Goal: Task Accomplishment & Management: Manage account settings

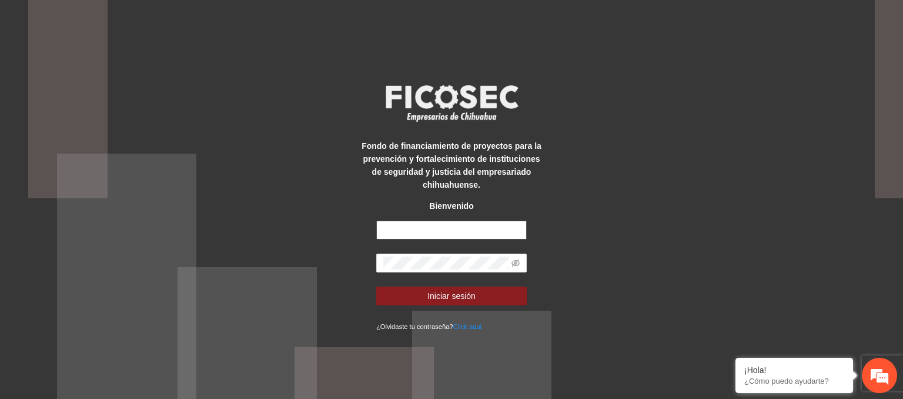
click at [419, 233] on input "text" at bounding box center [451, 230] width 151 height 19
type input "**********"
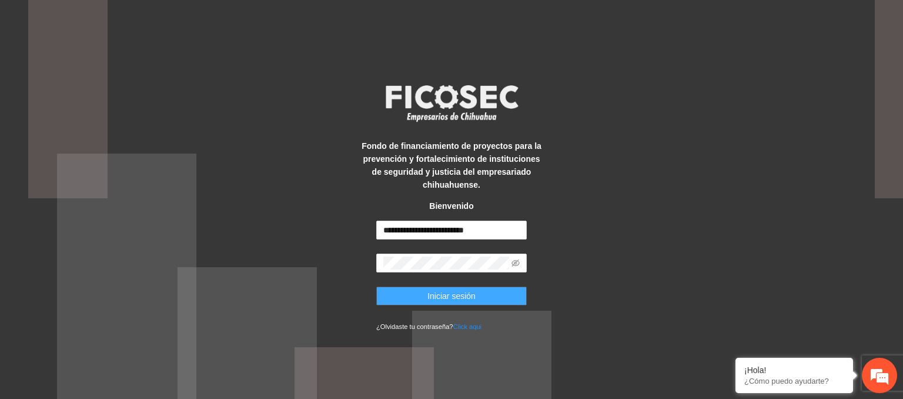
click at [479, 301] on button "Iniciar sesión" at bounding box center [451, 295] width 151 height 19
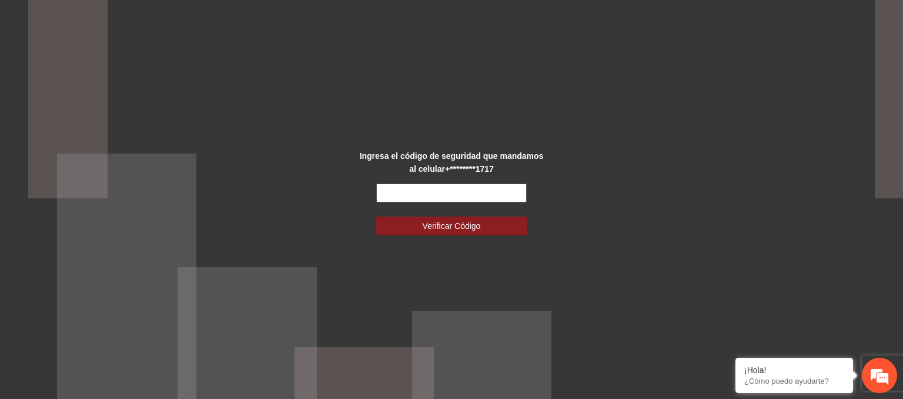
click at [475, 191] on input "text" at bounding box center [451, 192] width 151 height 19
type input "******"
click at [456, 231] on span "Verificar Código" at bounding box center [452, 225] width 58 height 13
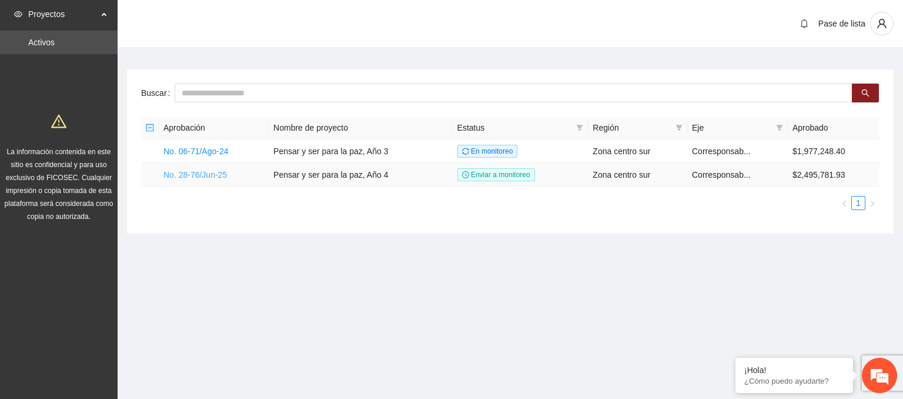
click at [216, 173] on link "No. 28-76/Jun-25" at bounding box center [195, 174] width 64 height 9
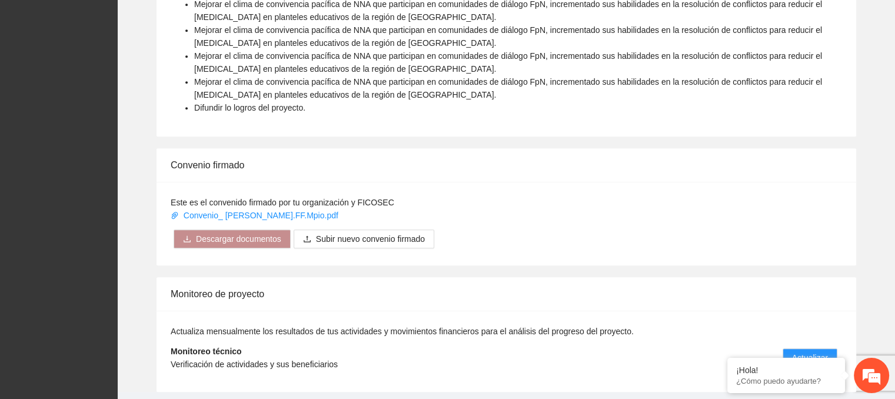
scroll to position [729, 0]
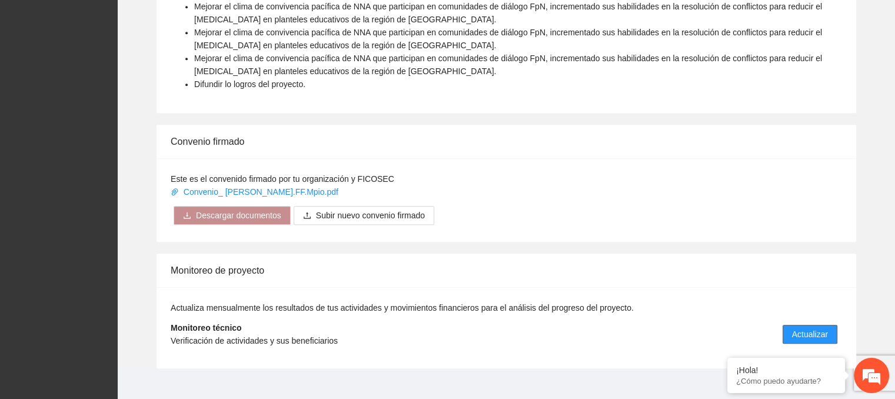
click at [819, 328] on span "Actualizar" at bounding box center [810, 334] width 36 height 13
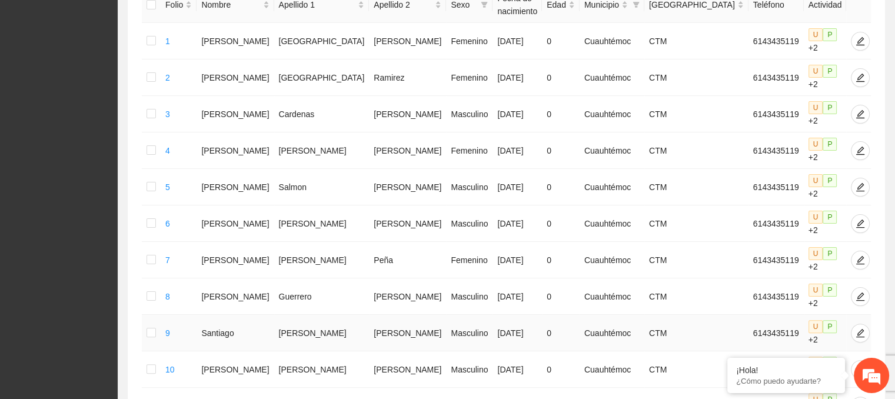
scroll to position [176, 0]
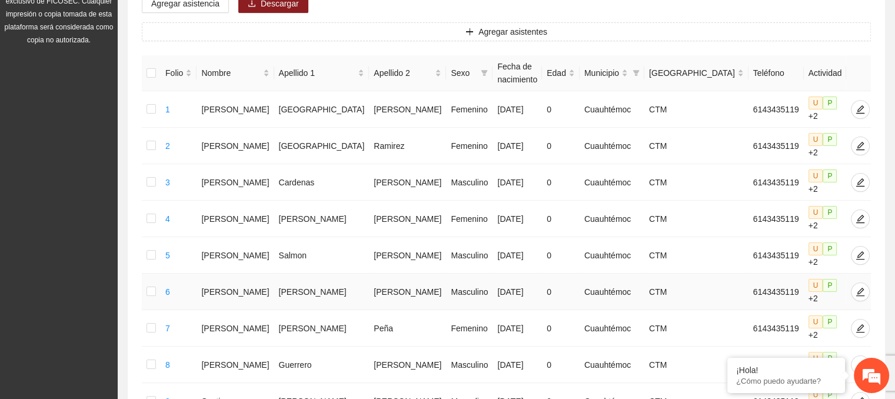
click at [238, 273] on td "[PERSON_NAME]" at bounding box center [234, 291] width 77 height 36
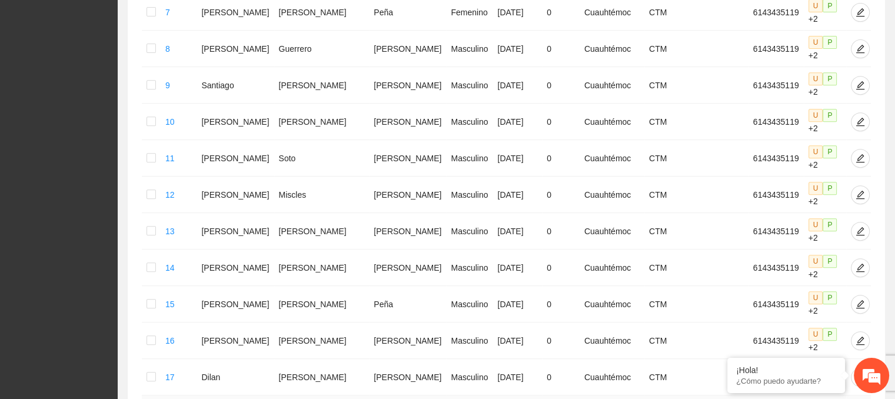
scroll to position [551, 0]
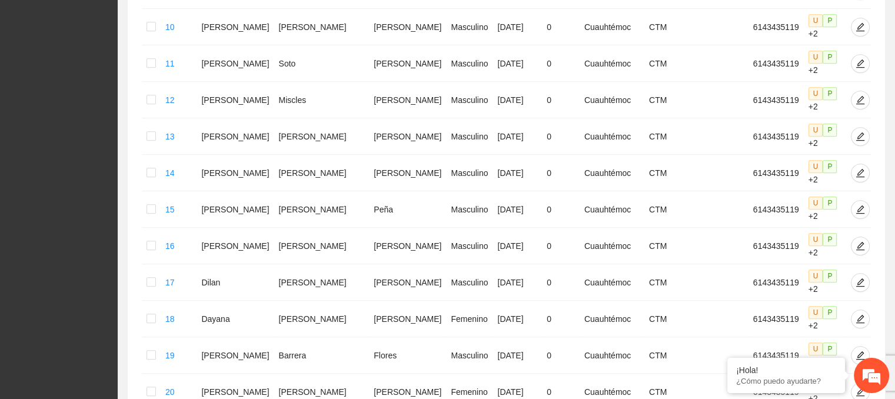
scroll to position [588, 0]
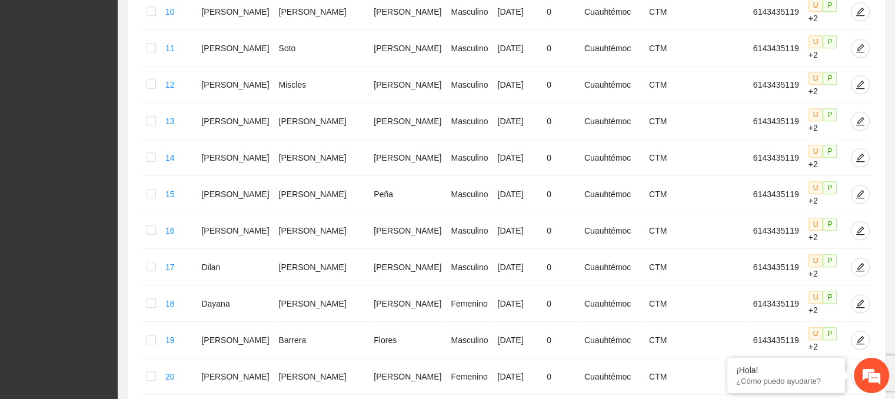
scroll to position [610, 0]
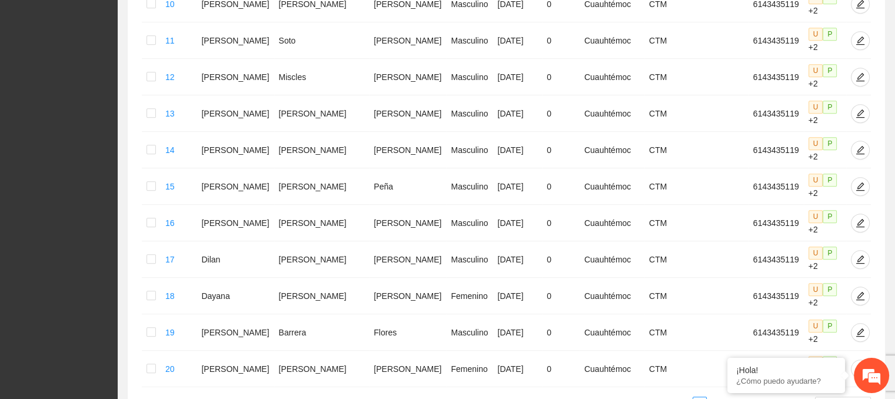
click at [840, 397] on span "20 / page" at bounding box center [842, 403] width 46 height 13
click at [844, 397] on span "20 / page" at bounding box center [842, 403] width 46 height 13
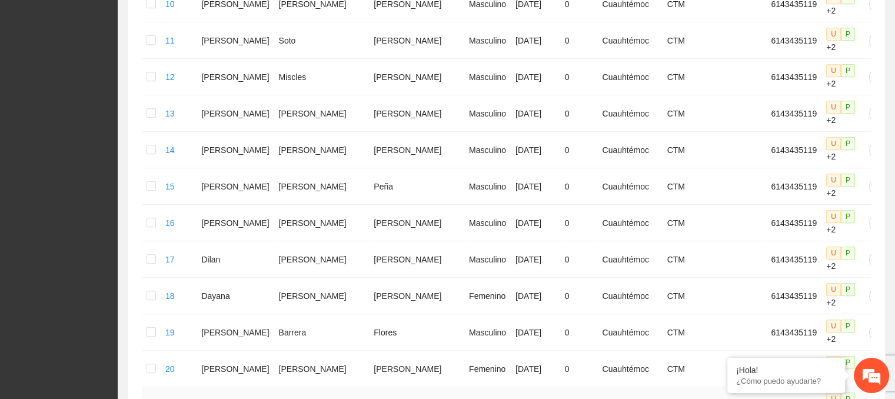
scroll to position [669, 0]
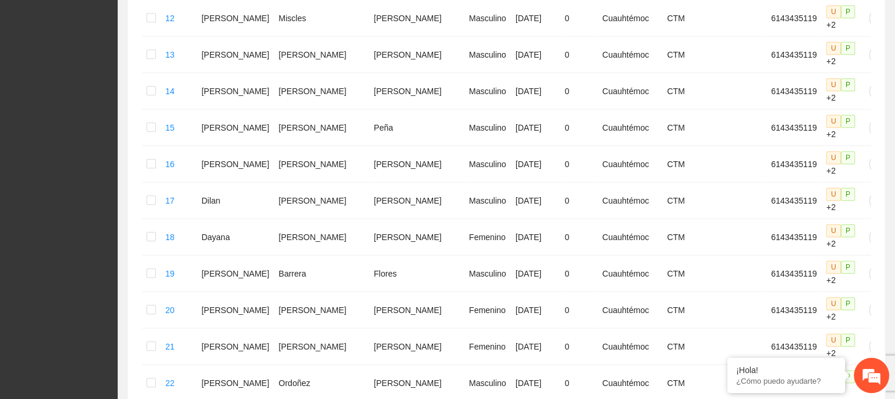
drag, startPoint x: 215, startPoint y: 313, endPoint x: 361, endPoint y: 308, distance: 146.5
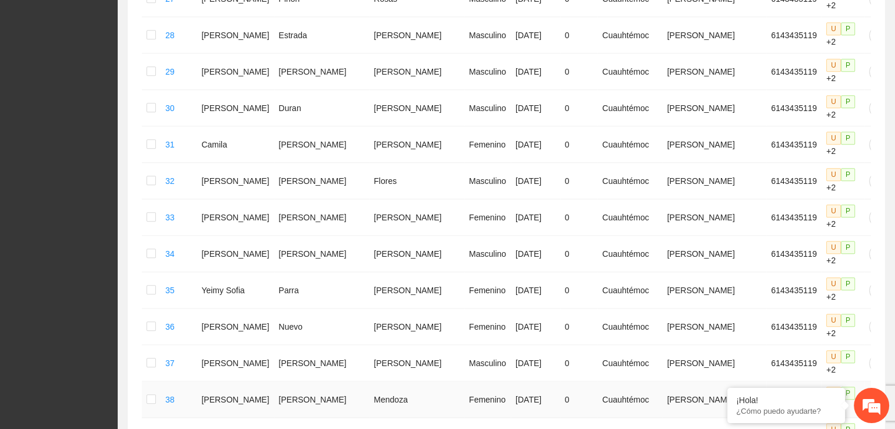
scroll to position [1294, 0]
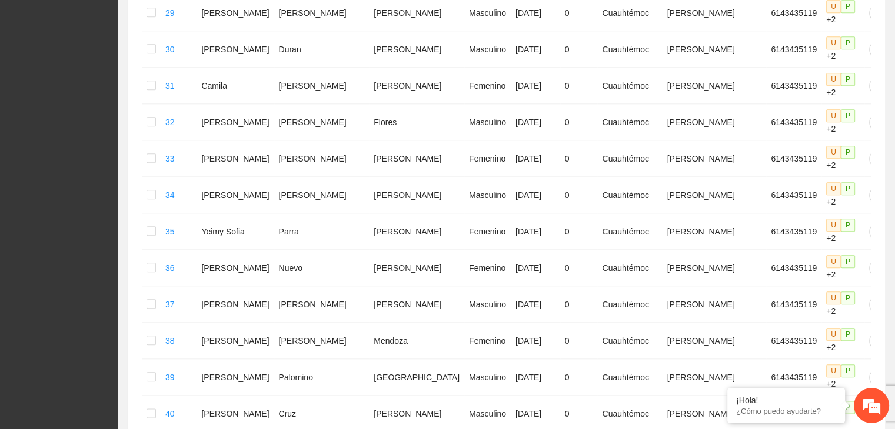
drag, startPoint x: 214, startPoint y: 331, endPoint x: 374, endPoint y: 343, distance: 160.4
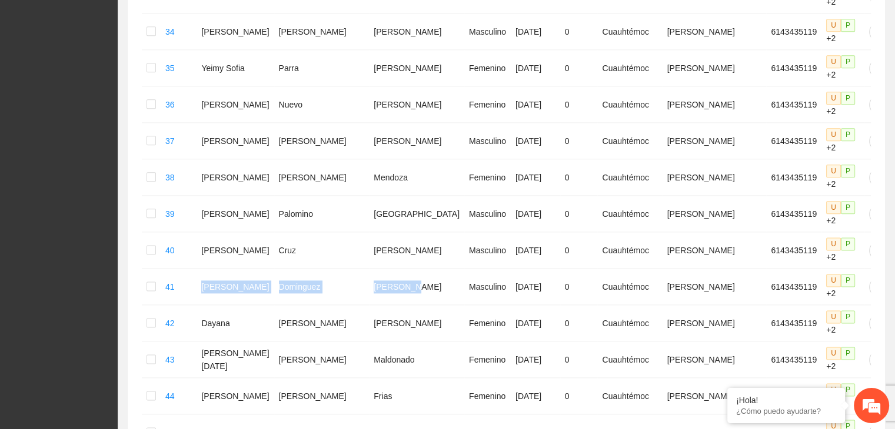
scroll to position [1529, 0]
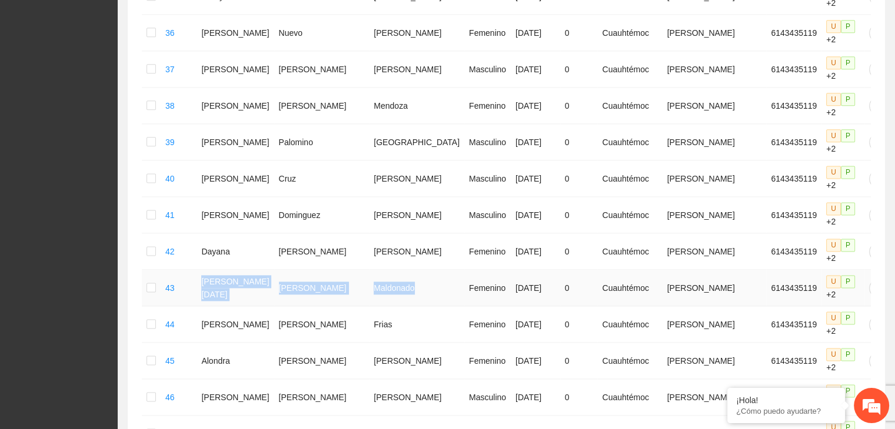
drag, startPoint x: 214, startPoint y: 163, endPoint x: 377, endPoint y: 169, distance: 163.0
click at [377, 270] on tr "43 [PERSON_NAME][DATE] [DATE] 0 [PERSON_NAME] [PERSON_NAME] 6143435119 U P +2" at bounding box center [529, 288] width 774 height 36
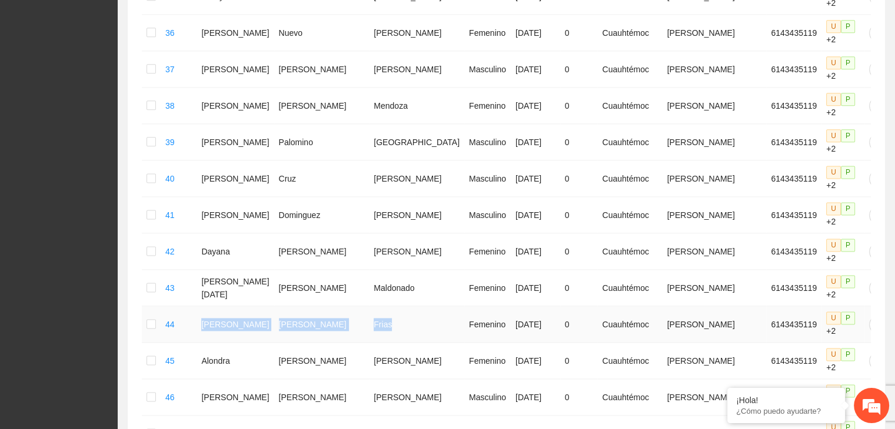
drag, startPoint x: 214, startPoint y: 204, endPoint x: 356, endPoint y: 208, distance: 141.8
click at [356, 306] on tr "44 [PERSON_NAME] Femenino [DATE] 0 [PERSON_NAME] [PERSON_NAME] 6143435119 U P +2" at bounding box center [529, 324] width 774 height 36
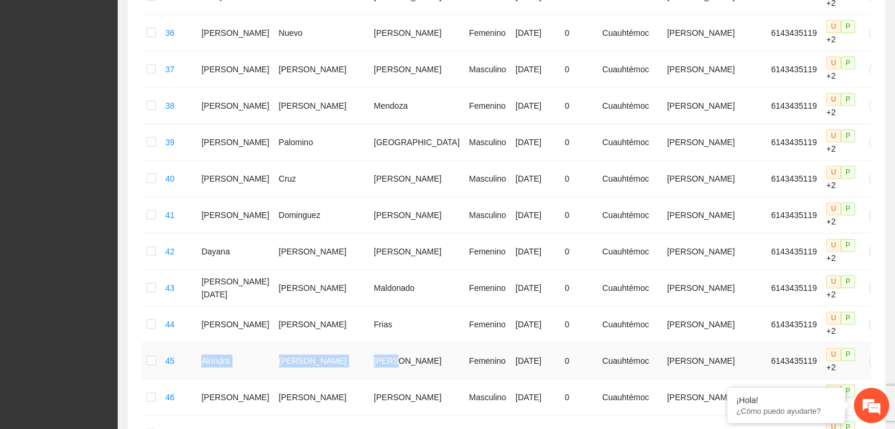
drag, startPoint x: 205, startPoint y: 238, endPoint x: 386, endPoint y: 249, distance: 181.5
click at [386, 343] on tr "45 [PERSON_NAME] [DATE] 0 [PERSON_NAME] [PERSON_NAME] 6143435119 U P +2" at bounding box center [529, 361] width 774 height 36
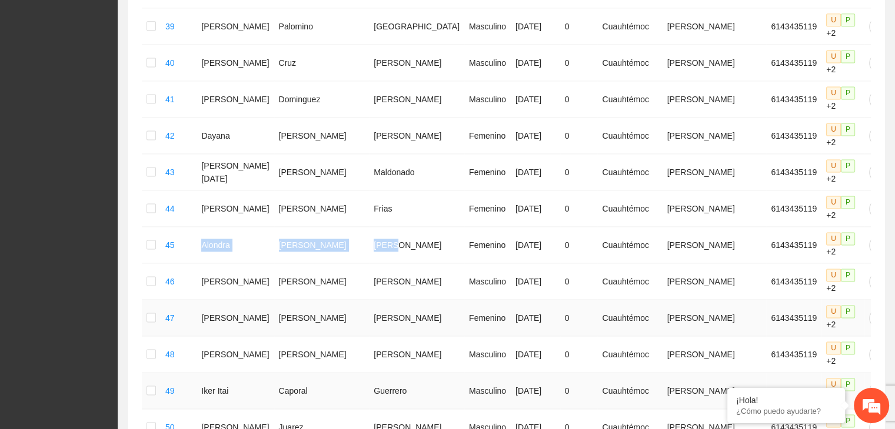
scroll to position [1647, 0]
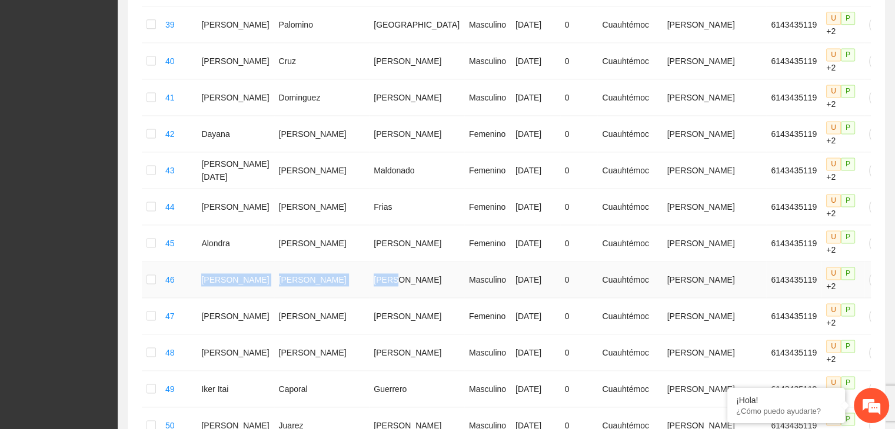
drag, startPoint x: 232, startPoint y: 163, endPoint x: 358, endPoint y: 165, distance: 126.5
click at [358, 262] on tr "46 [PERSON_NAME] Masculino [DATE] 0 [PERSON_NAME] [PERSON_NAME] 6143435119 U P …" at bounding box center [529, 280] width 774 height 36
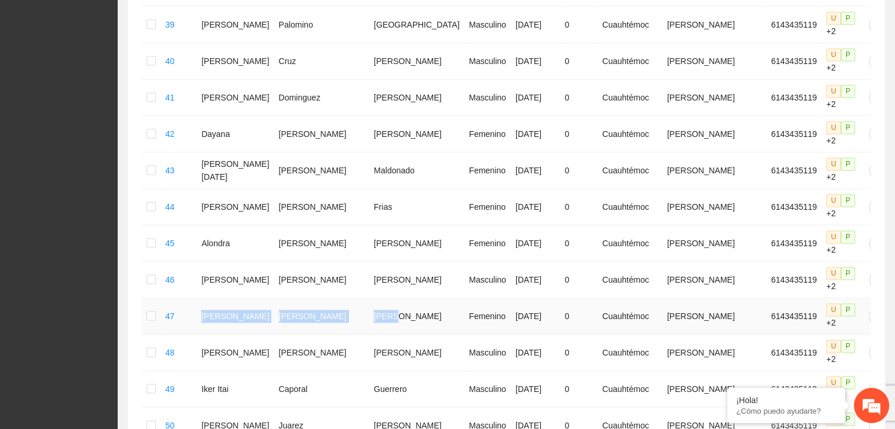
drag, startPoint x: 213, startPoint y: 191, endPoint x: 360, endPoint y: 192, distance: 146.4
click at [360, 298] on tr "47 [PERSON_NAME] [DATE] 0 [PERSON_NAME] [PERSON_NAME] 6143435119 U P +2" at bounding box center [529, 316] width 774 height 36
click at [230, 335] on td "[PERSON_NAME]" at bounding box center [234, 353] width 77 height 36
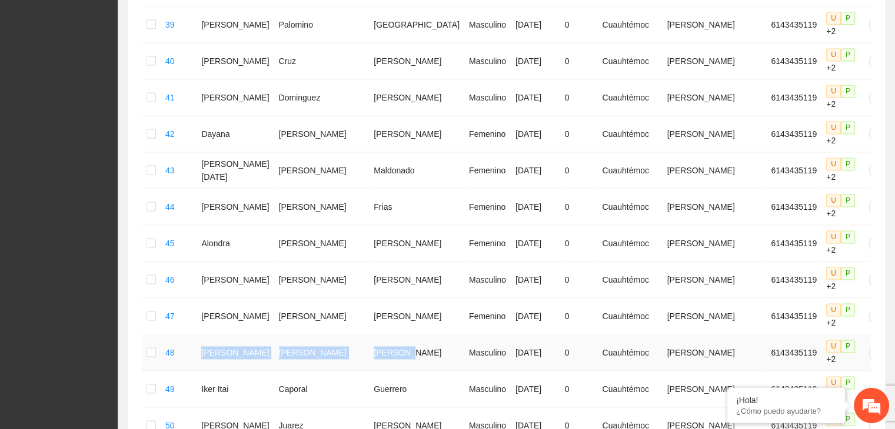
drag, startPoint x: 210, startPoint y: 226, endPoint x: 363, endPoint y: 223, distance: 153.0
click at [363, 335] on tr "48 [PERSON_NAME] Masculino [DATE] 0 [PERSON_NAME] [PERSON_NAME] 6143435119 U P …" at bounding box center [529, 353] width 774 height 36
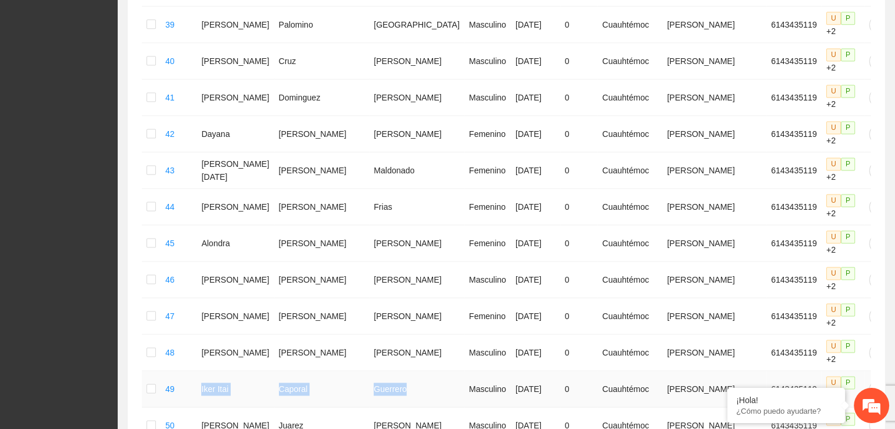
drag, startPoint x: 205, startPoint y: 262, endPoint x: 368, endPoint y: 268, distance: 163.0
click at [368, 371] on tr "49 [PERSON_NAME] Guerrero Masculino [DATE] 0 [PERSON_NAME] [PERSON_NAME] 614343…" at bounding box center [529, 389] width 774 height 36
drag, startPoint x: 212, startPoint y: 299, endPoint x: 370, endPoint y: 306, distance: 157.8
click at [370, 398] on tr "50 [PERSON_NAME] Masculino [DATE] 0 [PERSON_NAME] [PERSON_NAME] 6143435119 U P …" at bounding box center [529, 426] width 774 height 36
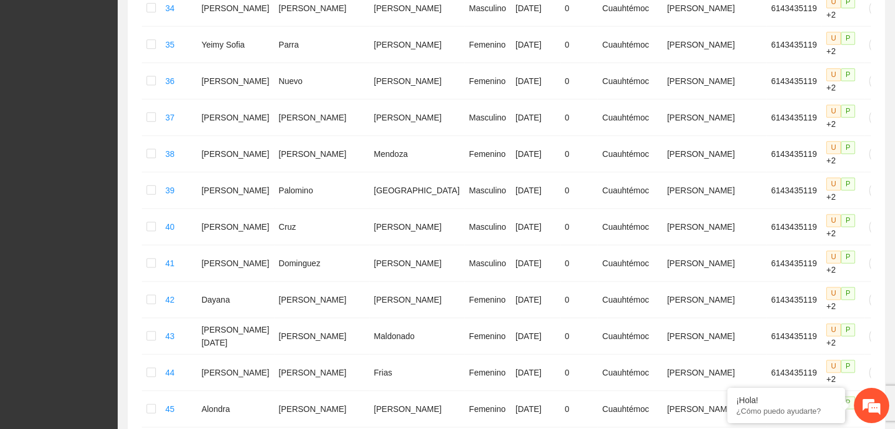
scroll to position [1652, 0]
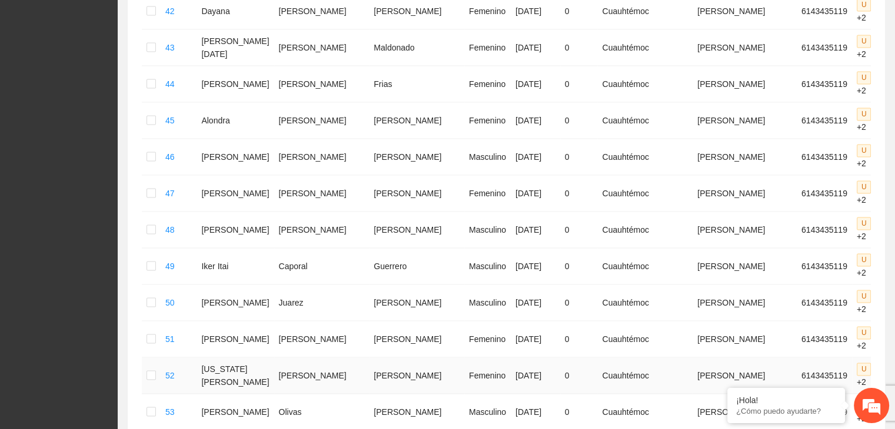
scroll to position [1828, 0]
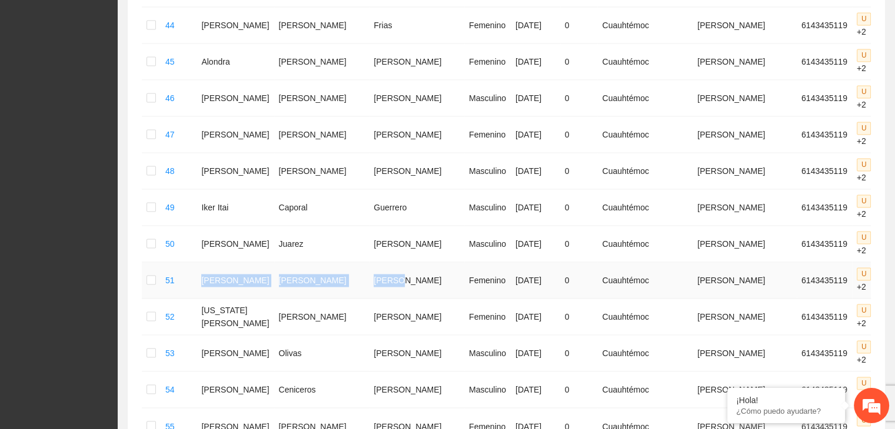
drag, startPoint x: 208, startPoint y: 145, endPoint x: 372, endPoint y: 159, distance: 164.1
click at [372, 262] on tr "51 [PERSON_NAME] [DATE] 0 [PERSON_NAME] [PERSON_NAME] 6143435119 U P +2" at bounding box center [544, 280] width 805 height 36
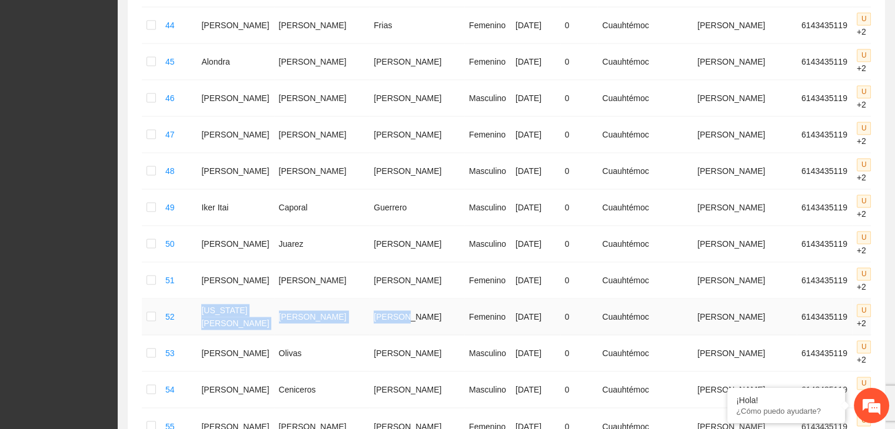
drag, startPoint x: 212, startPoint y: 182, endPoint x: 366, endPoint y: 196, distance: 154.1
click at [366, 299] on tr "52 [US_STATE][PERSON_NAME] [DATE] 0 [PERSON_NAME] [PERSON_NAME] 6143435119 U P …" at bounding box center [544, 317] width 805 height 36
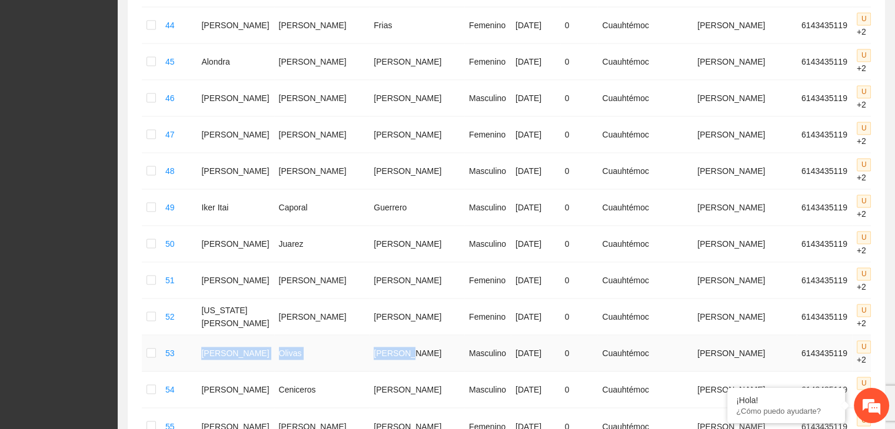
drag, startPoint x: 202, startPoint y: 225, endPoint x: 368, endPoint y: 236, distance: 166.9
click at [368, 335] on tr "53 [PERSON_NAME] Masculino [DATE] 0 [PERSON_NAME] [PERSON_NAME] 6143435119 U P …" at bounding box center [544, 353] width 805 height 36
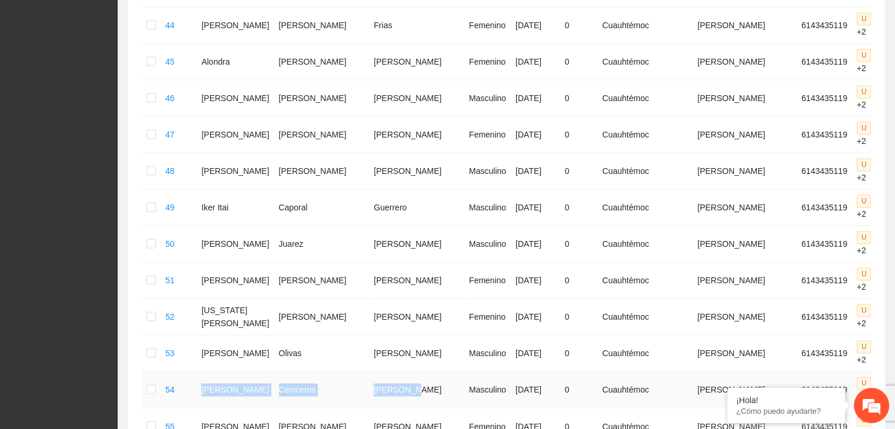
drag, startPoint x: 209, startPoint y: 263, endPoint x: 378, endPoint y: 273, distance: 169.1
click at [378, 372] on tr "54 [PERSON_NAME] Masculino [DATE] 0 [PERSON_NAME] [PERSON_NAME] 6143435119 U P …" at bounding box center [544, 390] width 805 height 36
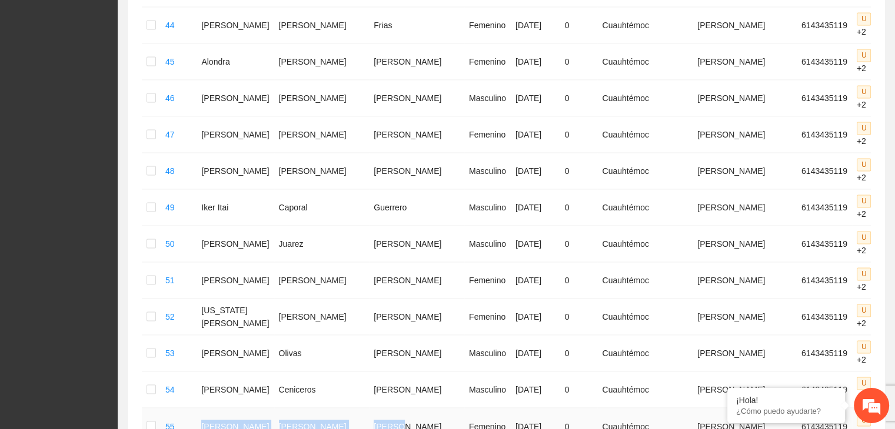
drag, startPoint x: 215, startPoint y: 288, endPoint x: 359, endPoint y: 301, distance: 144.0
click at [359, 398] on tr "55 [PERSON_NAME] [DATE] 0 [PERSON_NAME] [PERSON_NAME] 6143435119 U P +2" at bounding box center [544, 426] width 805 height 36
drag, startPoint x: 213, startPoint y: 333, endPoint x: 369, endPoint y: 329, distance: 155.3
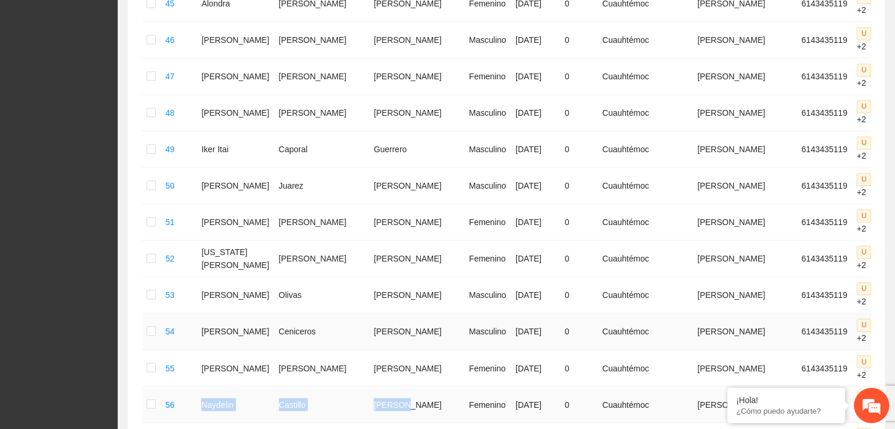
scroll to position [2005, 0]
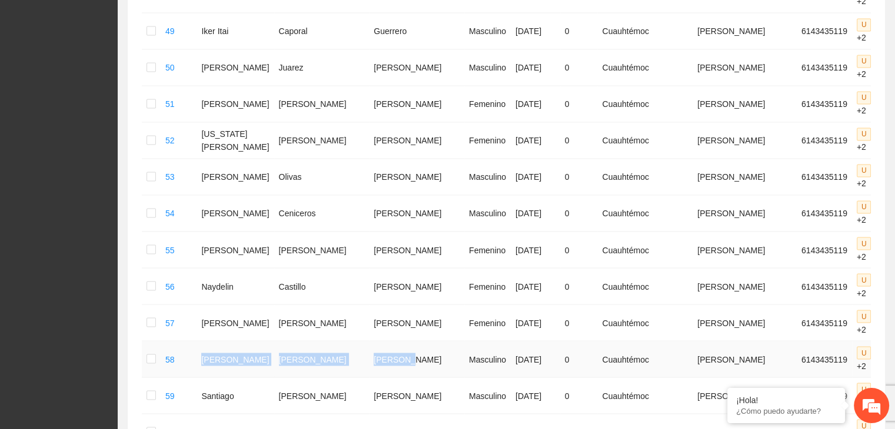
drag, startPoint x: 212, startPoint y: 228, endPoint x: 371, endPoint y: 229, distance: 158.2
click at [371, 341] on tr "58 [PERSON_NAME] [PERSON_NAME] Masculino [DATE] 0 [PERSON_NAME] [PERSON_NAME] 6…" at bounding box center [544, 359] width 805 height 36
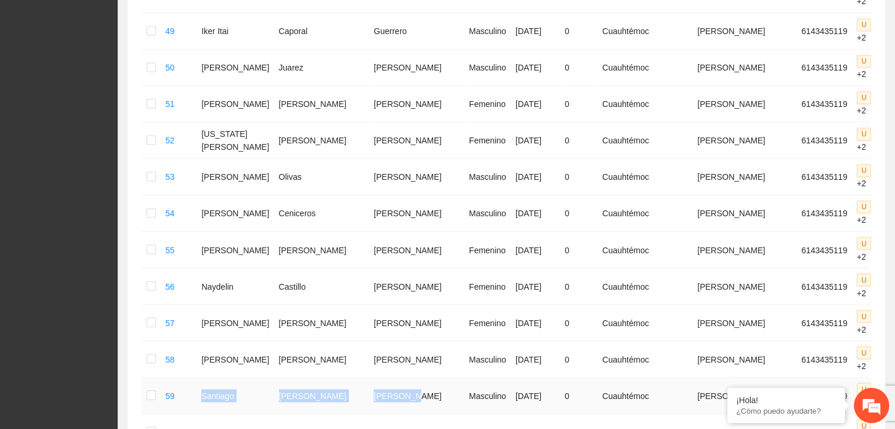
drag, startPoint x: 208, startPoint y: 261, endPoint x: 381, endPoint y: 271, distance: 172.6
click at [381, 378] on tr "59 [PERSON_NAME] Masculino [DATE] 0 [PERSON_NAME] [PERSON_NAME] 6143435119 U P …" at bounding box center [544, 396] width 805 height 36
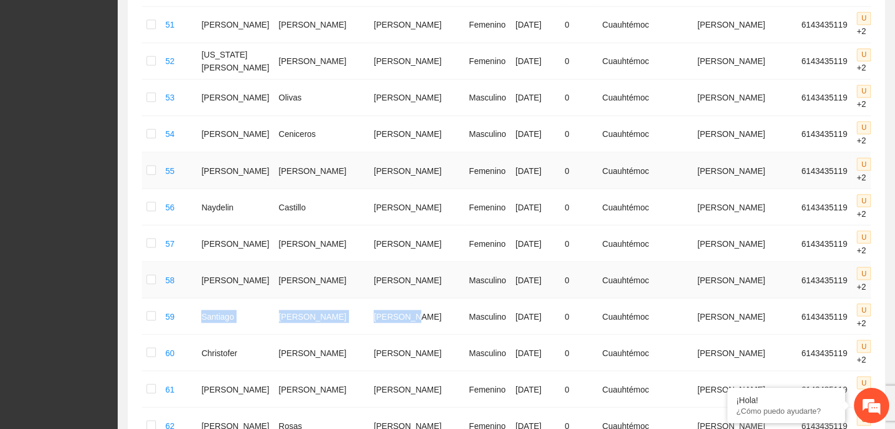
scroll to position [2064, 0]
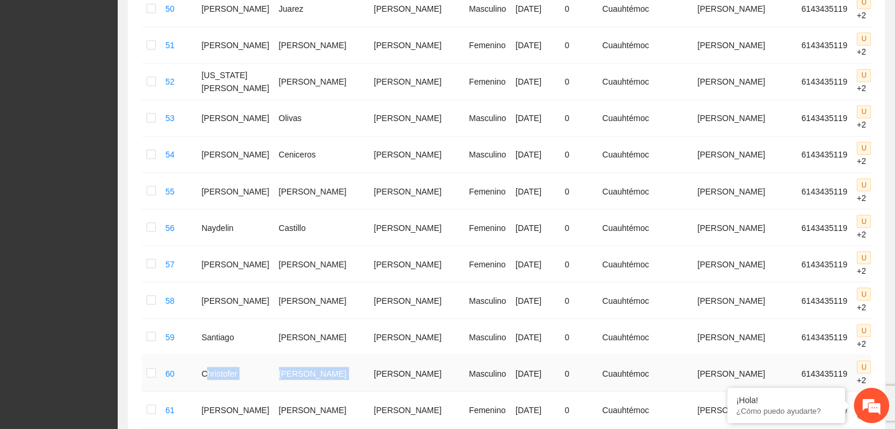
drag, startPoint x: 215, startPoint y: 242, endPoint x: 334, endPoint y: 245, distance: 118.9
click at [334, 355] on tr "60 [PERSON_NAME] Masculino [DATE] 0 [PERSON_NAME] [PERSON_NAME] 6143435119 U P …" at bounding box center [544, 373] width 805 height 36
click at [196, 355] on td "60" at bounding box center [179, 373] width 36 height 36
drag, startPoint x: 207, startPoint y: 240, endPoint x: 366, endPoint y: 245, distance: 158.9
click at [366, 355] on tr "60 [PERSON_NAME] Masculino [DATE] 0 [PERSON_NAME] [PERSON_NAME] 6143435119 U P …" at bounding box center [544, 373] width 805 height 36
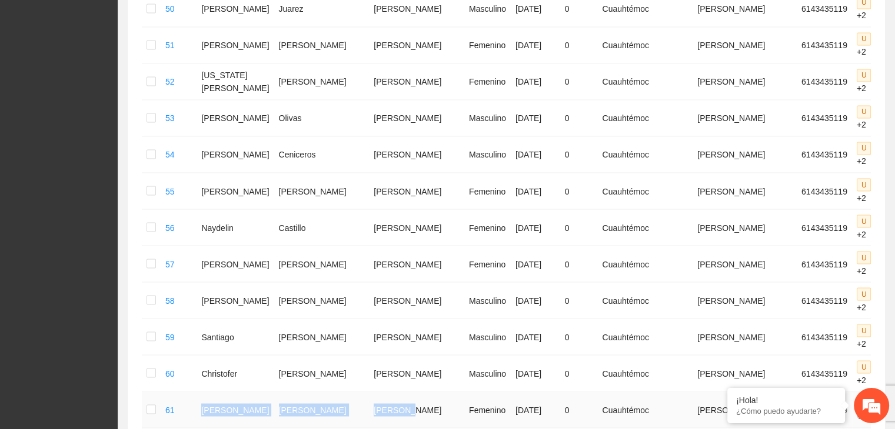
drag, startPoint x: 209, startPoint y: 269, endPoint x: 362, endPoint y: 279, distance: 152.7
click at [362, 392] on tr "61 [PERSON_NAME] [DATE] 0 [PERSON_NAME] [PERSON_NAME] 6143435119 U P +2" at bounding box center [544, 410] width 805 height 36
drag, startPoint x: 208, startPoint y: 309, endPoint x: 381, endPoint y: 311, distance: 172.9
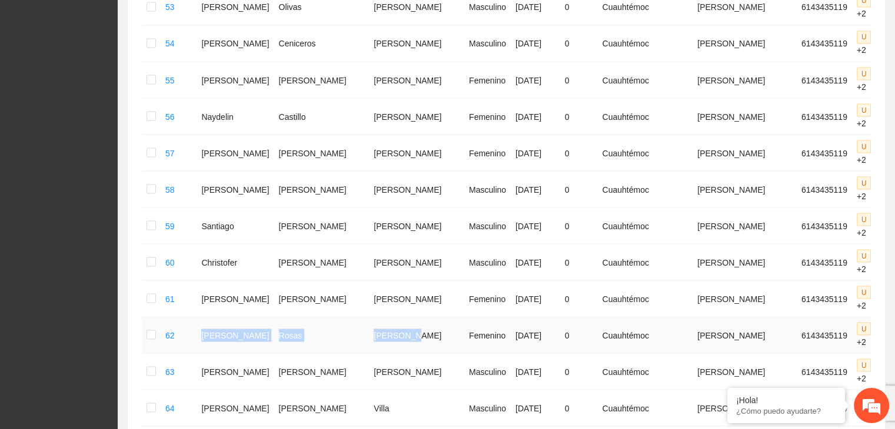
scroll to position [2181, 0]
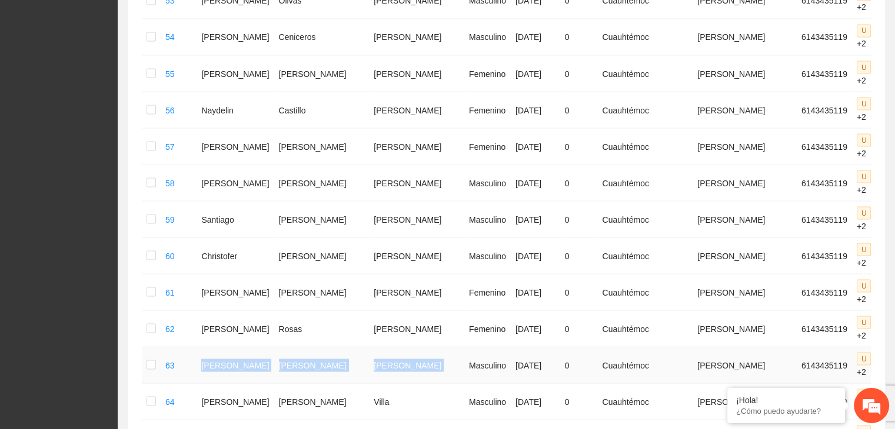
drag, startPoint x: 212, startPoint y: 228, endPoint x: 393, endPoint y: 231, distance: 181.2
click at [393, 347] on tr "63 [PERSON_NAME] Masculino [DATE] 0 [PERSON_NAME] [PERSON_NAME] 6143435119 U P …" at bounding box center [544, 365] width 805 height 36
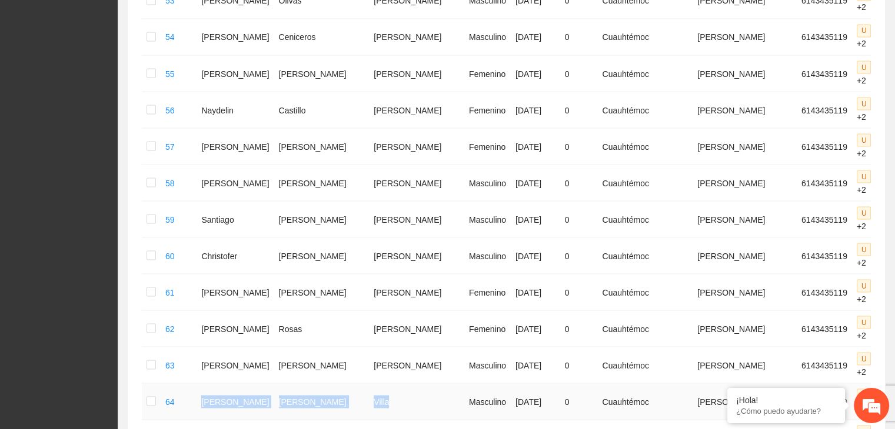
drag, startPoint x: 214, startPoint y: 262, endPoint x: 356, endPoint y: 269, distance: 142.5
click at [356, 383] on tr "64 [PERSON_NAME] Masculino [DATE] 0 [PERSON_NAME] [PERSON_NAME] 6143435119 U P …" at bounding box center [544, 401] width 805 height 36
drag, startPoint x: 211, startPoint y: 296, endPoint x: 368, endPoint y: 302, distance: 157.2
drag, startPoint x: 207, startPoint y: 335, endPoint x: 379, endPoint y: 350, distance: 173.0
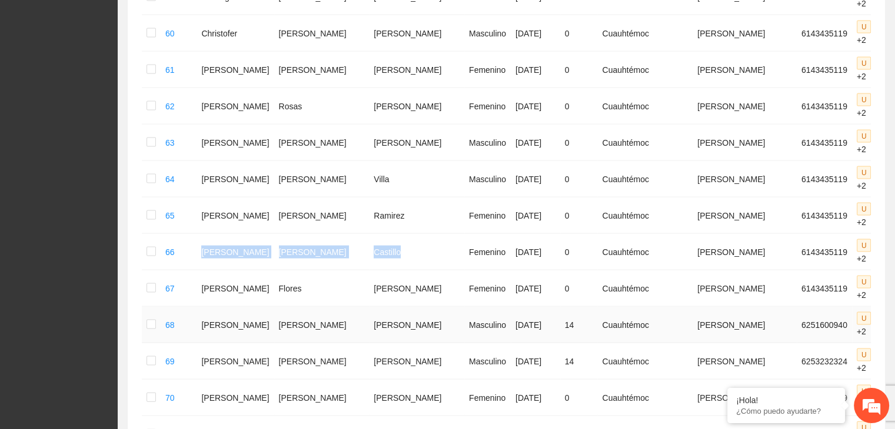
scroll to position [2417, 0]
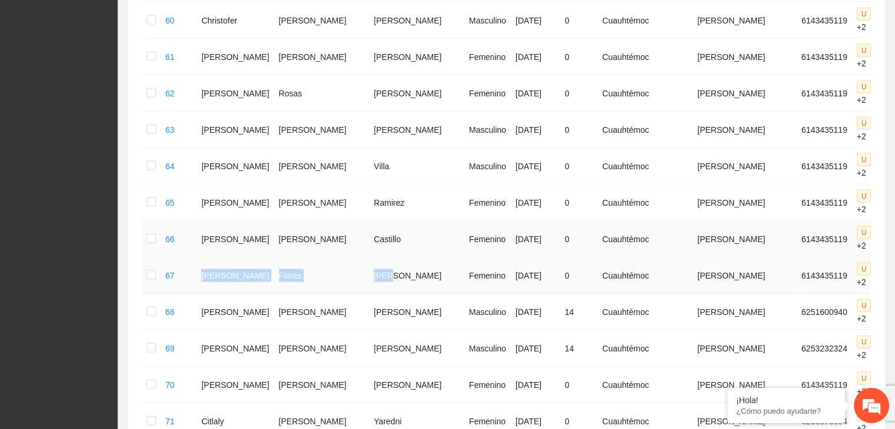
drag, startPoint x: 212, startPoint y: 135, endPoint x: 361, endPoint y: 108, distance: 151.2
click at [354, 258] on tr "67 [PERSON_NAME] [DATE] 0 [PERSON_NAME] [PERSON_NAME] 6143435119 U P +2" at bounding box center [544, 276] width 805 height 36
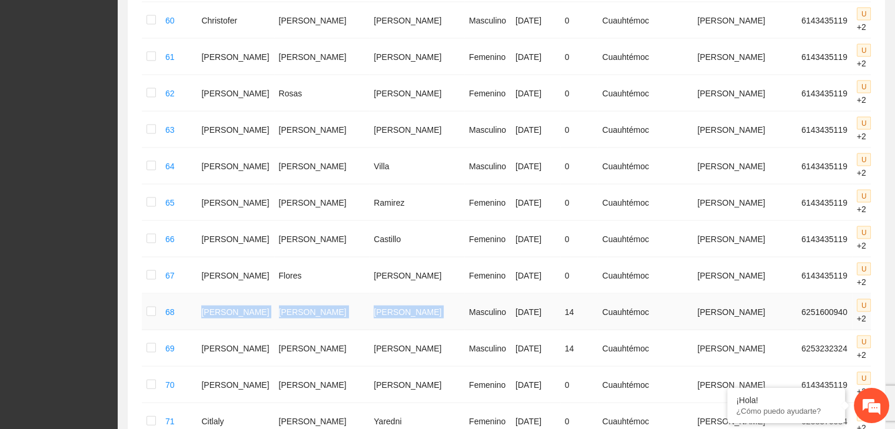
drag, startPoint x: 212, startPoint y: 171, endPoint x: 398, endPoint y: 183, distance: 185.7
click at [398, 294] on tr "68 [PERSON_NAME] Masculino [DATE] 14 [PERSON_NAME] [PERSON_NAME] 6251600940 U P…" at bounding box center [544, 312] width 805 height 36
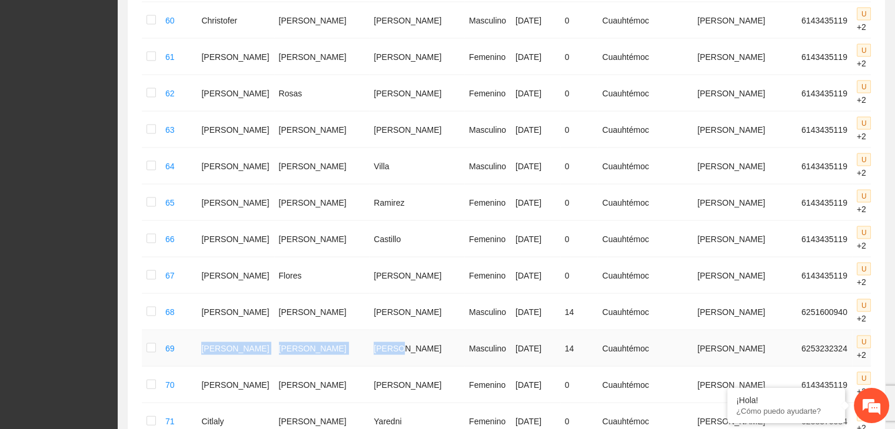
drag, startPoint x: 210, startPoint y: 203, endPoint x: 360, endPoint y: 205, distance: 150.0
click at [360, 331] on tr "69 [PERSON_NAME] Masculino [DATE] 14 [PERSON_NAME] [PERSON_NAME] 6253232324 U P…" at bounding box center [544, 349] width 805 height 36
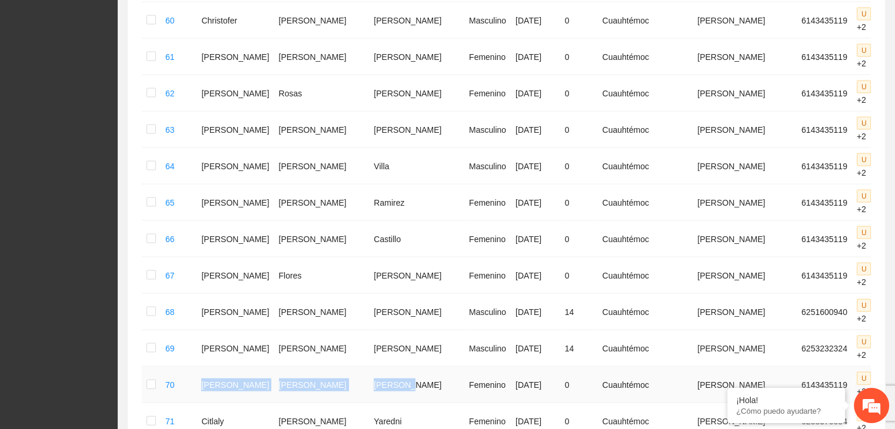
drag, startPoint x: 212, startPoint y: 246, endPoint x: 369, endPoint y: 250, distance: 157.1
click at [369, 367] on tr "70 [PERSON_NAME] [DATE] 0 [PERSON_NAME] [PERSON_NAME] 6143435119 U P +2" at bounding box center [544, 385] width 805 height 36
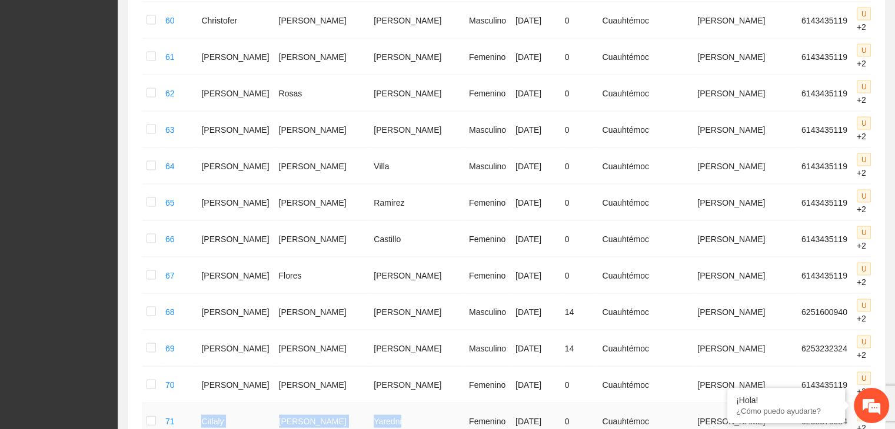
drag, startPoint x: 211, startPoint y: 279, endPoint x: 381, endPoint y: 292, distance: 169.8
click at [381, 398] on tr "71 [PERSON_NAME] Yaredni Femenino [DATE] 0 [PERSON_NAME] [PERSON_NAME] 62583700…" at bounding box center [544, 421] width 805 height 36
drag, startPoint x: 203, startPoint y: 316, endPoint x: 377, endPoint y: 323, distance: 173.6
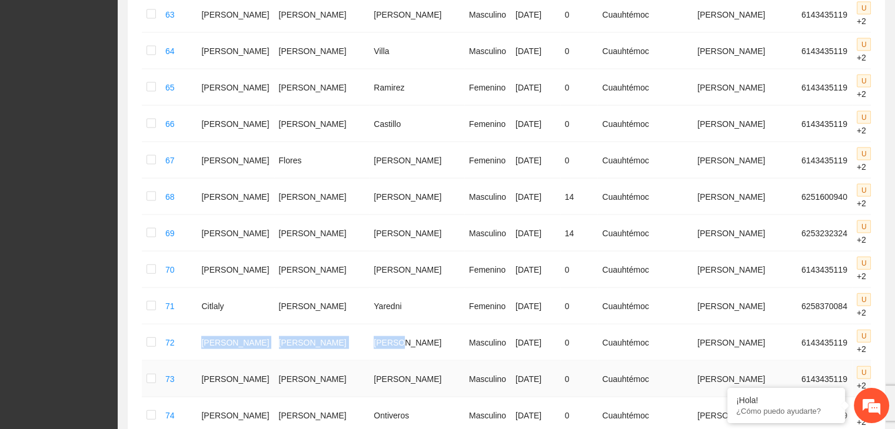
scroll to position [2593, 0]
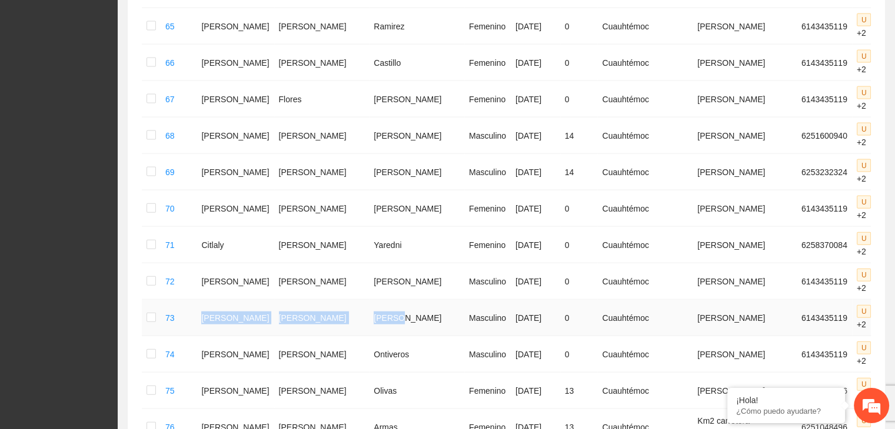
drag, startPoint x: 213, startPoint y: 171, endPoint x: 360, endPoint y: 166, distance: 146.5
click at [360, 300] on tr "73 [PERSON_NAME] [DATE] 0 [PERSON_NAME] [PERSON_NAME] 6143435119 U P +2" at bounding box center [544, 318] width 805 height 36
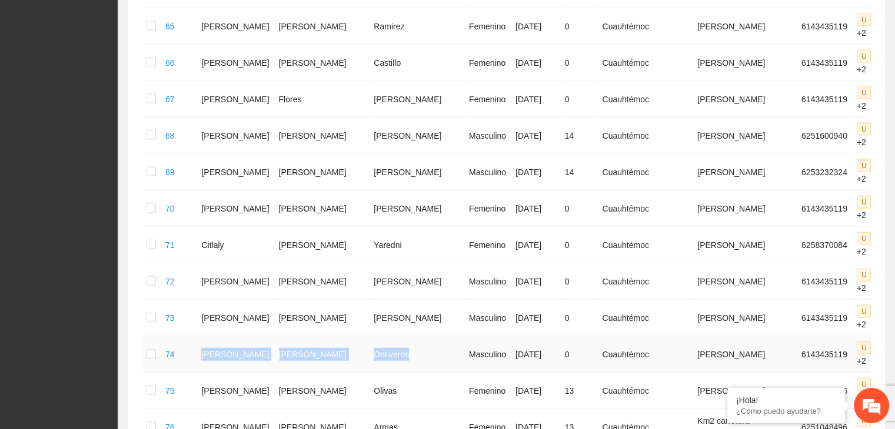
drag, startPoint x: 212, startPoint y: 204, endPoint x: 380, endPoint y: 210, distance: 168.3
click at [380, 336] on tr "74 [PERSON_NAME] [PERSON_NAME] Masculino [DATE] 0 [PERSON_NAME] [PERSON_NAME] 6…" at bounding box center [544, 354] width 805 height 36
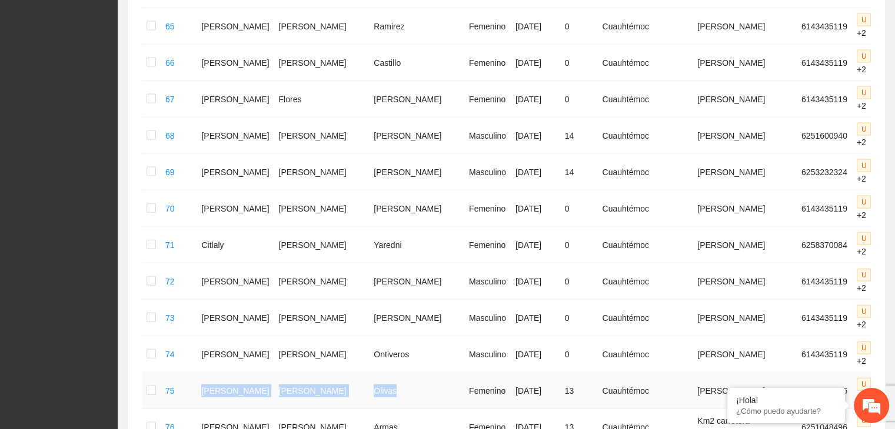
drag, startPoint x: 211, startPoint y: 242, endPoint x: 362, endPoint y: 249, distance: 151.3
click at [362, 373] on tr "75 [PERSON_NAME] Femenino [DATE] 13 [PERSON_NAME] [PERSON_NAME] 6141302306 U P …" at bounding box center [544, 391] width 805 height 36
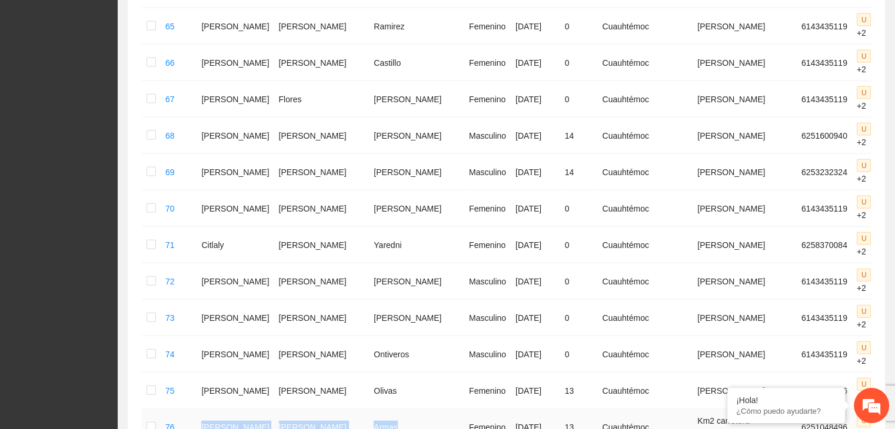
drag, startPoint x: 208, startPoint y: 285, endPoint x: 367, endPoint y: 303, distance: 160.4
click at [367, 398] on tr "76 [PERSON_NAME] [DATE] 13 [PERSON_NAME] Km2 carretera [GEOGRAPHIC_DATA] 625104…" at bounding box center [544, 427] width 805 height 36
drag, startPoint x: 210, startPoint y: 323, endPoint x: 365, endPoint y: 339, distance: 155.6
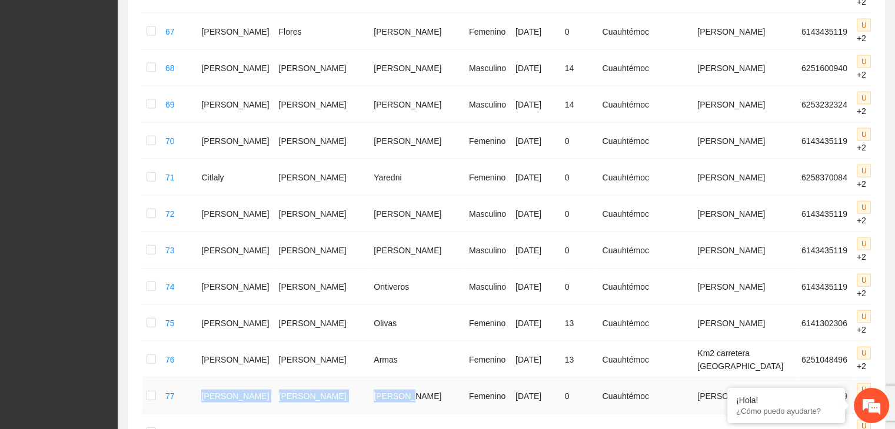
scroll to position [2770, 0]
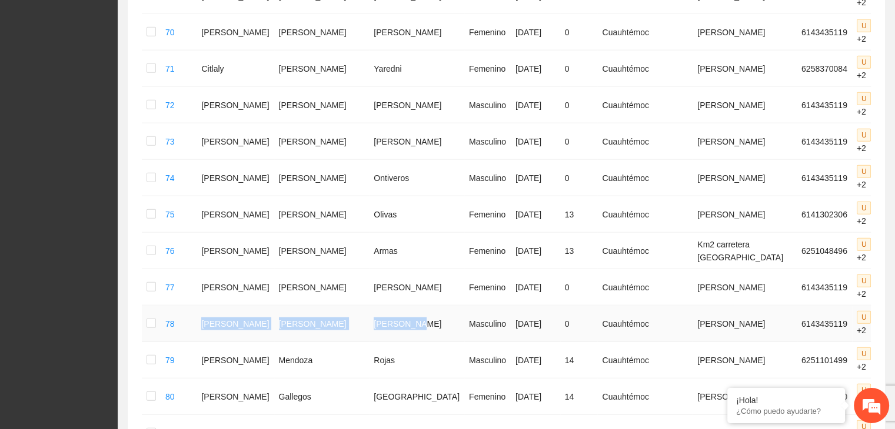
drag, startPoint x: 208, startPoint y: 182, endPoint x: 383, endPoint y: 195, distance: 175.8
click at [383, 306] on tr "78 [PERSON_NAME] Masculino [DATE] 0 [PERSON_NAME] [PERSON_NAME] 6143435119 U P …" at bounding box center [544, 324] width 805 height 36
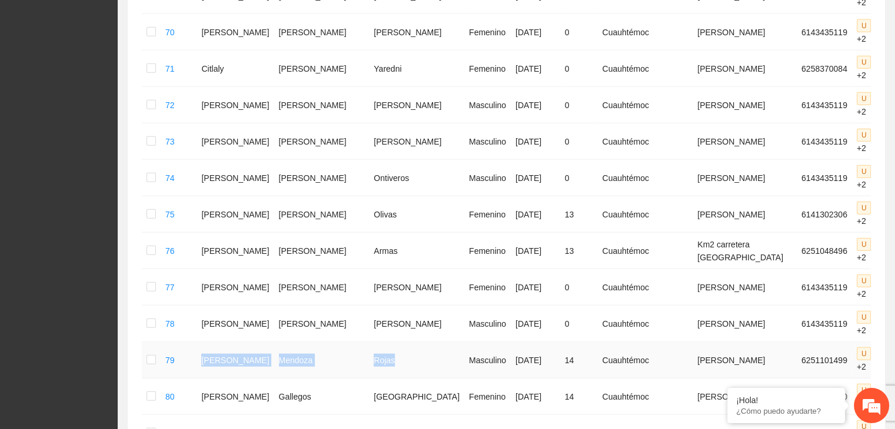
drag, startPoint x: 209, startPoint y: 228, endPoint x: 369, endPoint y: 228, distance: 160.0
click at [369, 342] on tr "79 [PERSON_NAME] Masculino [DATE] 14 [PERSON_NAME] [PERSON_NAME] 6251101499 U P…" at bounding box center [544, 360] width 805 height 36
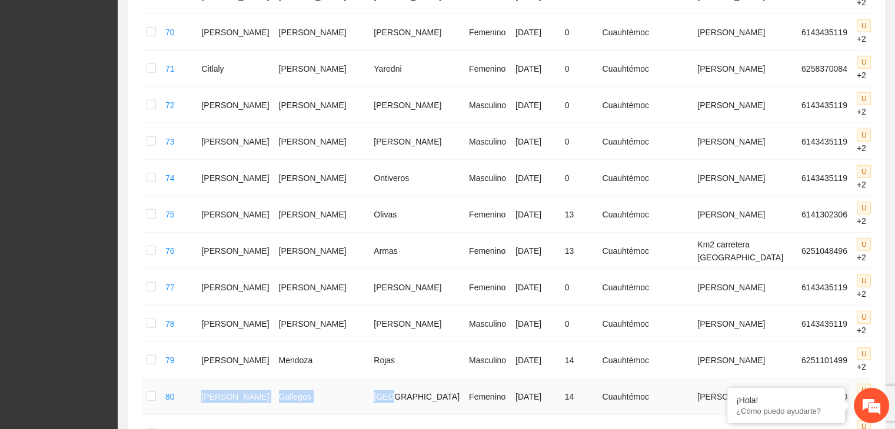
drag, startPoint x: 212, startPoint y: 259, endPoint x: 365, endPoint y: 262, distance: 152.9
click at [365, 379] on tr "80 [PERSON_NAME] Femenino [DATE] 14 [PERSON_NAME] [PERSON_NAME] 6258426610 U P …" at bounding box center [544, 397] width 805 height 36
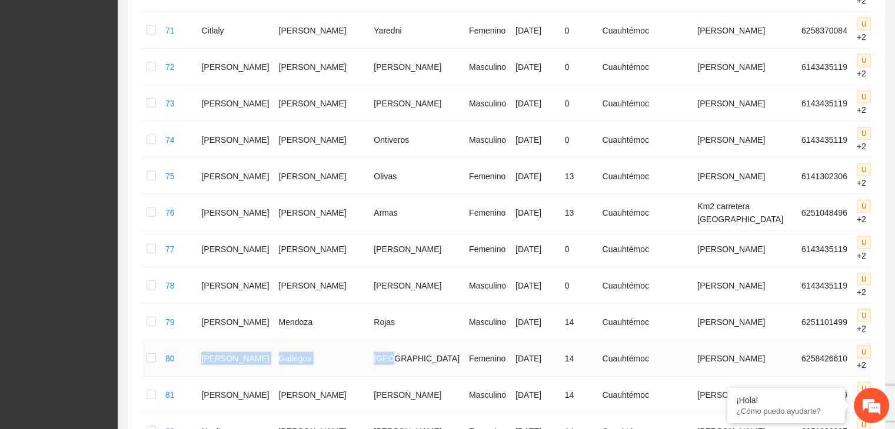
scroll to position [2887, 0]
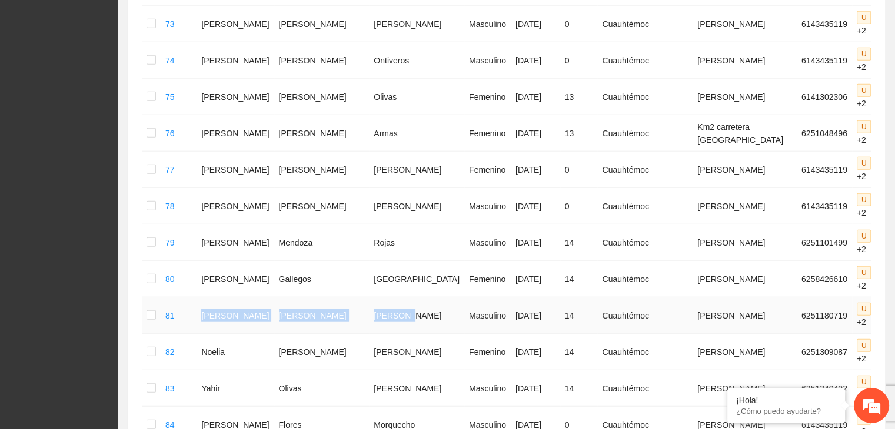
drag, startPoint x: 209, startPoint y: 174, endPoint x: 365, endPoint y: 186, distance: 155.8
click at [365, 298] on tr "81 [PERSON_NAME] Masculino [DATE] 14 [PERSON_NAME] [PERSON_NAME] 6251180719 U P…" at bounding box center [544, 316] width 805 height 36
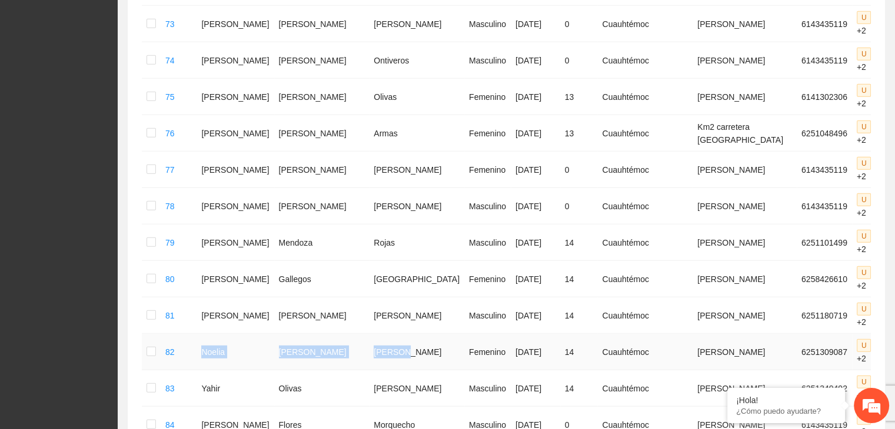
drag, startPoint x: 209, startPoint y: 214, endPoint x: 367, endPoint y: 222, distance: 157.8
click at [367, 334] on tr "82 [PERSON_NAME] [DATE] 14 [PERSON_NAME] [PERSON_NAME] 6251309087 U P +2" at bounding box center [544, 352] width 805 height 36
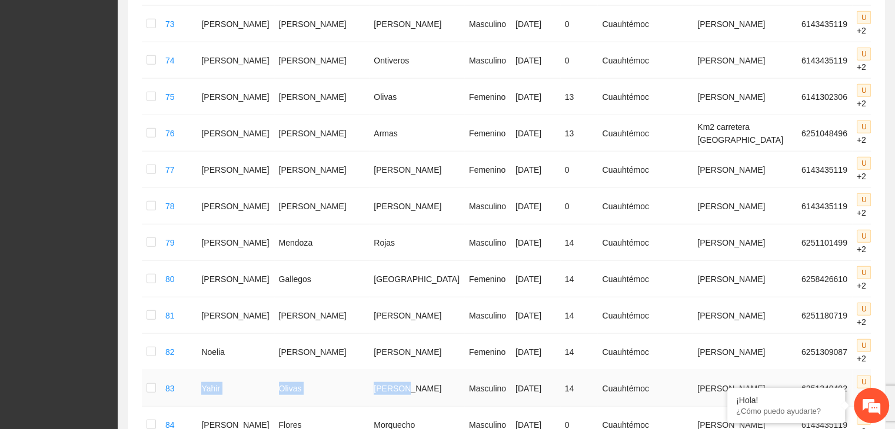
drag, startPoint x: 206, startPoint y: 248, endPoint x: 385, endPoint y: 256, distance: 178.4
click at [385, 371] on tr "83 [PERSON_NAME] Masculino [DATE] 14 [PERSON_NAME] [PERSON_NAME] 6251340492 U P…" at bounding box center [544, 389] width 805 height 36
drag, startPoint x: 214, startPoint y: 280, endPoint x: 378, endPoint y: 293, distance: 164.6
click at [378, 398] on tr "84 [PERSON_NAME] Masculino [DATE] 0 [PERSON_NAME] [PERSON_NAME] 6143435119 U P …" at bounding box center [544, 425] width 805 height 36
drag, startPoint x: 212, startPoint y: 319, endPoint x: 366, endPoint y: 321, distance: 154.1
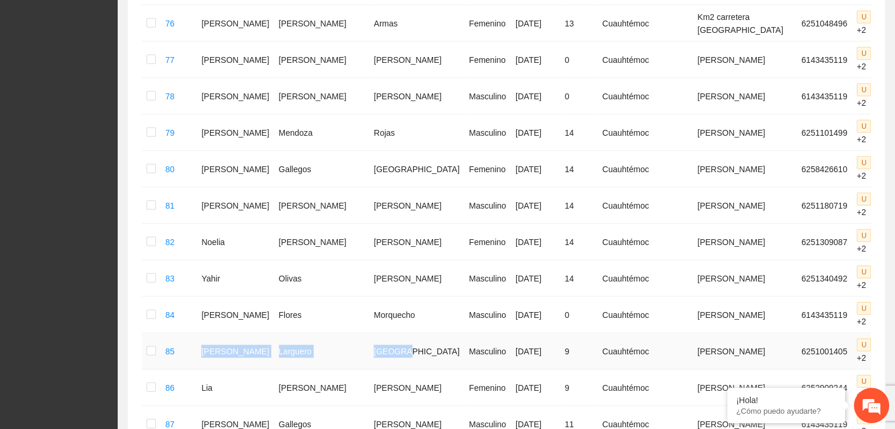
scroll to position [3005, 0]
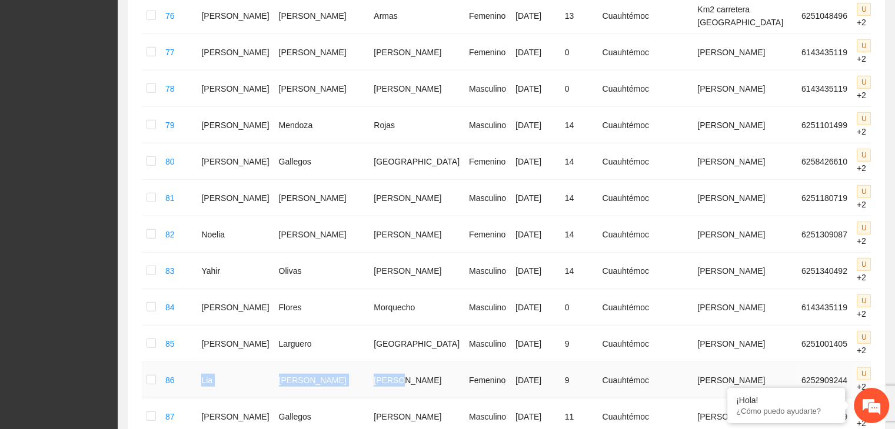
drag, startPoint x: 208, startPoint y: 238, endPoint x: 365, endPoint y: 241, distance: 157.0
click at [365, 362] on tr "86 [PERSON_NAME] Femenino [DATE] 9 [PERSON_NAME] [PERSON_NAME] 6252909244 U P +2" at bounding box center [544, 380] width 805 height 36
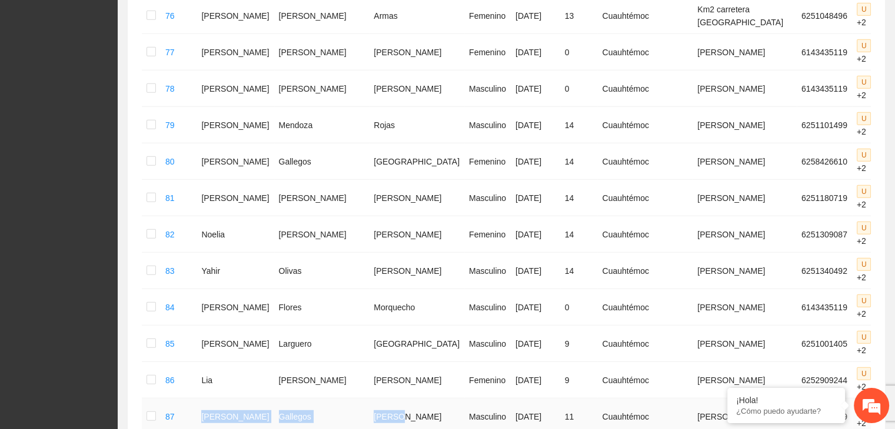
drag, startPoint x: 208, startPoint y: 276, endPoint x: 369, endPoint y: 284, distance: 160.8
click at [369, 398] on tr "87 [PERSON_NAME] Masculino [DATE] 11 [PERSON_NAME] [PERSON_NAME] 6143435119 U P…" at bounding box center [544, 417] width 805 height 36
drag, startPoint x: 214, startPoint y: 303, endPoint x: 365, endPoint y: 311, distance: 151.3
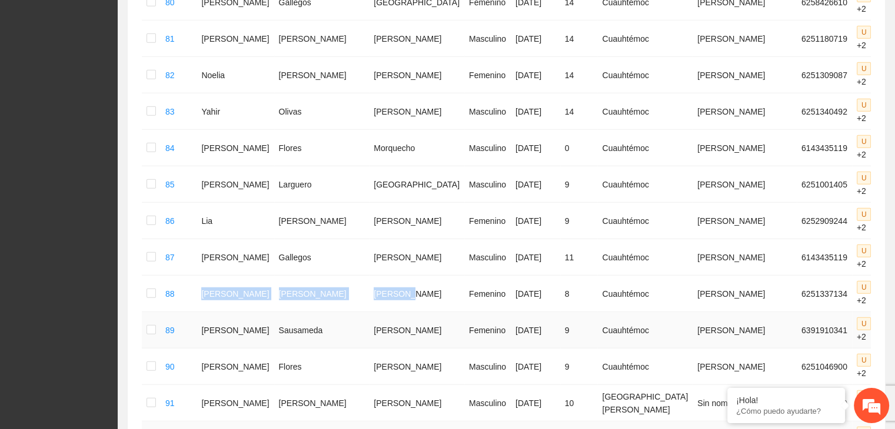
scroll to position [3181, 0]
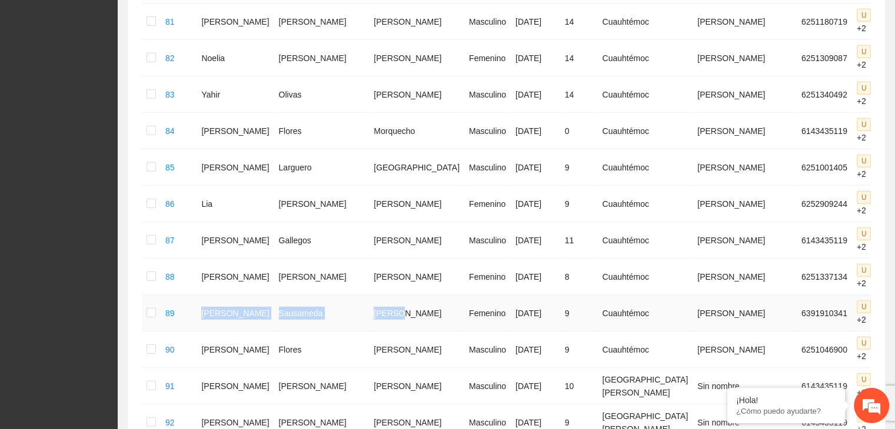
drag, startPoint x: 212, startPoint y: 170, endPoint x: 363, endPoint y: 178, distance: 151.3
click at [363, 295] on tr "89 [PERSON_NAME] [DATE] 9 [PERSON_NAME] [PERSON_NAME] 6391910341 U P +2" at bounding box center [544, 313] width 805 height 36
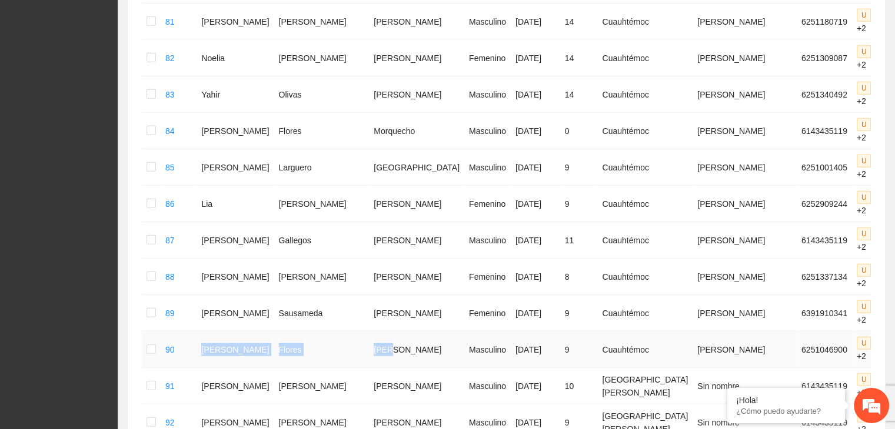
drag, startPoint x: 212, startPoint y: 201, endPoint x: 359, endPoint y: 209, distance: 147.3
click at [359, 332] on tr "90 [PERSON_NAME] Masculino [DATE] 9 [PERSON_NAME] [PERSON_NAME] 6251046900 U P …" at bounding box center [544, 350] width 805 height 36
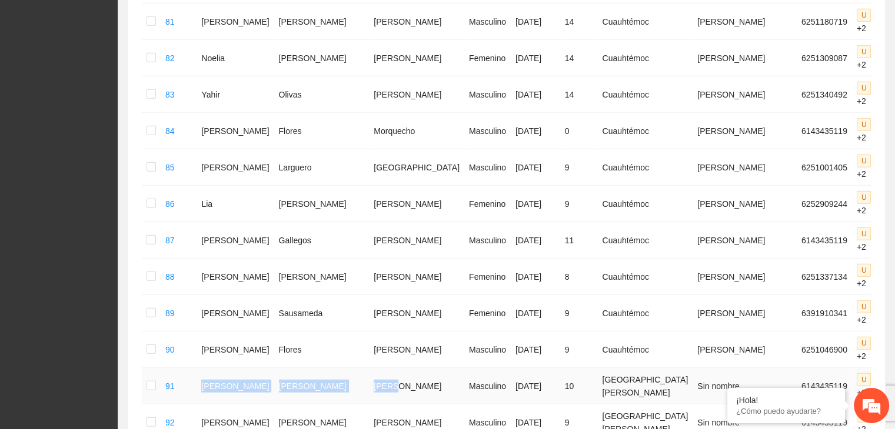
drag, startPoint x: 211, startPoint y: 239, endPoint x: 368, endPoint y: 247, distance: 157.2
click at [369, 368] on tr "91 [PERSON_NAME] Masculino [DATE] 10 [GEOGRAPHIC_DATA][PERSON_NAME] Sin nombre …" at bounding box center [544, 386] width 805 height 36
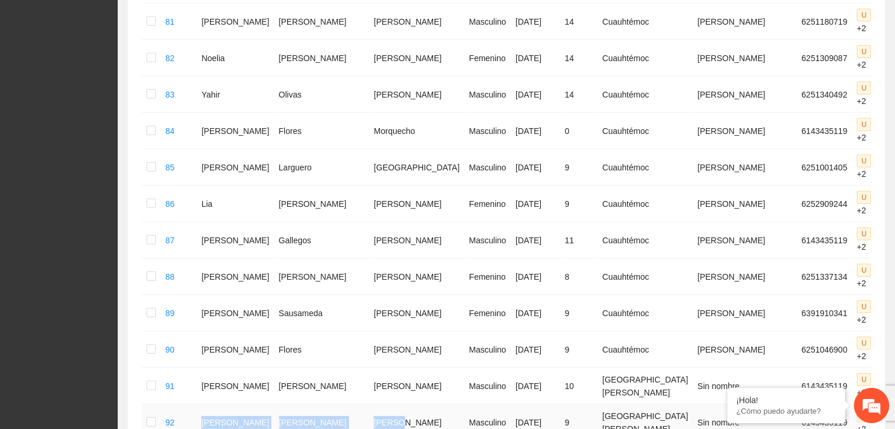
drag, startPoint x: 209, startPoint y: 276, endPoint x: 374, endPoint y: 277, distance: 165.3
click at [374, 398] on tr "92 [PERSON_NAME] Masculino [DATE] 9 [GEOGRAPHIC_DATA][PERSON_NAME] Sin nombre 6…" at bounding box center [544, 423] width 805 height 36
drag, startPoint x: 212, startPoint y: 300, endPoint x: 372, endPoint y: 316, distance: 160.2
drag, startPoint x: 205, startPoint y: 335, endPoint x: 369, endPoint y: 345, distance: 163.8
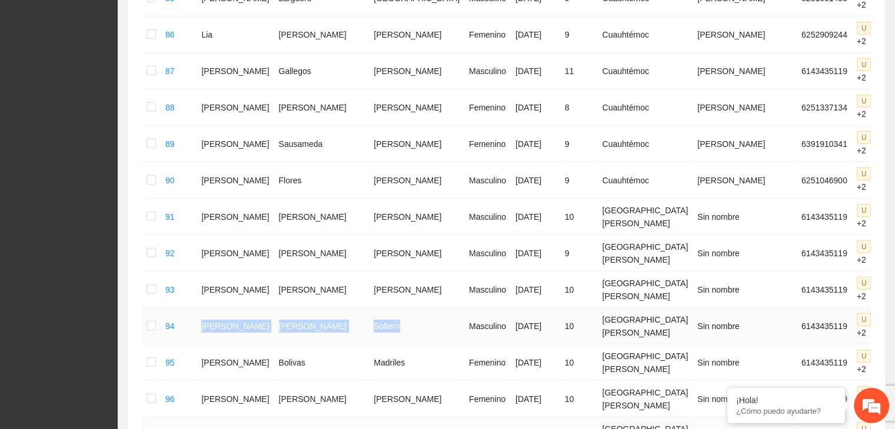
scroll to position [3358, 0]
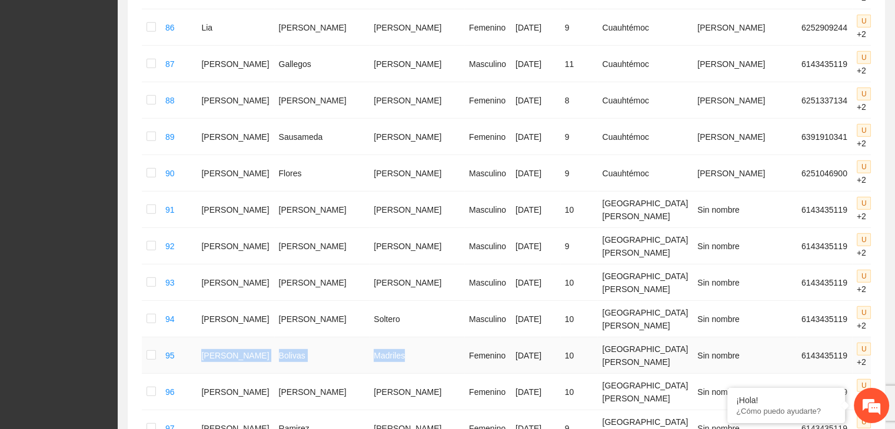
drag, startPoint x: 213, startPoint y: 191, endPoint x: 369, endPoint y: 202, distance: 155.7
click at [369, 338] on tr "95 [PERSON_NAME] Femenino [DATE] 10 [GEOGRAPHIC_DATA][PERSON_NAME] Sin nombre 6…" at bounding box center [544, 356] width 805 height 36
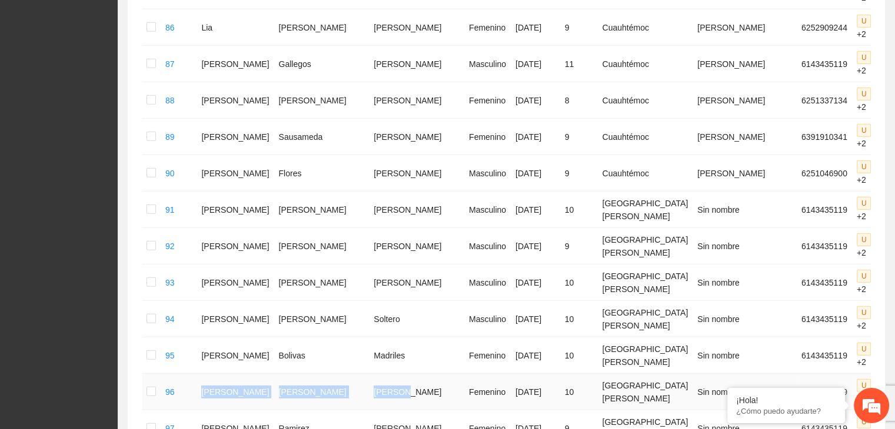
drag, startPoint x: 212, startPoint y: 234, endPoint x: 365, endPoint y: 239, distance: 152.4
click at [365, 374] on tr "96 [PERSON_NAME] Femenino [DATE] 10 [GEOGRAPHIC_DATA][PERSON_NAME] Sin nombre 6…" at bounding box center [544, 392] width 805 height 36
drag, startPoint x: 212, startPoint y: 262, endPoint x: 315, endPoint y: 281, distance: 104.5
click at [315, 398] on tr "97 [PERSON_NAME] Femenino [DATE] 9 [GEOGRAPHIC_DATA][PERSON_NAME] Sin nombre 61…" at bounding box center [544, 429] width 805 height 36
drag, startPoint x: 212, startPoint y: 331, endPoint x: 353, endPoint y: 335, distance: 141.2
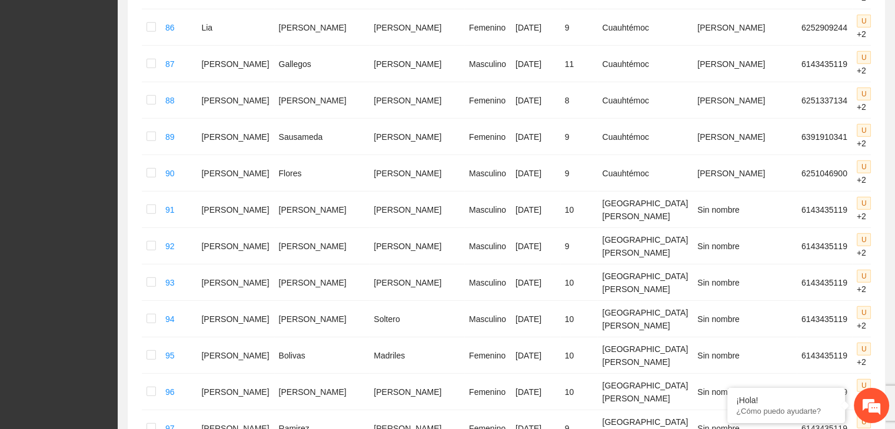
drag, startPoint x: 209, startPoint y: 359, endPoint x: 381, endPoint y: 355, distance: 171.8
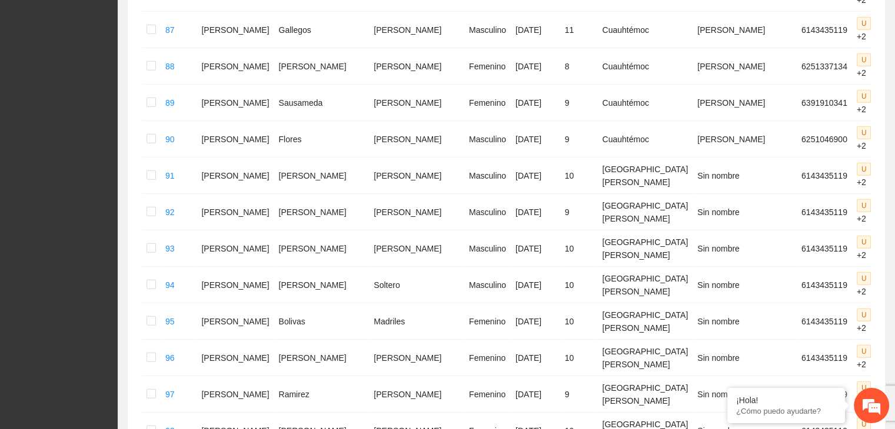
scroll to position [3418, 0]
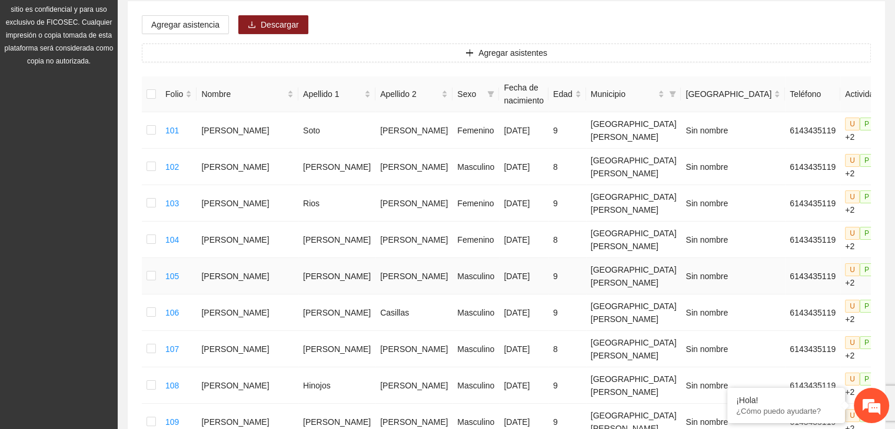
scroll to position [176, 0]
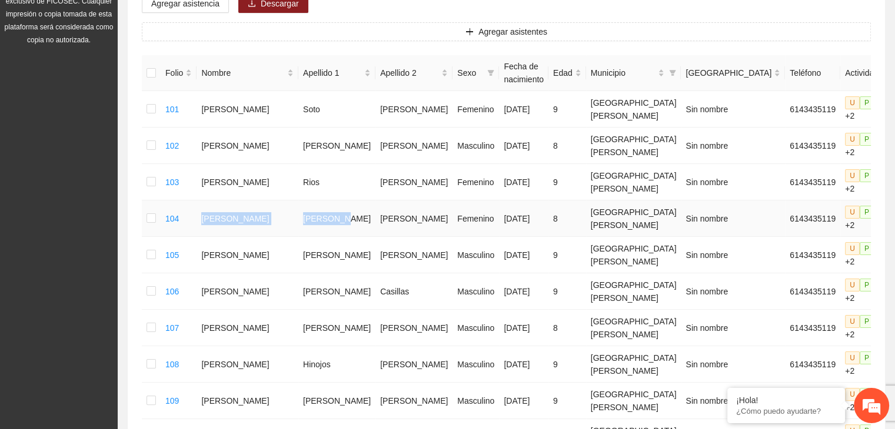
drag, startPoint x: 212, startPoint y: 213, endPoint x: 315, endPoint y: 218, distance: 103.6
click at [315, 218] on tr "104 [PERSON_NAME] [DATE] 8 [GEOGRAPHIC_DATA][PERSON_NAME] Sin nombre 6143435119…" at bounding box center [538, 219] width 793 height 36
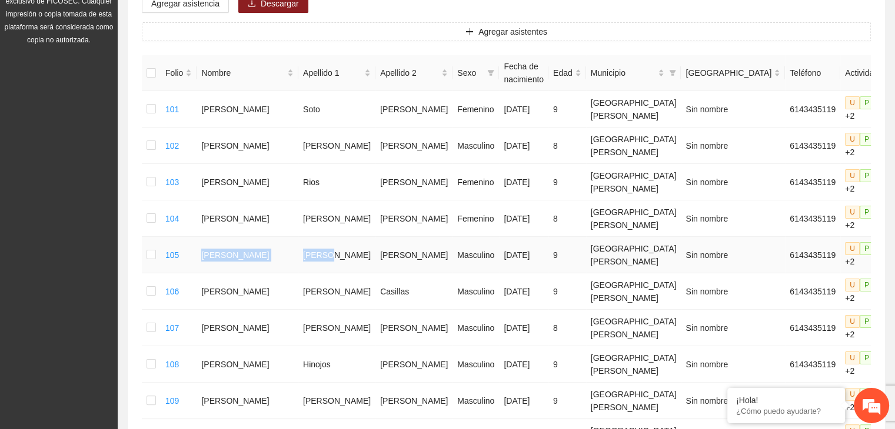
drag, startPoint x: 210, startPoint y: 236, endPoint x: 295, endPoint y: 252, distance: 86.9
click at [295, 252] on tr "105 [PERSON_NAME] Masculino [DATE] 9 [GEOGRAPHIC_DATA][PERSON_NAME] Sin nombre …" at bounding box center [538, 255] width 793 height 36
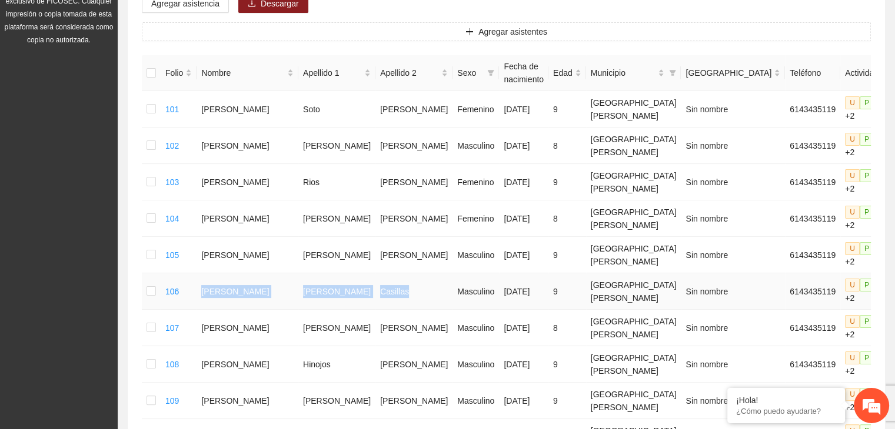
drag, startPoint x: 211, startPoint y: 274, endPoint x: 368, endPoint y: 280, distance: 156.6
click at [368, 280] on tr "106 [PERSON_NAME] [DATE] 9 [GEOGRAPHIC_DATA][PERSON_NAME] Sin nombre 6143435119…" at bounding box center [538, 291] width 793 height 36
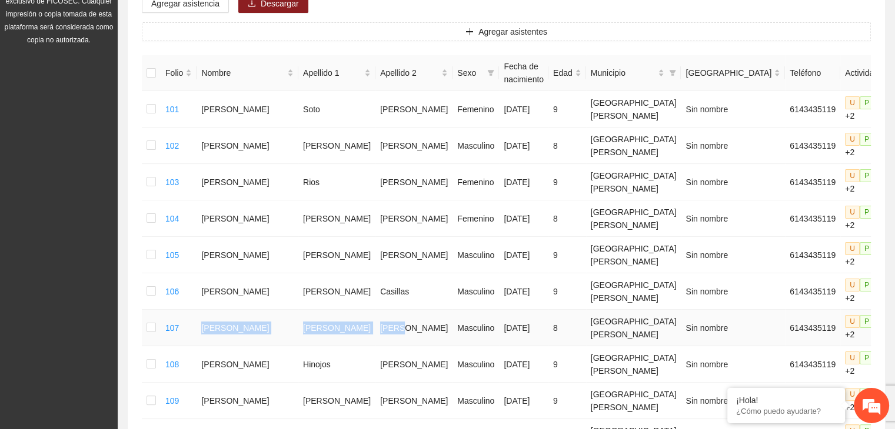
drag, startPoint x: 199, startPoint y: 305, endPoint x: 357, endPoint y: 298, distance: 157.8
click at [357, 310] on tr "107 [PERSON_NAME] [DATE] 8 [GEOGRAPHIC_DATA][PERSON_NAME] Sin nombre 6143435119…" at bounding box center [538, 328] width 793 height 36
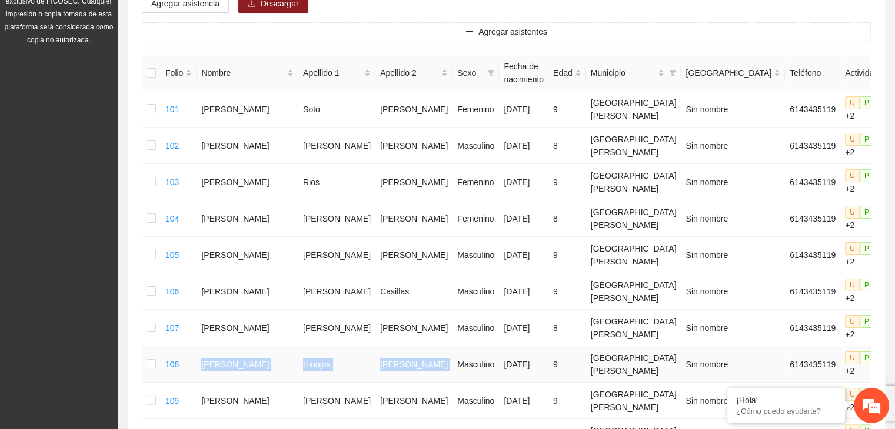
drag, startPoint x: 210, startPoint y: 333, endPoint x: 390, endPoint y: 335, distance: 180.0
click at [390, 346] on tr "108 [PERSON_NAME] Masculino [DATE] 9 [GEOGRAPHIC_DATA][PERSON_NAME] Sin nombre …" at bounding box center [538, 364] width 793 height 36
click at [217, 383] on td "[PERSON_NAME]" at bounding box center [247, 401] width 102 height 36
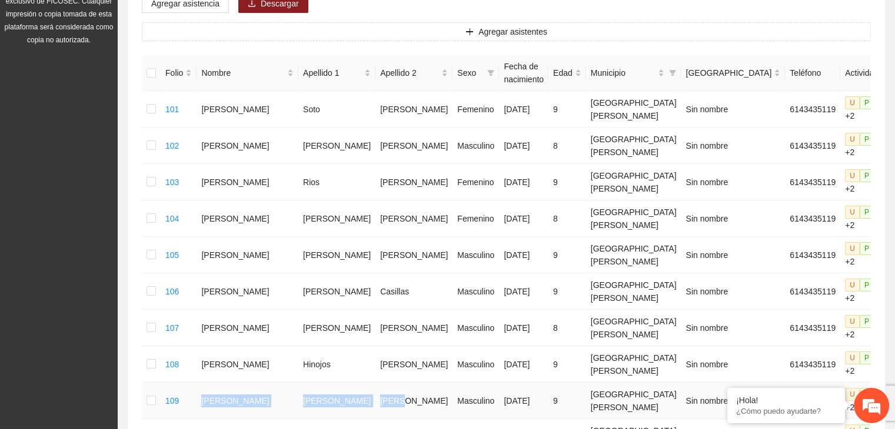
drag, startPoint x: 212, startPoint y: 365, endPoint x: 360, endPoint y: 358, distance: 148.4
click at [360, 383] on tr "109 [PERSON_NAME] Masculino [DATE] 9 [GEOGRAPHIC_DATA][PERSON_NAME] Sin nombre …" at bounding box center [538, 401] width 793 height 36
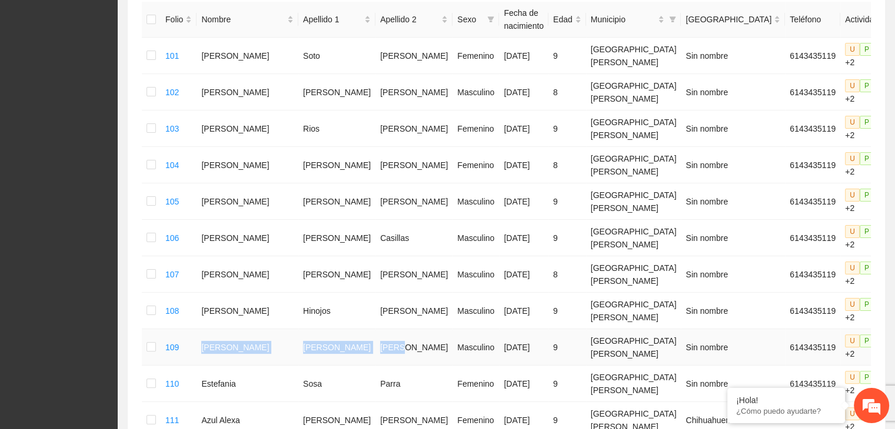
scroll to position [294, 0]
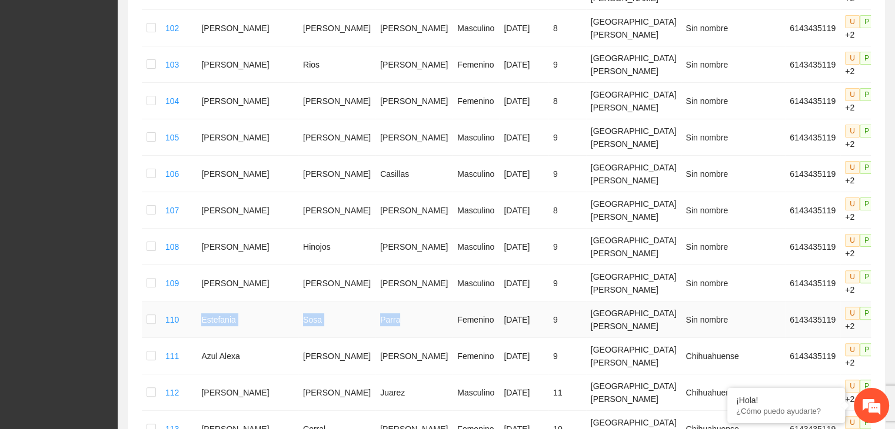
drag, startPoint x: 209, startPoint y: 269, endPoint x: 362, endPoint y: 283, distance: 154.1
click at [362, 302] on tr "110 [PERSON_NAME] Femenino [DATE] 9 [GEOGRAPHIC_DATA][PERSON_NAME] Sin nombre 6…" at bounding box center [538, 320] width 793 height 36
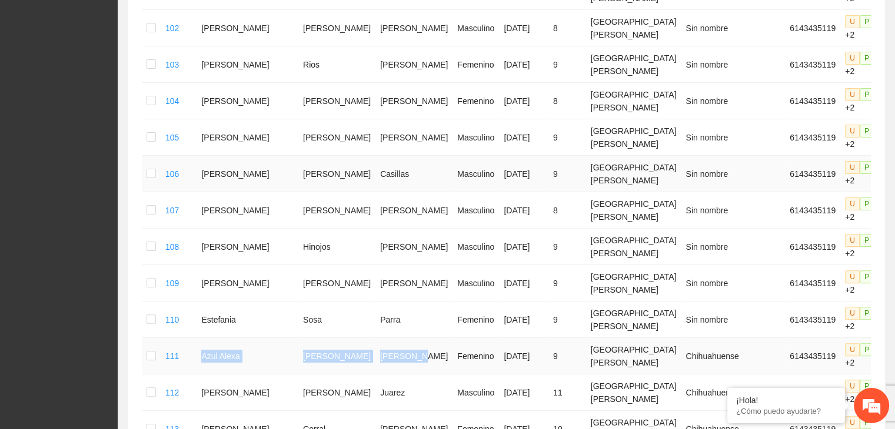
drag, startPoint x: 205, startPoint y: 303, endPoint x: 345, endPoint y: 147, distance: 209.1
click at [370, 338] on tr "111 Azul [PERSON_NAME] Femenino [DATE] 9 Santa [PERSON_NAME] Chihuahuense 61434…" at bounding box center [538, 356] width 793 height 36
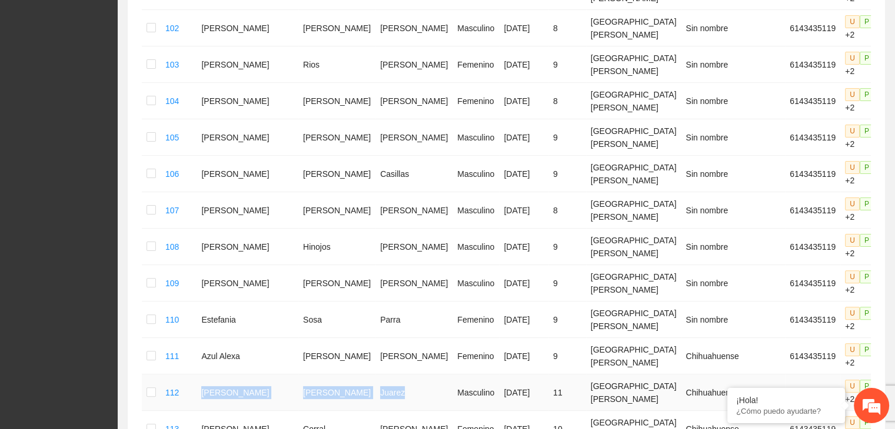
drag, startPoint x: 210, startPoint y: 331, endPoint x: 368, endPoint y: 336, distance: 157.7
click at [368, 375] on tr "112 [PERSON_NAME] Masculino [DATE] 11 Santa [PERSON_NAME] Chihuahuense 61434351…" at bounding box center [538, 393] width 793 height 36
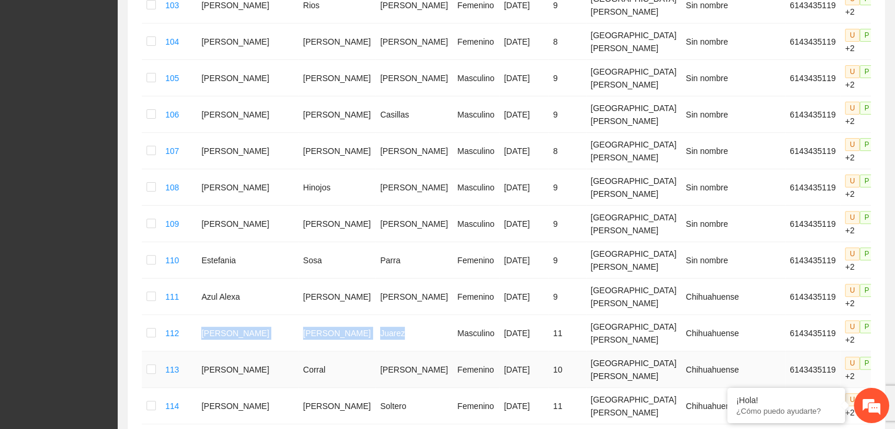
scroll to position [412, 0]
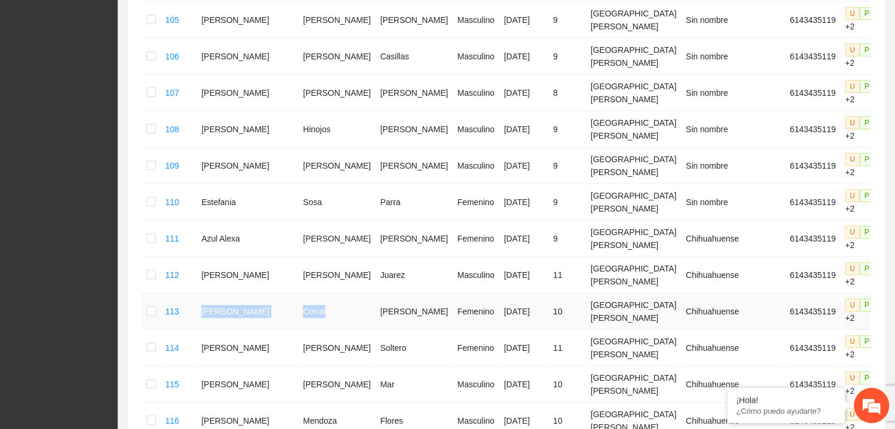
drag, startPoint x: 211, startPoint y: 243, endPoint x: 304, endPoint y: 248, distance: 93.6
click at [304, 293] on tr "113 [PERSON_NAME] [DATE] 10 Santa [PERSON_NAME] Chihuahuense 6143435119 U P +2" at bounding box center [538, 311] width 793 height 36
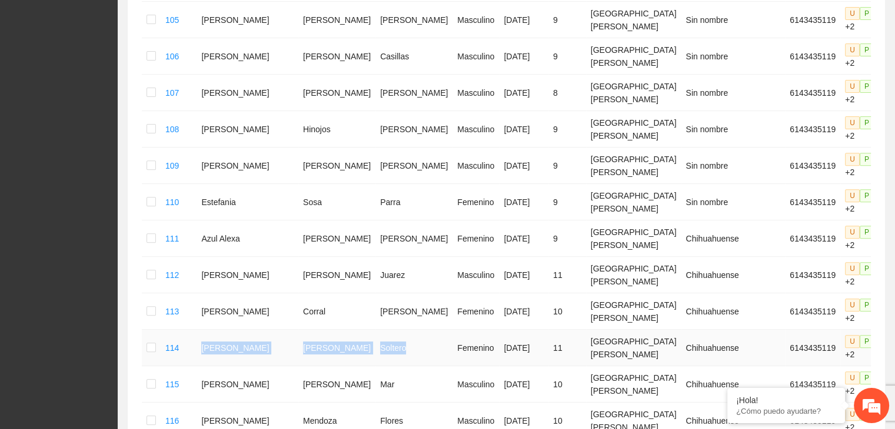
drag, startPoint x: 209, startPoint y: 271, endPoint x: 359, endPoint y: 276, distance: 149.5
click at [359, 330] on tr "114 [PERSON_NAME] [DATE] 11 Santa [PERSON_NAME] Chihuahuense 6143435119 U P +2" at bounding box center [538, 348] width 793 height 36
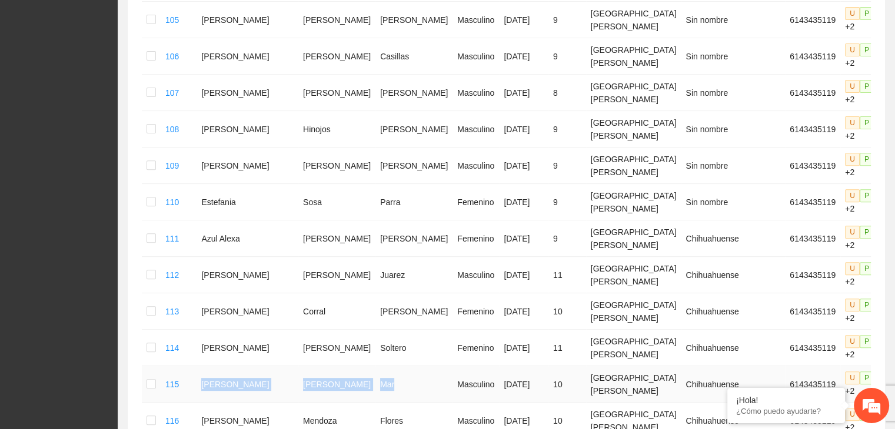
drag, startPoint x: 210, startPoint y: 309, endPoint x: 353, endPoint y: 313, distance: 143.6
click at [353, 366] on tr "115 [PERSON_NAME] Mar Masculino [DATE] 10 Santa [PERSON_NAME] Chihuahuense 6143…" at bounding box center [538, 384] width 793 height 36
drag, startPoint x: 211, startPoint y: 335, endPoint x: 360, endPoint y: 338, distance: 148.8
click at [361, 398] on tr "116 [PERSON_NAME] Masculino [DATE] 10 Santa [PERSON_NAME] Chihuahuense 61434351…" at bounding box center [538, 421] width 793 height 36
drag, startPoint x: 211, startPoint y: 364, endPoint x: 372, endPoint y: 374, distance: 161.5
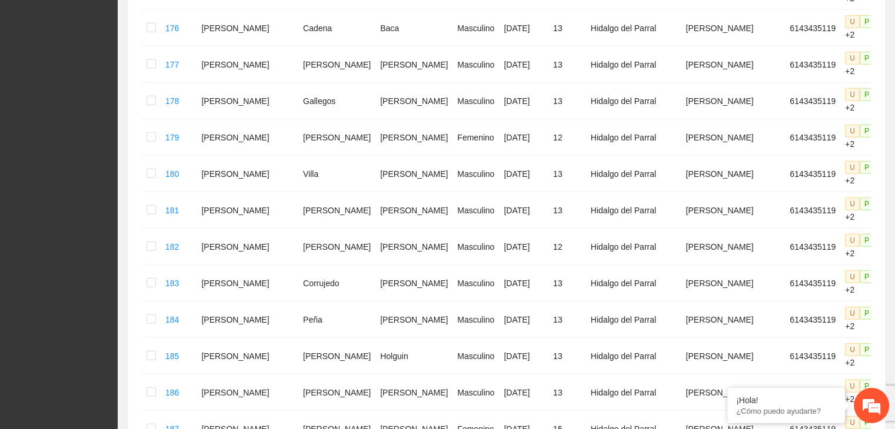
scroll to position [3207, 0]
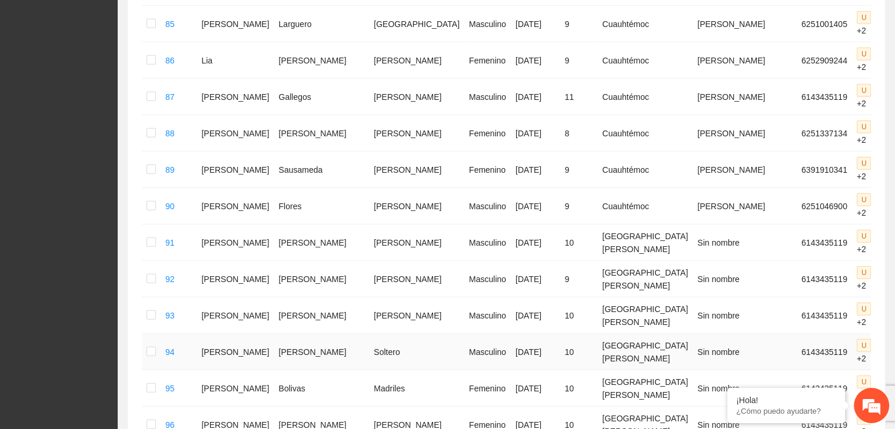
scroll to position [3384, 0]
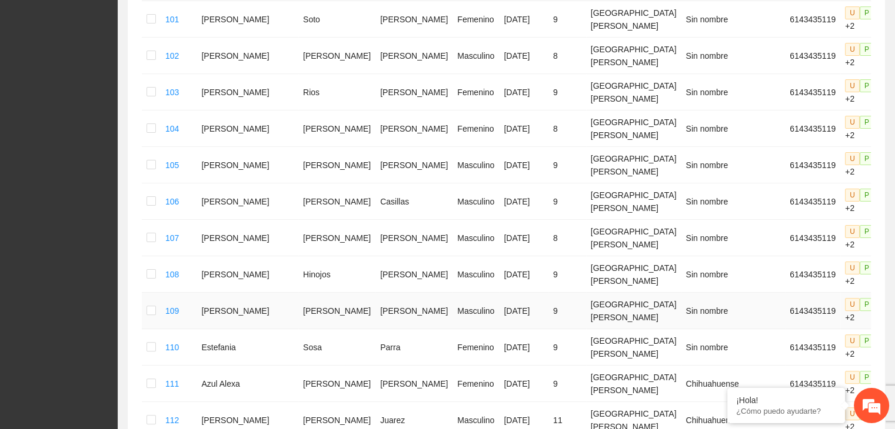
scroll to position [325, 0]
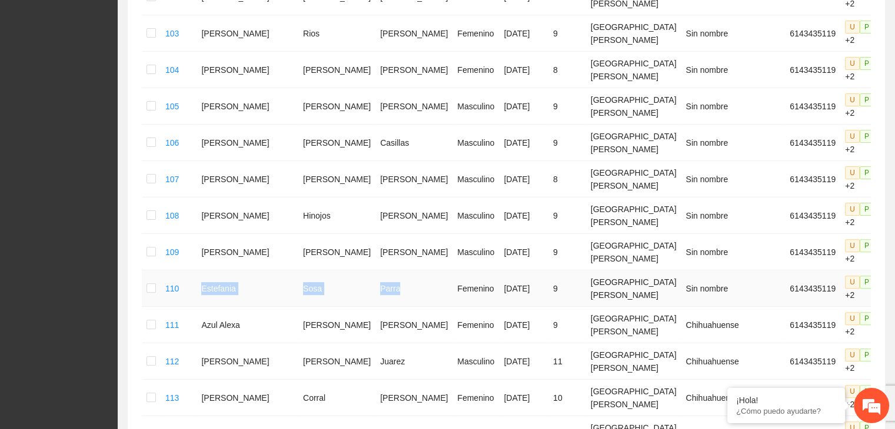
drag, startPoint x: 209, startPoint y: 244, endPoint x: 359, endPoint y: 233, distance: 150.3
click at [359, 271] on tr "110 [PERSON_NAME] Femenino [DATE] 9 [GEOGRAPHIC_DATA][PERSON_NAME] Sin nombre 6…" at bounding box center [538, 289] width 793 height 36
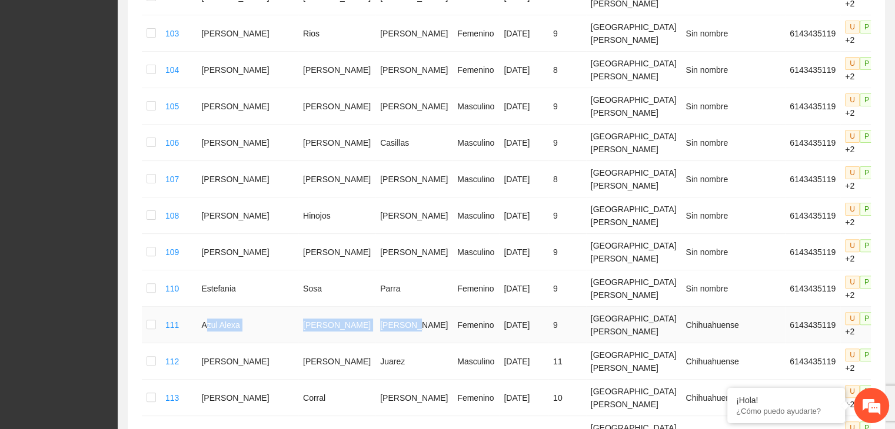
drag, startPoint x: 214, startPoint y: 273, endPoint x: 366, endPoint y: 269, distance: 152.4
click at [366, 307] on tr "111 Azul [PERSON_NAME] Femenino [DATE] 9 Santa [PERSON_NAME] Chihuahuense 61434…" at bounding box center [538, 325] width 793 height 36
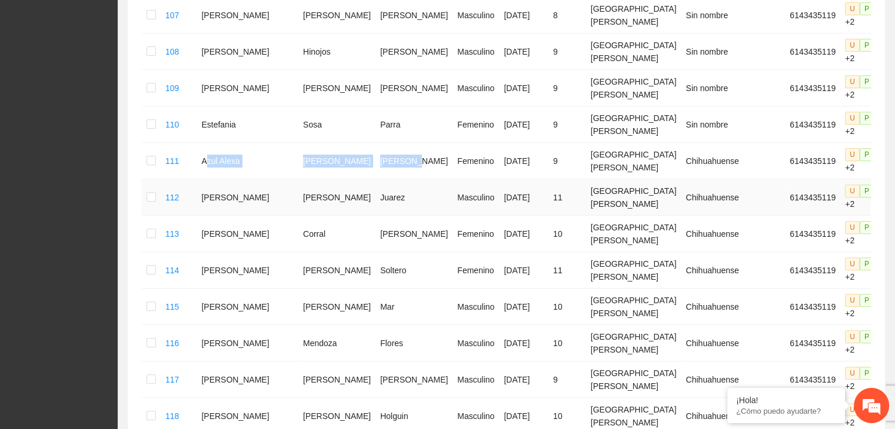
scroll to position [502, 0]
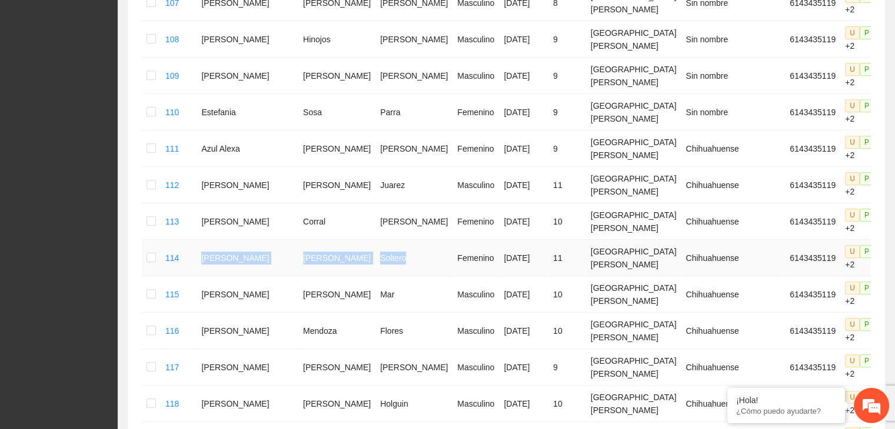
drag, startPoint x: 209, startPoint y: 178, endPoint x: 362, endPoint y: 186, distance: 152.6
click at [362, 240] on tr "114 [PERSON_NAME] [DATE] 11 Santa [PERSON_NAME] Chihuahuense 6143435119 U P +2" at bounding box center [538, 258] width 793 height 36
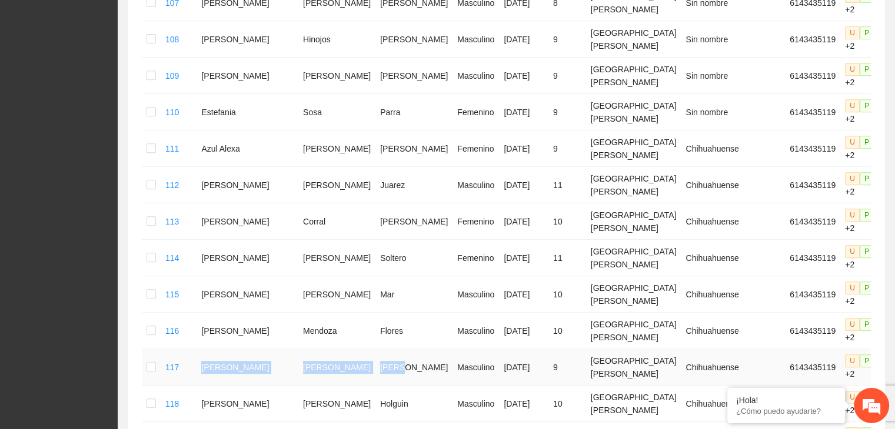
drag, startPoint x: 212, startPoint y: 271, endPoint x: 357, endPoint y: 280, distance: 145.6
click at [357, 349] on tr "117 [PERSON_NAME] Masculino [DATE] 9 Santa [PERSON_NAME] Chihuahuense 614343511…" at bounding box center [538, 367] width 793 height 36
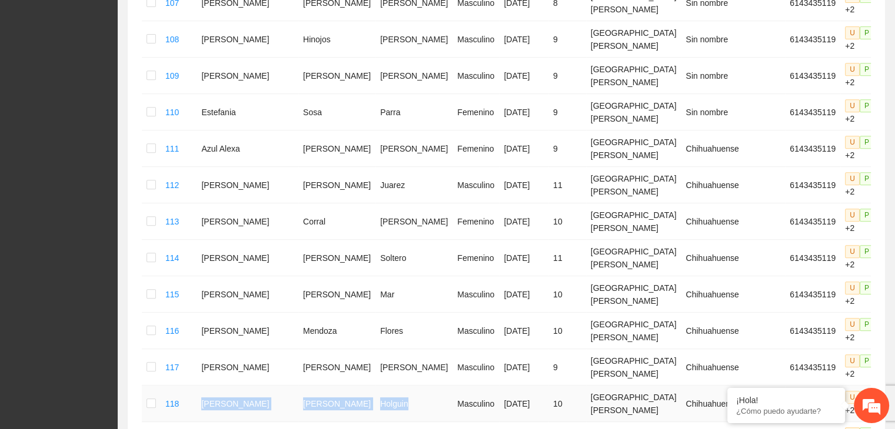
drag, startPoint x: 209, startPoint y: 305, endPoint x: 356, endPoint y: 312, distance: 147.8
click at [356, 386] on tr "118 [PERSON_NAME] Masculino [DATE] 10 Santa [PERSON_NAME] Chihuahuense 61434351…" at bounding box center [538, 404] width 793 height 36
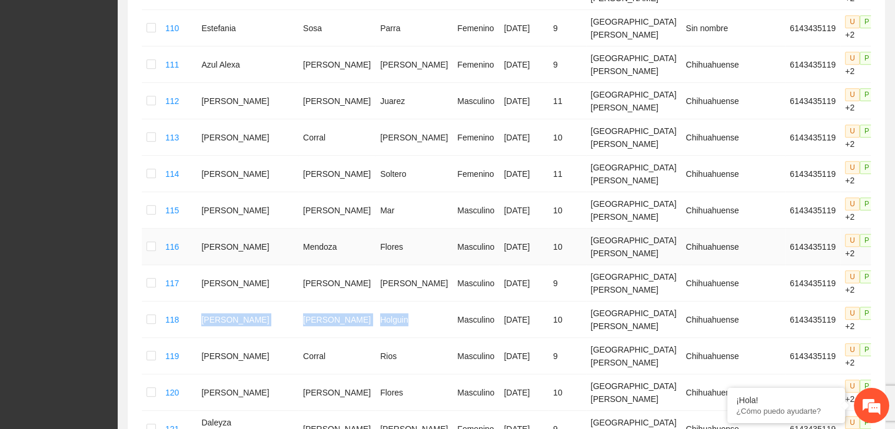
scroll to position [678, 0]
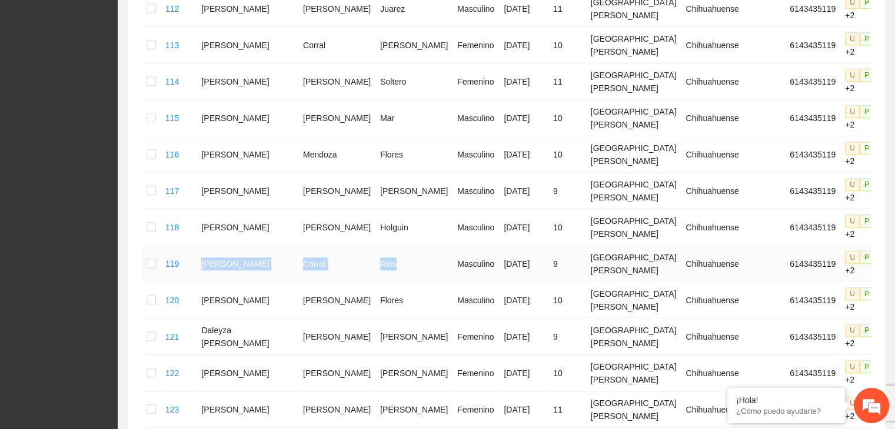
drag, startPoint x: 210, startPoint y: 168, endPoint x: 348, endPoint y: 174, distance: 138.4
click at [348, 246] on tr "119 [PERSON_NAME] Masculino [DATE] 9 Santa [PERSON_NAME] Chihuahuense 614343511…" at bounding box center [538, 264] width 793 height 36
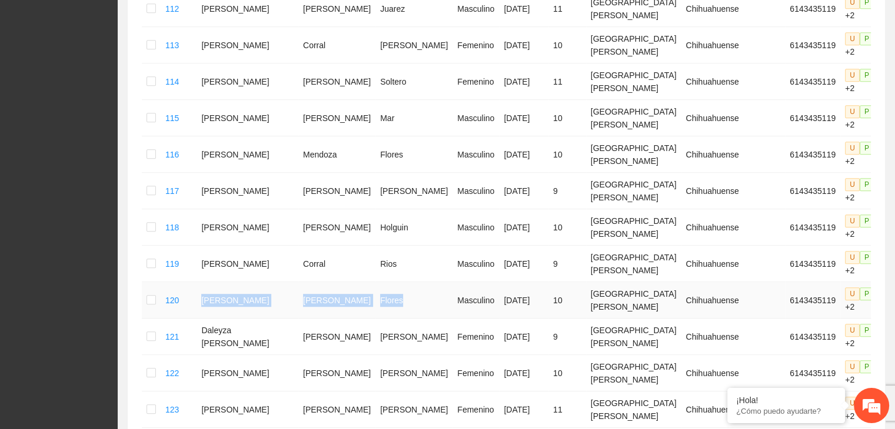
drag, startPoint x: 226, startPoint y: 215, endPoint x: 351, endPoint y: 215, distance: 124.1
click at [351, 282] on tr "120 [PERSON_NAME] Masculino [DATE] 10 Santa [PERSON_NAME] Chihuahuense 61434351…" at bounding box center [538, 300] width 793 height 36
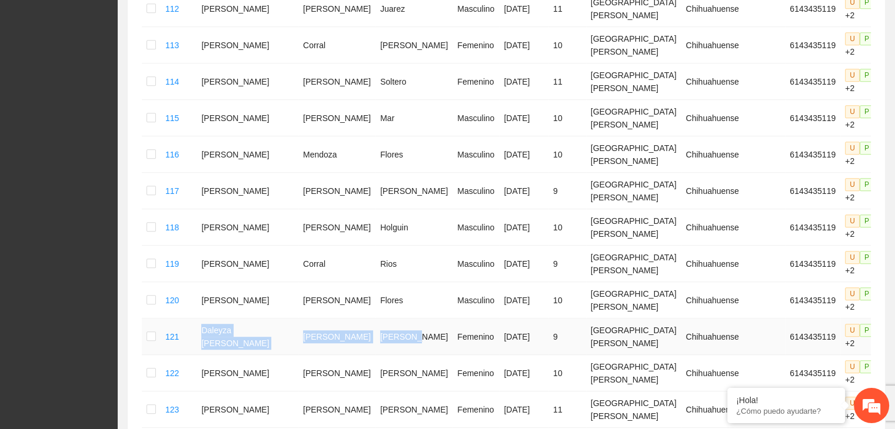
drag, startPoint x: 213, startPoint y: 236, endPoint x: 366, endPoint y: 248, distance: 152.8
click at [366, 319] on tr "121 Daleyza [PERSON_NAME] Femenino [DATE] 9 [GEOGRAPHIC_DATA][PERSON_NAME] Chih…" at bounding box center [538, 337] width 793 height 36
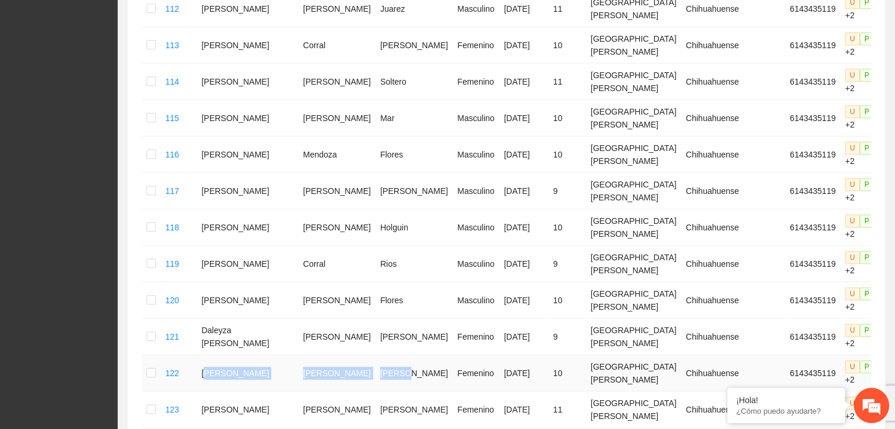
drag, startPoint x: 215, startPoint y: 278, endPoint x: 332, endPoint y: 284, distance: 116.6
click at [370, 355] on tr "122 [PERSON_NAME] [DATE] 10 Santa [PERSON_NAME] Chihuahuense 6143435119 U P +2" at bounding box center [538, 373] width 793 height 36
click at [211, 355] on td "[PERSON_NAME]" at bounding box center [247, 373] width 102 height 36
drag, startPoint x: 211, startPoint y: 273, endPoint x: 362, endPoint y: 278, distance: 151.8
click at [362, 355] on tr "122 [PERSON_NAME] [DATE] 10 Santa [PERSON_NAME] Chihuahuense 6143435119 U P +2" at bounding box center [538, 373] width 793 height 36
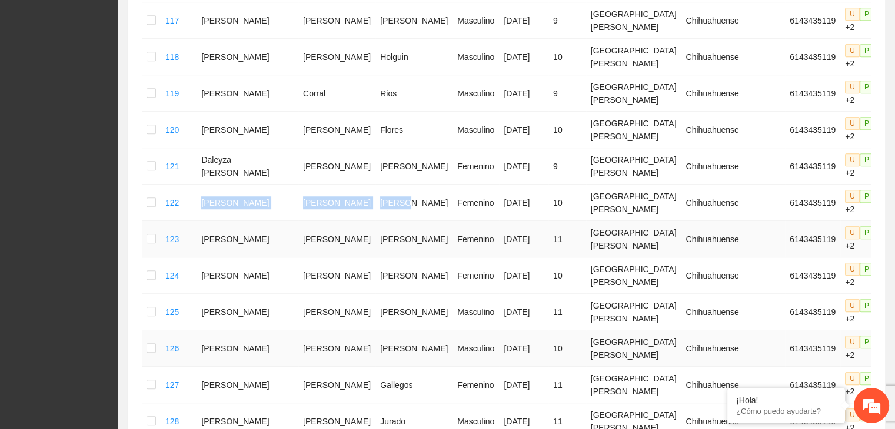
scroll to position [855, 0]
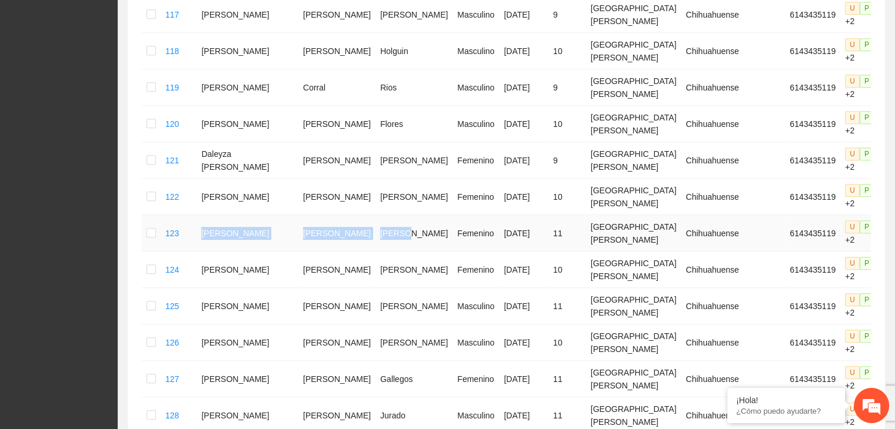
drag, startPoint x: 210, startPoint y: 132, endPoint x: 355, endPoint y: 141, distance: 145.5
click at [355, 215] on tr "123 [PERSON_NAME] Femenino [DATE] 11 Santa [PERSON_NAME] Chihuahuense 614343511…" at bounding box center [538, 233] width 793 height 36
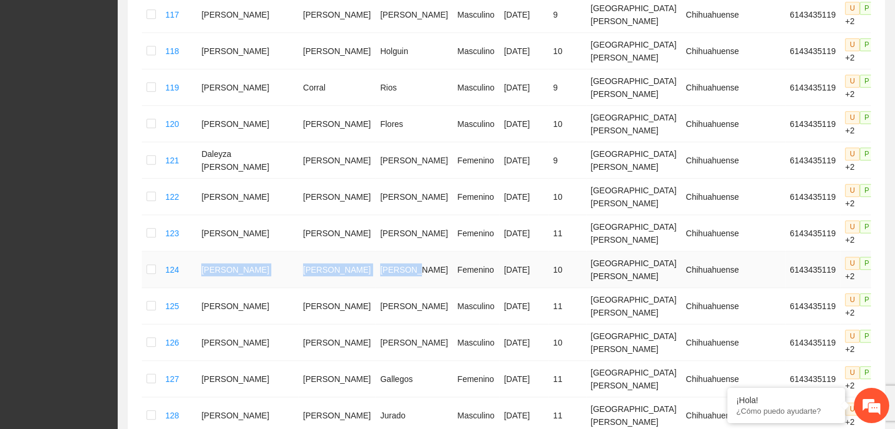
drag, startPoint x: 211, startPoint y: 175, endPoint x: 375, endPoint y: 163, distance: 165.1
click at [375, 252] on tr "124 [PERSON_NAME] [DATE] 10 Santa [PERSON_NAME] Chihuahuense 6143435119 U P +2" at bounding box center [538, 270] width 793 height 36
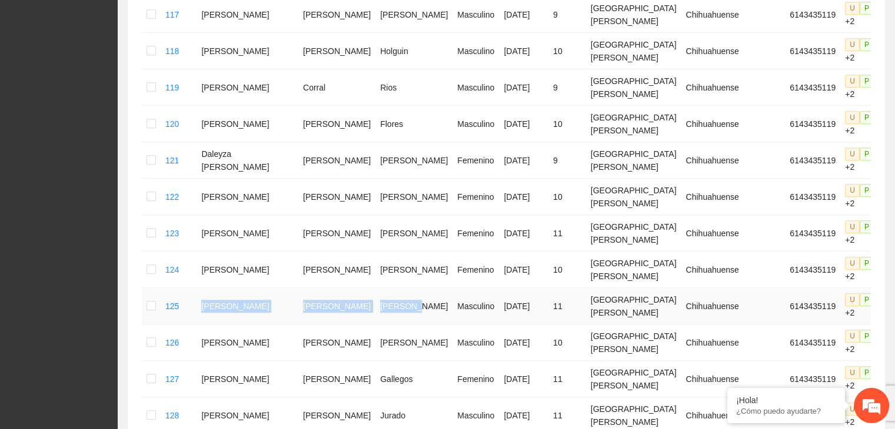
drag, startPoint x: 209, startPoint y: 195, endPoint x: 366, endPoint y: 210, distance: 158.3
click at [366, 288] on tr "125 [DEMOGRAPHIC_DATA][PERSON_NAME] Masculino [DATE] 11 Santa [PERSON_NAME] Chi…" at bounding box center [538, 306] width 793 height 36
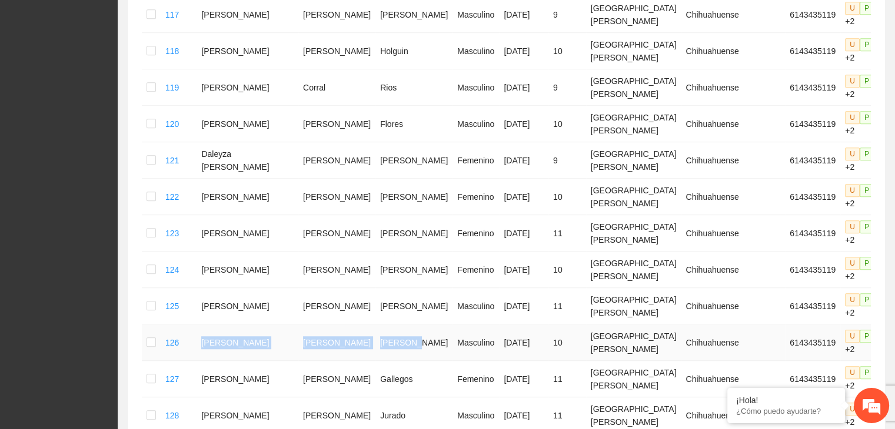
drag, startPoint x: 213, startPoint y: 235, endPoint x: 372, endPoint y: 233, distance: 158.8
click at [372, 325] on tr "126 [PERSON_NAME] [DATE] 10 Santa [PERSON_NAME] Chihuahuense 6143435119 U P +2" at bounding box center [538, 343] width 793 height 36
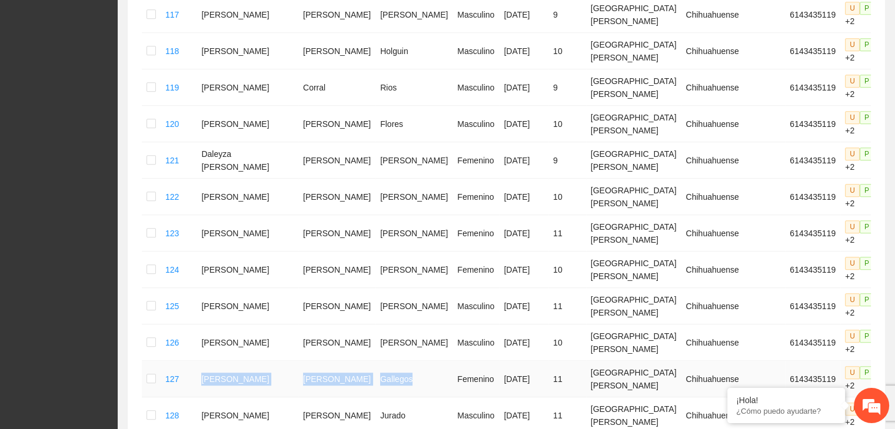
drag, startPoint x: 206, startPoint y: 269, endPoint x: 361, endPoint y: 281, distance: 154.5
click at [361, 361] on tr "127 [PERSON_NAME] Femenino [DATE] 11 Santa [PERSON_NAME] Chihuahuense 614343511…" at bounding box center [538, 379] width 793 height 36
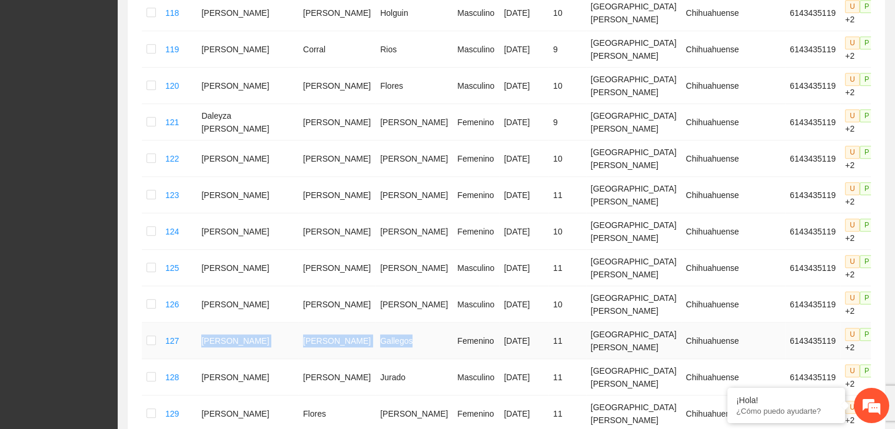
scroll to position [913, 0]
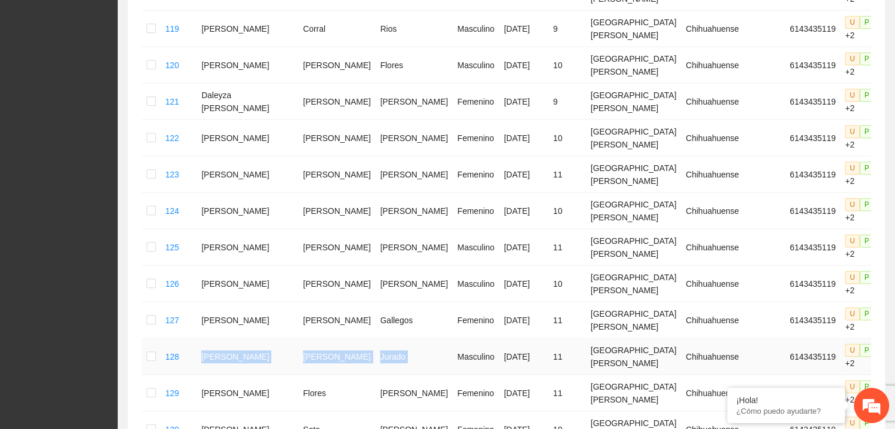
drag, startPoint x: 205, startPoint y: 250, endPoint x: 389, endPoint y: 253, distance: 184.7
click at [389, 339] on tr "128 [PERSON_NAME] Masculino [DATE] 11 Santa [PERSON_NAME] Chihuahuense 61434351…" at bounding box center [538, 357] width 793 height 36
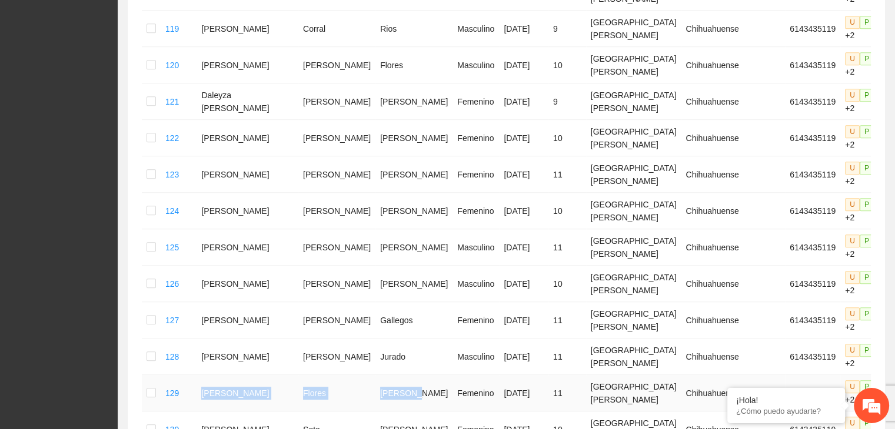
drag, startPoint x: 205, startPoint y: 275, endPoint x: 381, endPoint y: 281, distance: 175.9
click at [381, 375] on tr "129 [PERSON_NAME] [DATE] 11 Santa [PERSON_NAME] Chihuahuense 6143435119 U P +2" at bounding box center [538, 393] width 793 height 36
drag, startPoint x: 210, startPoint y: 299, endPoint x: 241, endPoint y: 323, distance: 38.9
click at [232, 398] on td "[PERSON_NAME]" at bounding box center [247, 430] width 102 height 36
drag, startPoint x: 271, startPoint y: 323, endPoint x: 366, endPoint y: 323, distance: 94.7
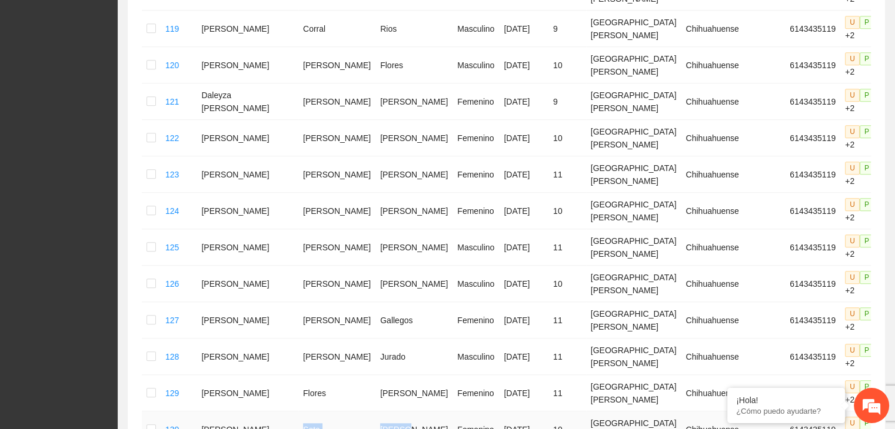
click at [366, 398] on tr "130 [PERSON_NAME] [DATE] 10 Santa [PERSON_NAME] Chihuahuense 6143435119 U P +2" at bounding box center [538, 430] width 793 height 36
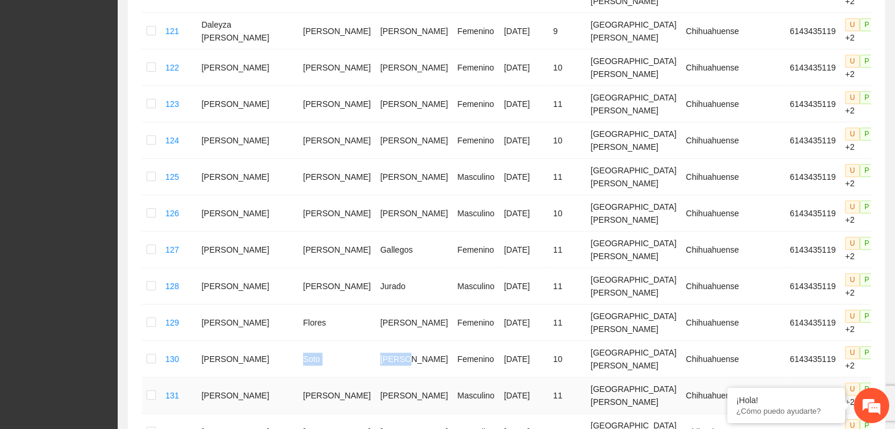
scroll to position [1090, 0]
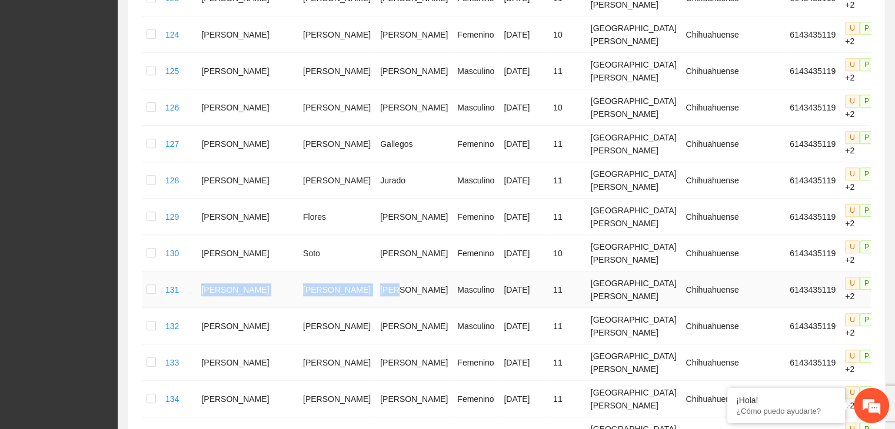
drag, startPoint x: 202, startPoint y: 163, endPoint x: 358, endPoint y: 178, distance: 156.0
click at [357, 272] on tr "131 [PERSON_NAME] Masculino [DATE] 11 Santa [PERSON_NAME] Chihuahuense 61434351…" at bounding box center [538, 290] width 793 height 36
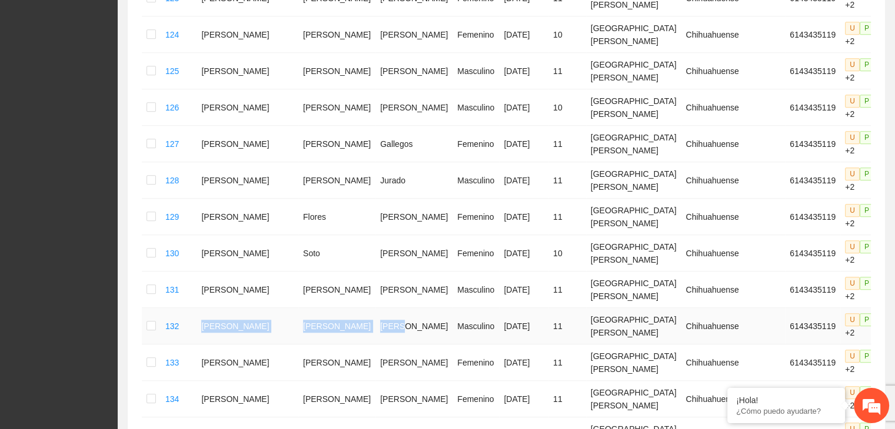
drag, startPoint x: 209, startPoint y: 196, endPoint x: 362, endPoint y: 191, distance: 153.0
click at [362, 308] on tr "132 [PERSON_NAME] Masculino [DATE] 11 Santa [PERSON_NAME] Chihuahuense 61434351…" at bounding box center [538, 326] width 793 height 36
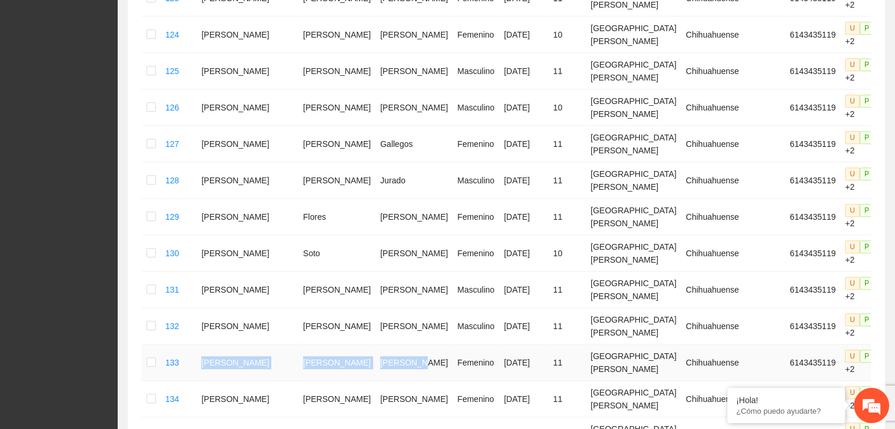
drag, startPoint x: 221, startPoint y: 231, endPoint x: 376, endPoint y: 232, distance: 155.3
click at [376, 345] on tr "133 [PERSON_NAME] [DATE] 11 Santa [PERSON_NAME] Chihuahuense 6143435119 U P +2" at bounding box center [538, 363] width 793 height 36
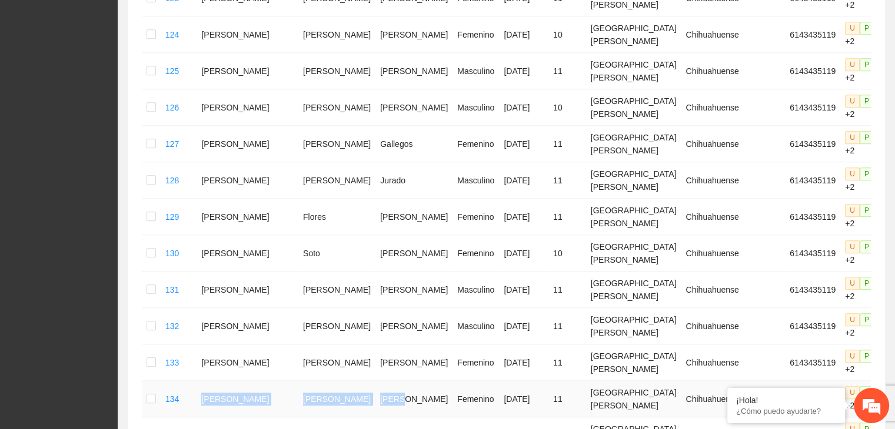
drag, startPoint x: 208, startPoint y: 246, endPoint x: 353, endPoint y: 263, distance: 146.3
click at [353, 381] on tr "134 [PERSON_NAME] [DATE] 11 Santa [PERSON_NAME] Chihuahuense 6143435119 U P +2" at bounding box center [538, 399] width 793 height 36
drag, startPoint x: 213, startPoint y: 288, endPoint x: 441, endPoint y: 287, distance: 228.2
click at [441, 398] on tr "135 [PERSON_NAME] Masculino [DATE] 10 Santa [PERSON_NAME] Chihuahuense 61434351…" at bounding box center [538, 436] width 793 height 36
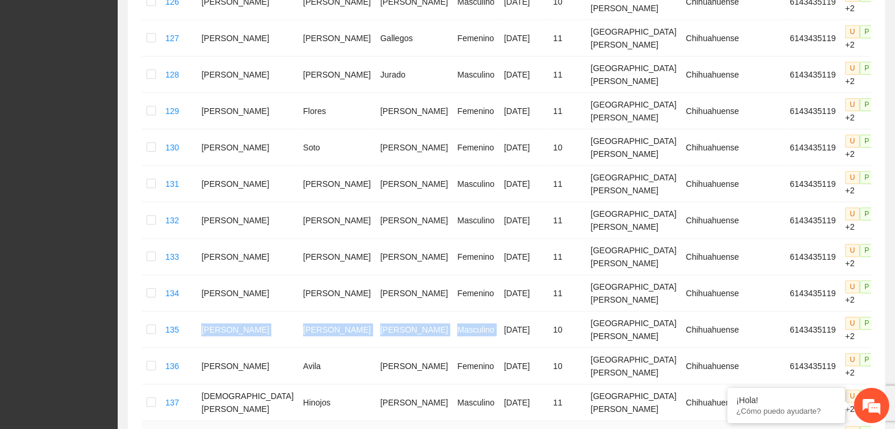
scroll to position [1207, 0]
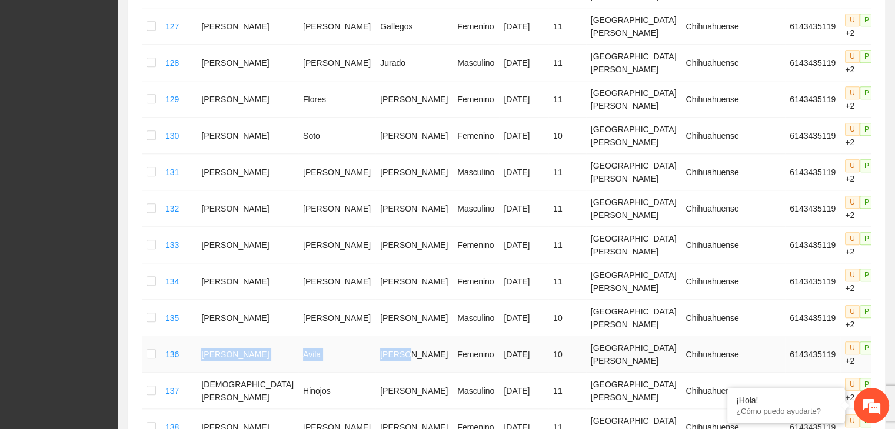
drag, startPoint x: 211, startPoint y: 195, endPoint x: 361, endPoint y: 204, distance: 150.8
click at [361, 336] on tr "136 [PERSON_NAME] [DATE] 10 Santa [PERSON_NAME] Chihuahuense 6143435119 U P +2" at bounding box center [538, 354] width 793 height 36
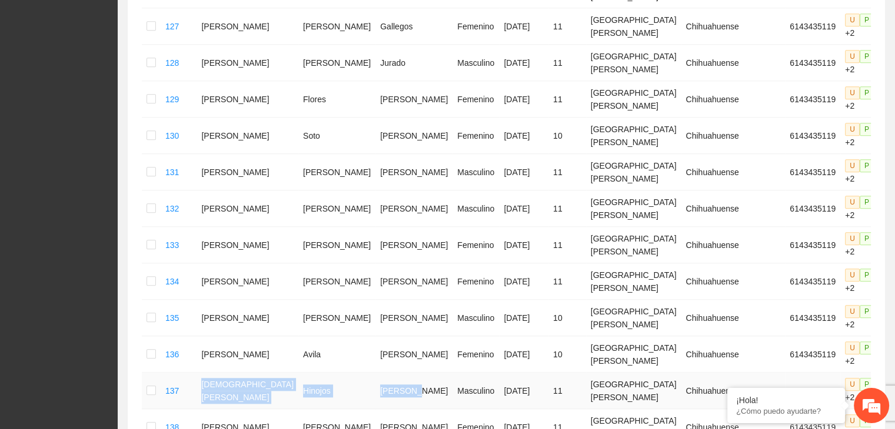
drag, startPoint x: 205, startPoint y: 236, endPoint x: 365, endPoint y: 249, distance: 159.9
click at [365, 373] on tr "137 [DEMOGRAPHIC_DATA][PERSON_NAME] Masculino [DATE] 11 Santa [PERSON_NAME] Chi…" at bounding box center [538, 391] width 793 height 36
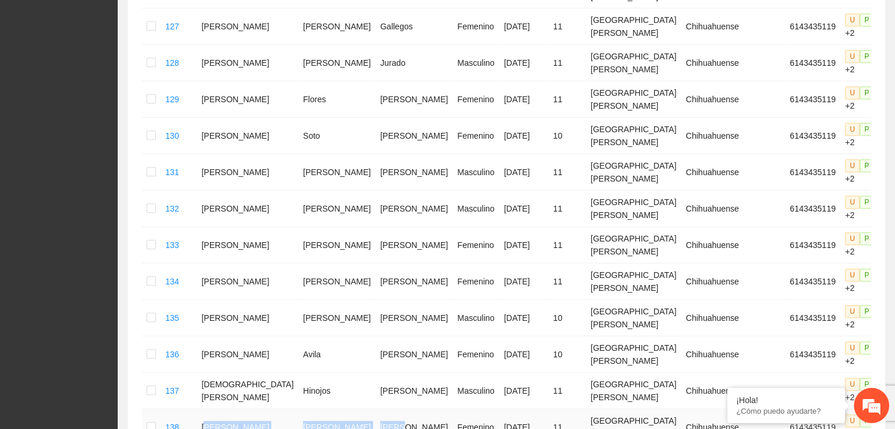
drag, startPoint x: 216, startPoint y: 266, endPoint x: 362, endPoint y: 275, distance: 146.7
click at [362, 398] on tr "138 [PERSON_NAME] [DATE] 11 Santa [PERSON_NAME] Chihuahuense 6143435119 U P +2" at bounding box center [538, 427] width 793 height 36
drag, startPoint x: 210, startPoint y: 301, endPoint x: 362, endPoint y: 318, distance: 153.3
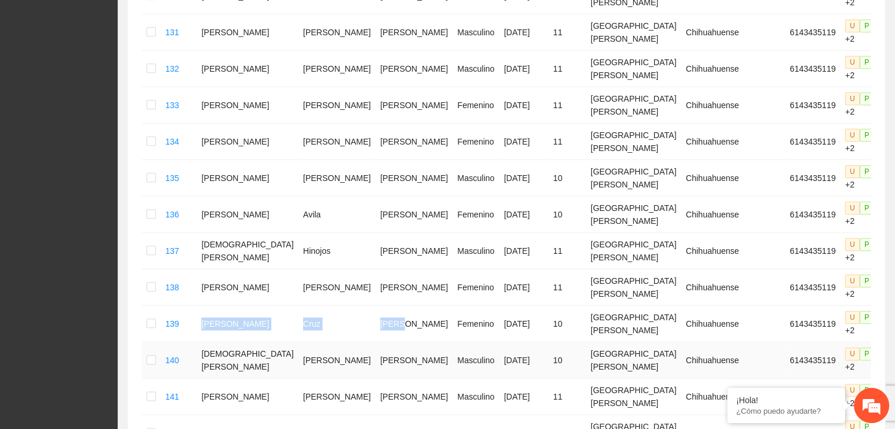
scroll to position [1384, 0]
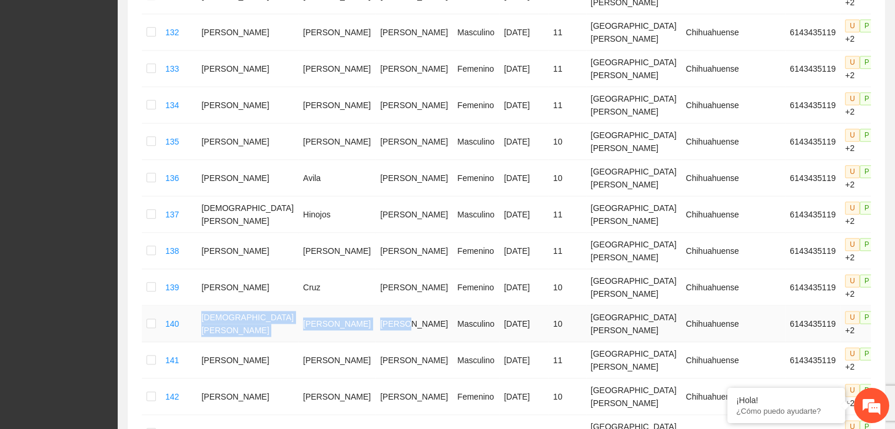
drag, startPoint x: 212, startPoint y: 156, endPoint x: 366, endPoint y: 170, distance: 154.7
click at [366, 306] on tr "140 [PERSON_NAME] Masculino [DATE] 10 Santa [PERSON_NAME] Chihuahuense 61434351…" at bounding box center [538, 324] width 793 height 36
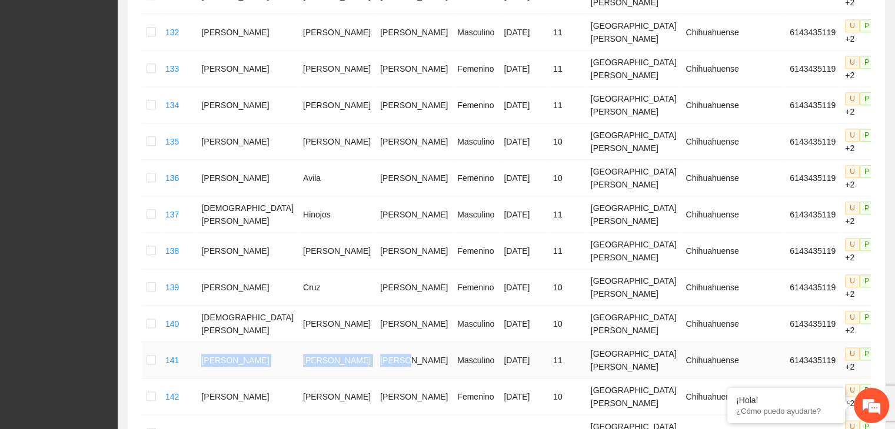
drag, startPoint x: 209, startPoint y: 201, endPoint x: 363, endPoint y: 212, distance: 154.0
click at [363, 342] on tr "141 [PERSON_NAME] Masculino [DATE] 11 Santa [PERSON_NAME] Chihuahuense 61434351…" at bounding box center [538, 360] width 793 height 36
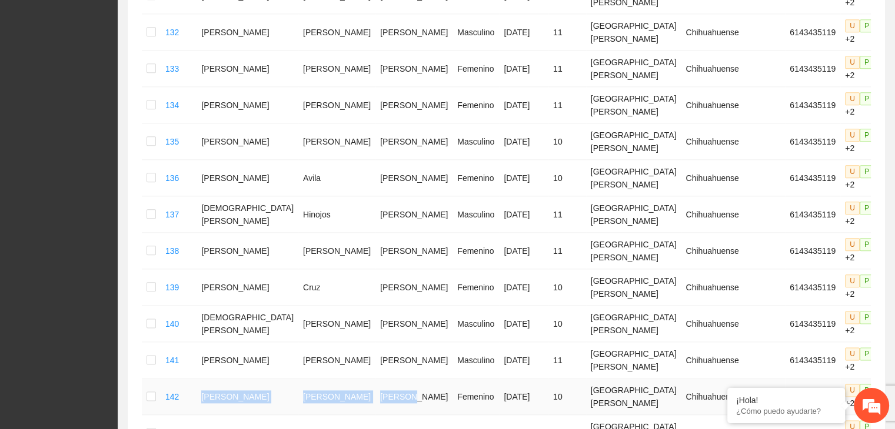
drag, startPoint x: 209, startPoint y: 228, endPoint x: 365, endPoint y: 236, distance: 156.1
click at [365, 379] on tr "142 [PERSON_NAME] [DATE] 10 Santa [PERSON_NAME] Chihuahuense 6143435119 U P +2" at bounding box center [538, 397] width 793 height 36
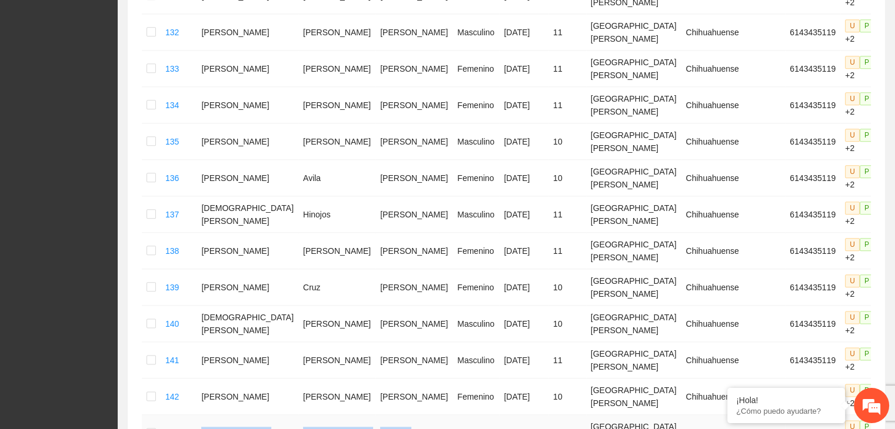
drag, startPoint x: 212, startPoint y: 262, endPoint x: 376, endPoint y: 279, distance: 165.0
click at [376, 398] on tr "143 [PERSON_NAME] [DATE] 11 Santa [PERSON_NAME] Chihuahuense 6143435119 U P +2" at bounding box center [538, 433] width 793 height 36
drag, startPoint x: 209, startPoint y: 302, endPoint x: 365, endPoint y: 304, distance: 155.9
drag, startPoint x: 210, startPoint y: 329, endPoint x: 362, endPoint y: 334, distance: 152.4
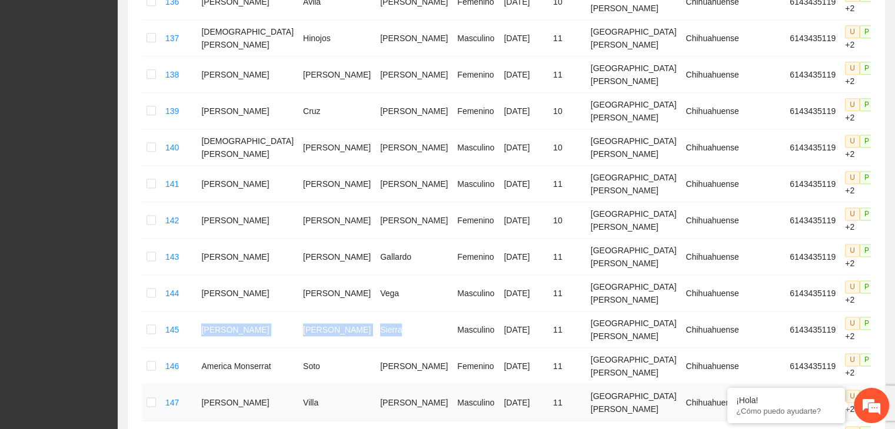
scroll to position [1619, 0]
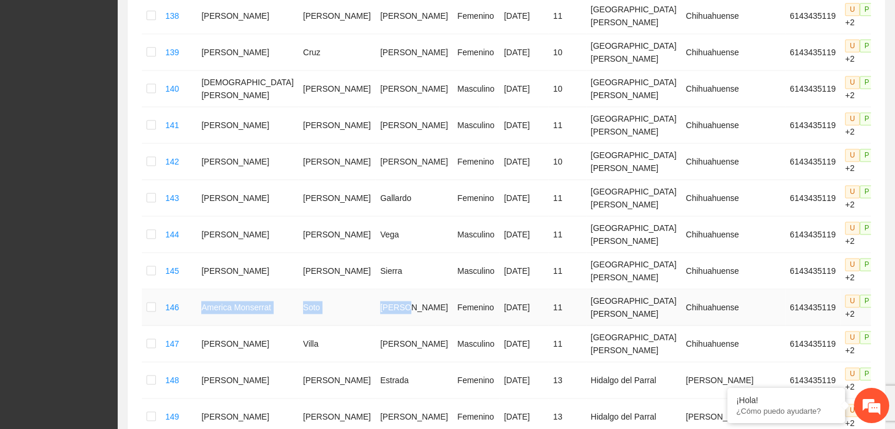
drag, startPoint x: 216, startPoint y: 122, endPoint x: 355, endPoint y: 132, distance: 139.2
click at [356, 289] on tr "146 [PERSON_NAME] [DATE] 11 Santa [PERSON_NAME] Chihuahuense 6143435119 U P +2" at bounding box center [538, 307] width 793 height 36
drag, startPoint x: 215, startPoint y: 159, endPoint x: 369, endPoint y: 162, distance: 153.5
click at [369, 326] on tr "147 [PERSON_NAME] Masculino [DATE] 11 Santa [PERSON_NAME] Chihuahuense 61434351…" at bounding box center [538, 344] width 793 height 36
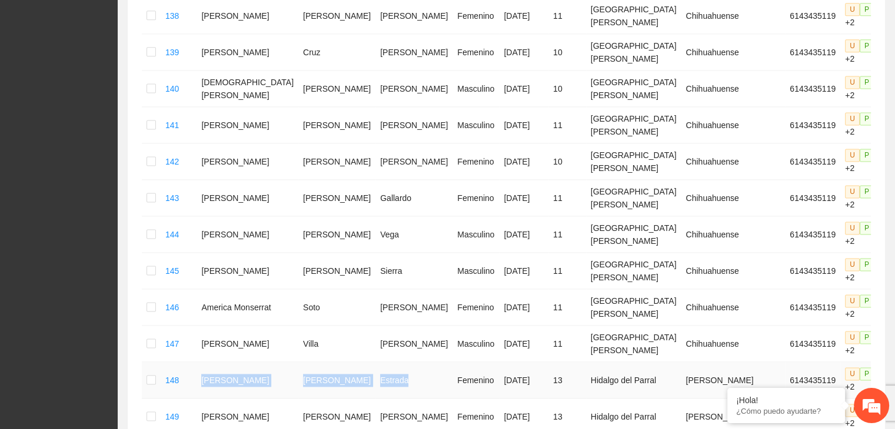
drag, startPoint x: 212, startPoint y: 191, endPoint x: 359, endPoint y: 195, distance: 147.7
click at [359, 362] on tr "148 [PERSON_NAME] [DATE] 13 [PERSON_NAME] 6143435119 U P +2" at bounding box center [538, 380] width 793 height 36
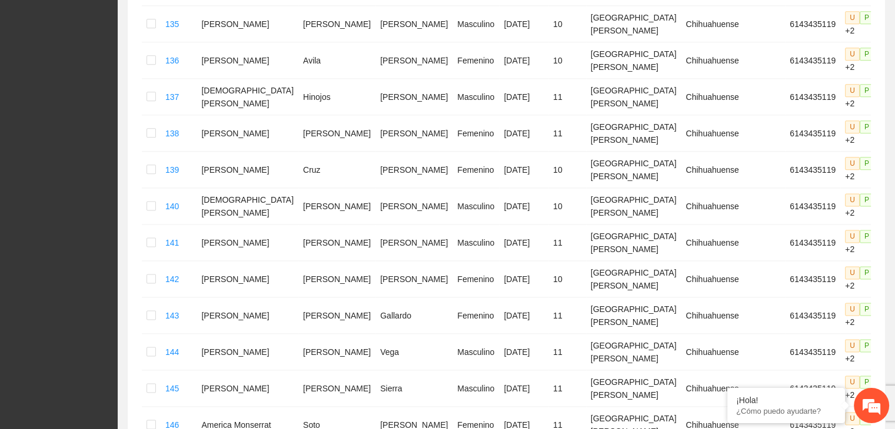
scroll to position [1560, 0]
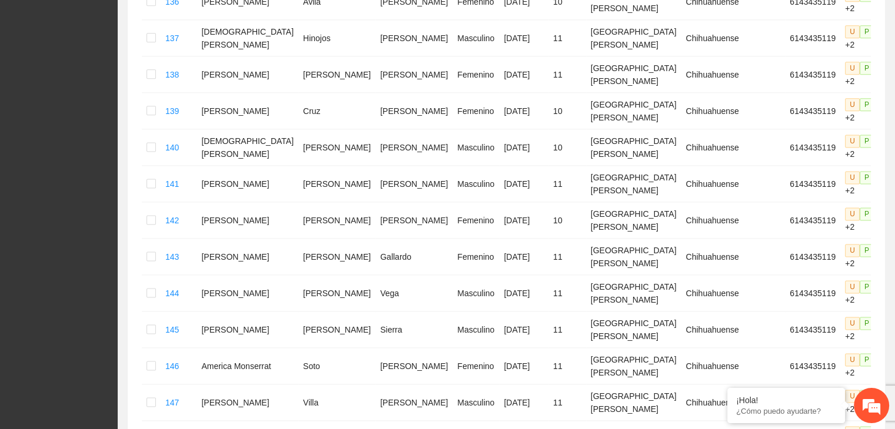
drag, startPoint x: 207, startPoint y: 275, endPoint x: 373, endPoint y: 266, distance: 166.7
drag, startPoint x: 212, startPoint y: 301, endPoint x: 361, endPoint y: 308, distance: 149.6
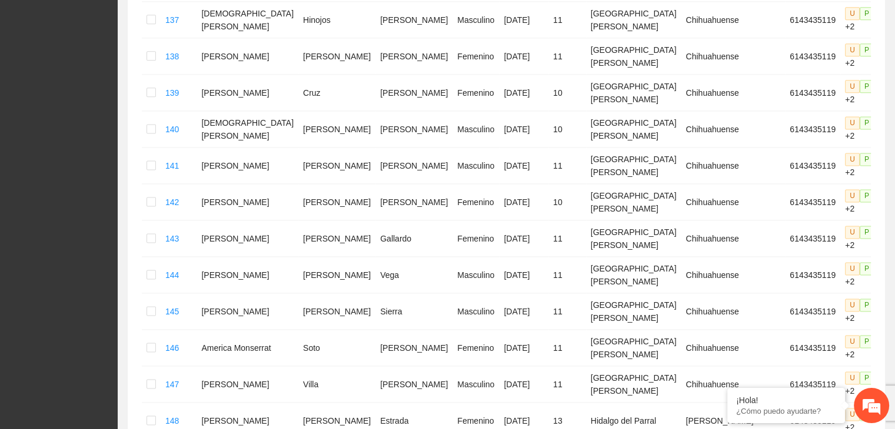
scroll to position [1737, 0]
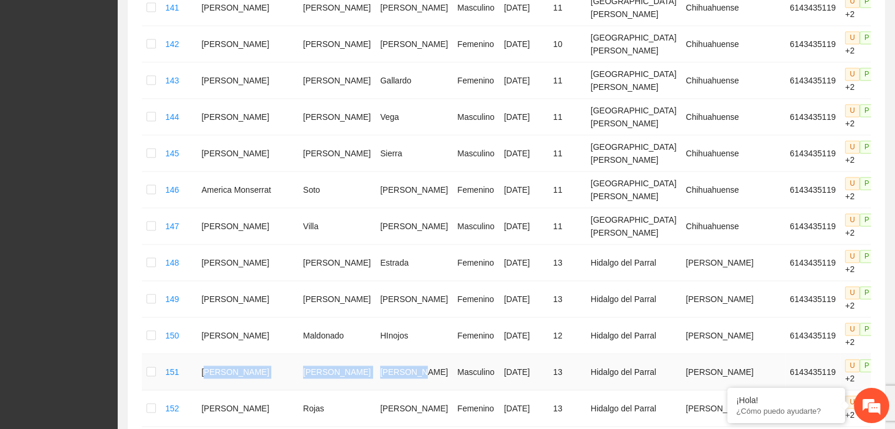
drag, startPoint x: 214, startPoint y: 161, endPoint x: 374, endPoint y: 171, distance: 160.3
click at [374, 354] on tr "151 [PERSON_NAME] Masculino [DATE] 13 [PERSON_NAME] 6143435119 U P +2" at bounding box center [538, 372] width 793 height 36
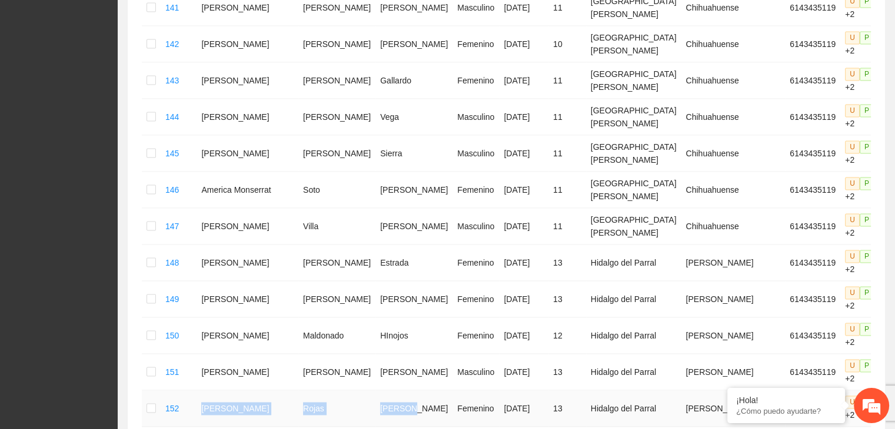
drag, startPoint x: 218, startPoint y: 201, endPoint x: 371, endPoint y: 206, distance: 153.0
click at [371, 391] on tr "152 [PERSON_NAME] [DATE] 13 [PERSON_NAME] 6143435119 U P +2" at bounding box center [538, 409] width 793 height 36
drag, startPoint x: 206, startPoint y: 229, endPoint x: 365, endPoint y: 241, distance: 159.8
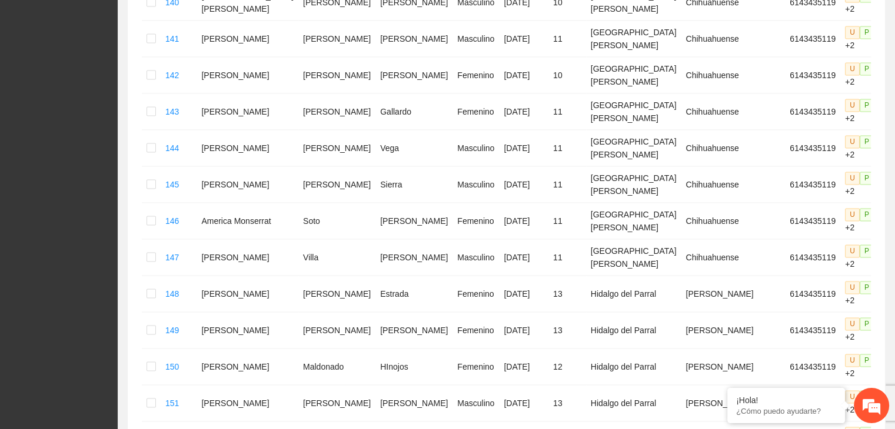
scroll to position [1764, 0]
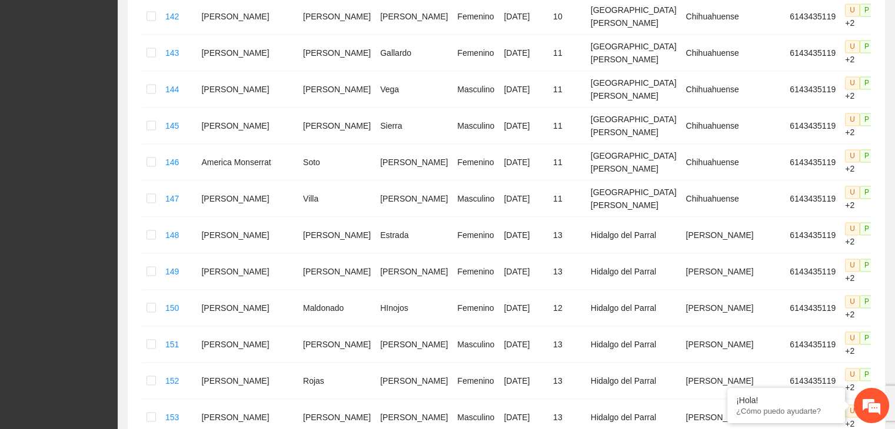
drag, startPoint x: 212, startPoint y: 225, endPoint x: 361, endPoint y: 233, distance: 149.0
drag, startPoint x: 211, startPoint y: 257, endPoint x: 380, endPoint y: 256, distance: 169.4
drag, startPoint x: 209, startPoint y: 282, endPoint x: 348, endPoint y: 291, distance: 139.7
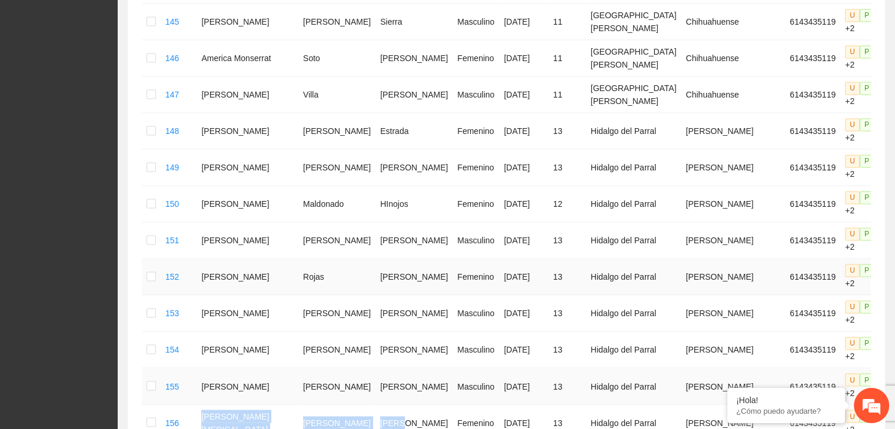
scroll to position [1941, 0]
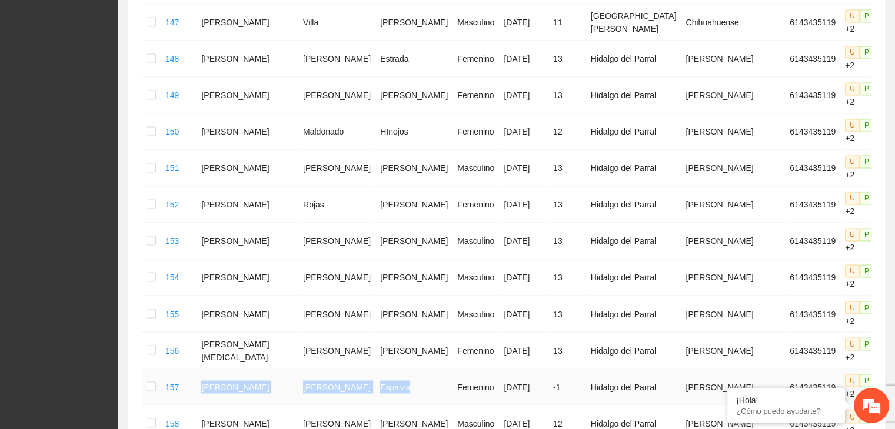
drag, startPoint x: 207, startPoint y: 143, endPoint x: 355, endPoint y: 151, distance: 147.8
click at [355, 369] on tr "157 [PERSON_NAME] [DATE] -1 Hidalgo del Parral [PERSON_NAME] 6143435119 U P +2" at bounding box center [538, 387] width 793 height 36
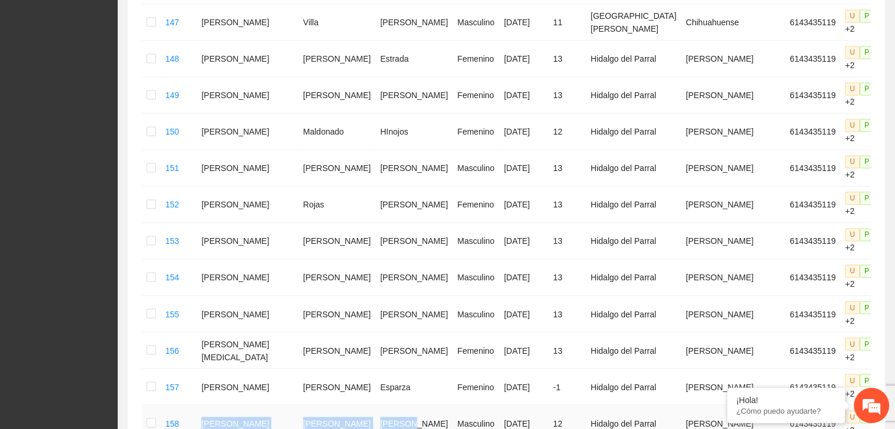
drag, startPoint x: 211, startPoint y: 180, endPoint x: 374, endPoint y: 189, distance: 163.7
click at [374, 398] on tr "158 [PERSON_NAME] [DATE] 12 Hidalgo del Parral [PERSON_NAME] 6143435119 U P +2" at bounding box center [538, 423] width 793 height 36
drag, startPoint x: 201, startPoint y: 203, endPoint x: 365, endPoint y: 223, distance: 165.4
drag, startPoint x: 211, startPoint y: 246, endPoint x: 353, endPoint y: 254, distance: 142.6
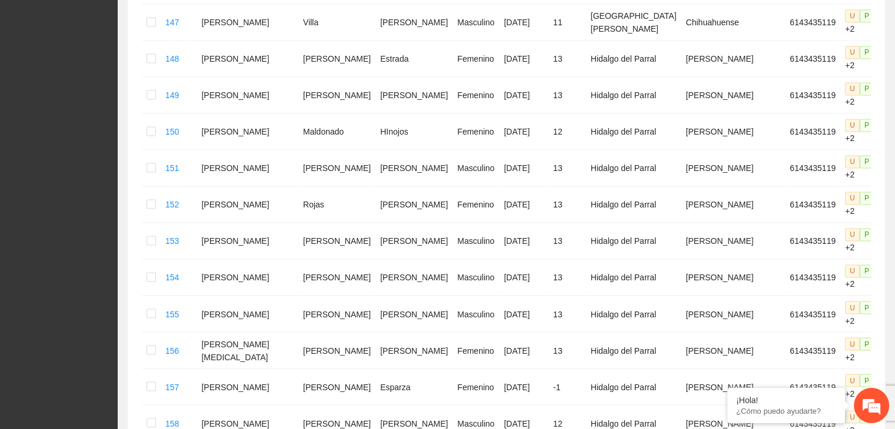
drag, startPoint x: 209, startPoint y: 281, endPoint x: 360, endPoint y: 284, distance: 151.2
drag, startPoint x: 232, startPoint y: 318, endPoint x: 361, endPoint y: 314, distance: 128.9
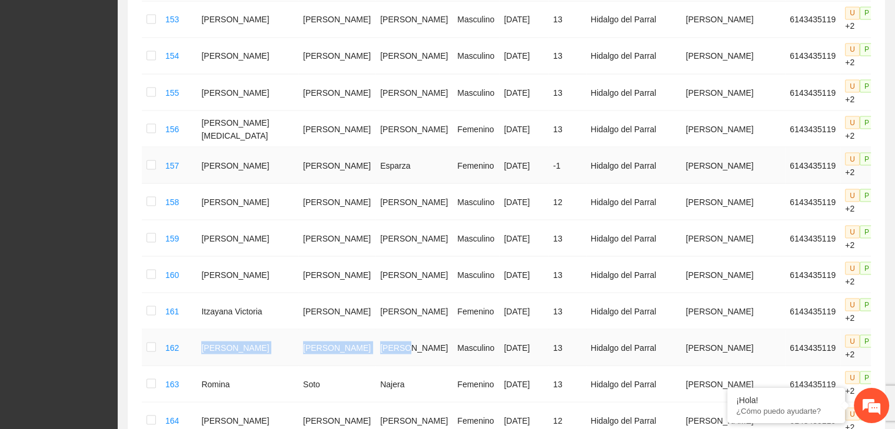
scroll to position [2176, 0]
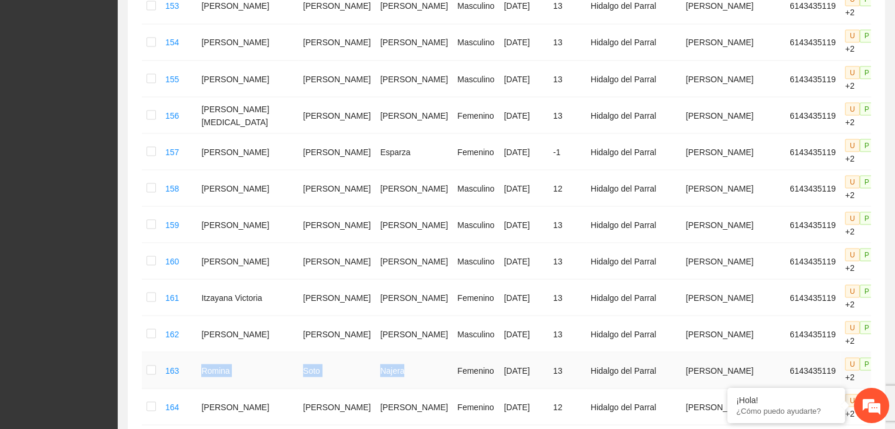
drag, startPoint x: 209, startPoint y: 108, endPoint x: 361, endPoint y: 116, distance: 152.0
click at [361, 352] on tr "163 [PERSON_NAME] Femenino [DATE] 13 Hidalgo del Parral [PERSON_NAME] 614343511…" at bounding box center [538, 370] width 793 height 36
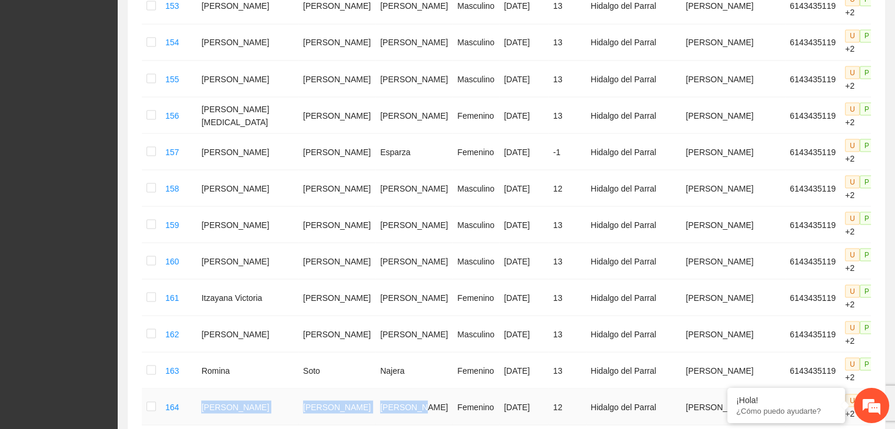
drag, startPoint x: 226, startPoint y: 141, endPoint x: 382, endPoint y: 146, distance: 156.5
click at [382, 389] on tr "164 [PERSON_NAME] [DATE] 12 [PERSON_NAME] 6143435119 U P +2" at bounding box center [538, 407] width 793 height 36
drag, startPoint x: 212, startPoint y: 172, endPoint x: 365, endPoint y: 182, distance: 152.7
drag, startPoint x: 212, startPoint y: 212, endPoint x: 353, endPoint y: 208, distance: 141.2
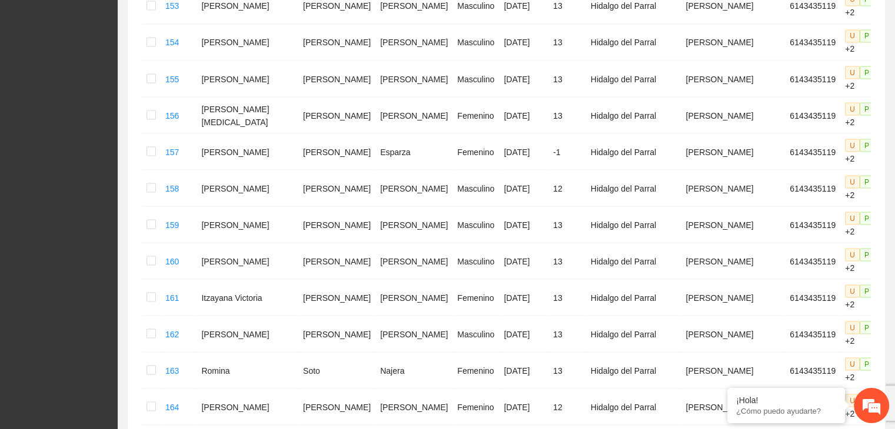
drag, startPoint x: 212, startPoint y: 245, endPoint x: 358, endPoint y: 233, distance: 146.3
drag, startPoint x: 212, startPoint y: 269, endPoint x: 370, endPoint y: 288, distance: 159.3
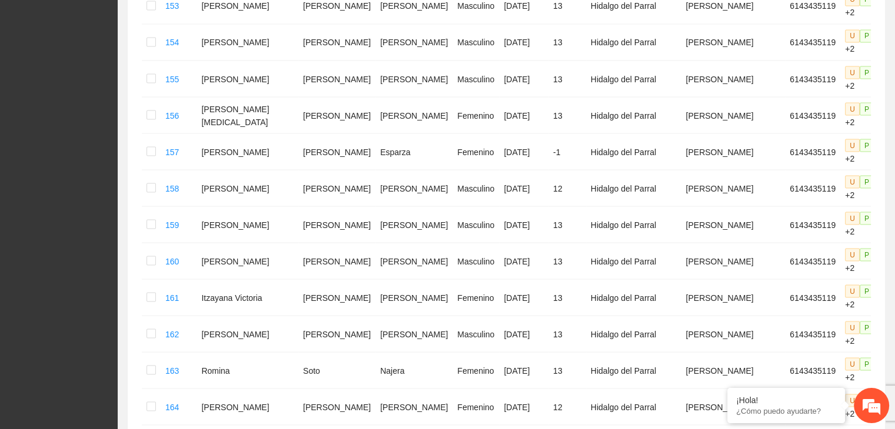
drag, startPoint x: 212, startPoint y: 308, endPoint x: 372, endPoint y: 308, distance: 159.4
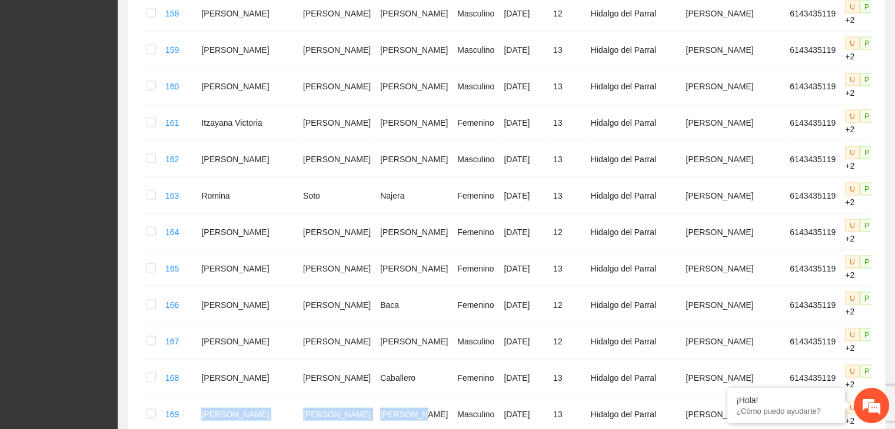
scroll to position [2353, 0]
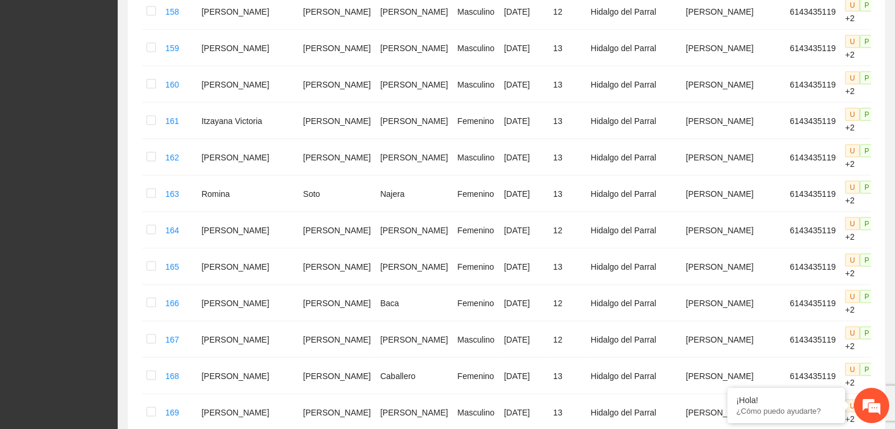
drag, startPoint x: 214, startPoint y: 172, endPoint x: 382, endPoint y: 175, distance: 168.2
drag, startPoint x: 205, startPoint y: 172, endPoint x: 368, endPoint y: 174, distance: 162.9
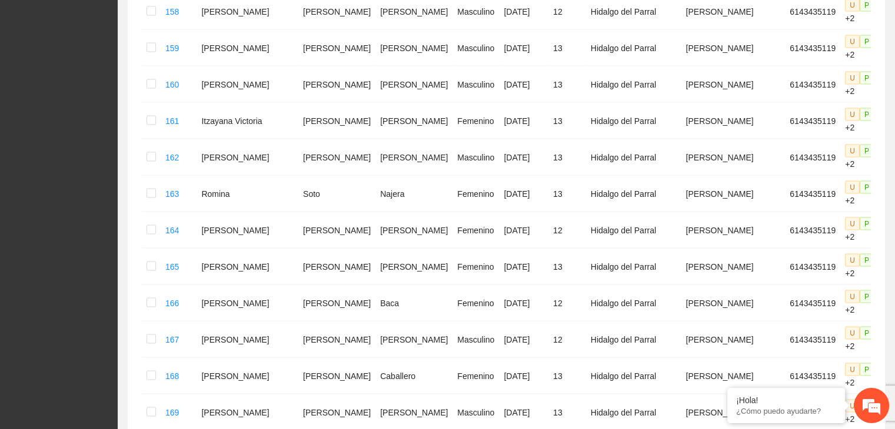
drag, startPoint x: 211, startPoint y: 203, endPoint x: 363, endPoint y: 199, distance: 153.0
drag, startPoint x: 212, startPoint y: 229, endPoint x: 273, endPoint y: 121, distance: 124.6
drag, startPoint x: 212, startPoint y: 258, endPoint x: 366, endPoint y: 258, distance: 154.1
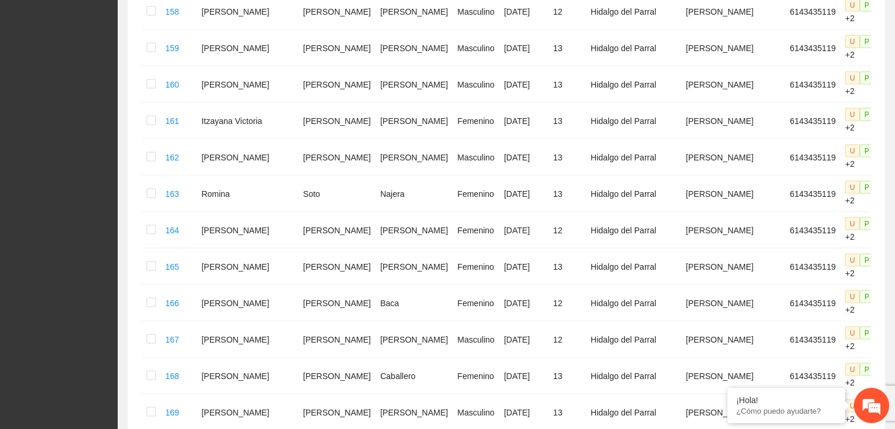
drag, startPoint x: 212, startPoint y: 283, endPoint x: 357, endPoint y: 291, distance: 145.5
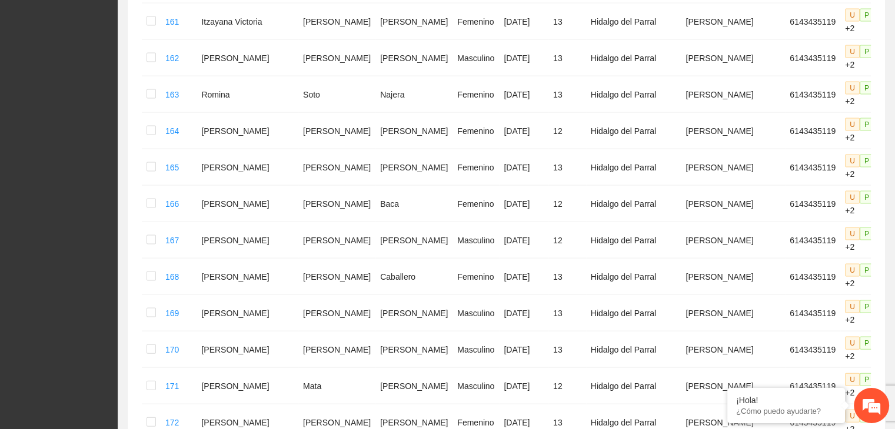
scroll to position [2470, 0]
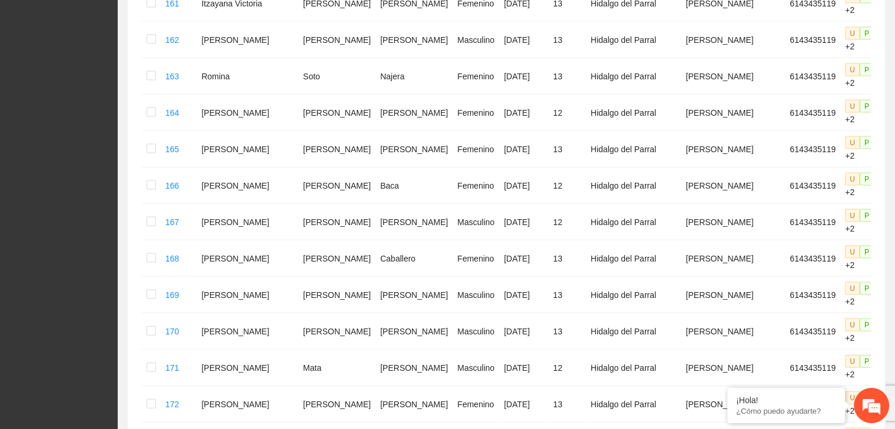
drag, startPoint x: 209, startPoint y: 200, endPoint x: 361, endPoint y: 218, distance: 152.2
drag, startPoint x: 209, startPoint y: 238, endPoint x: 358, endPoint y: 231, distance: 149.0
drag, startPoint x: 211, startPoint y: 275, endPoint x: 355, endPoint y: 266, distance: 144.9
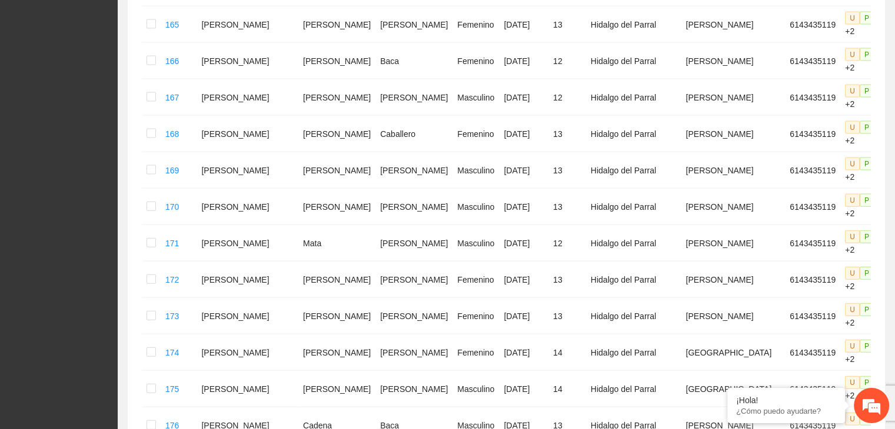
scroll to position [2647, 0]
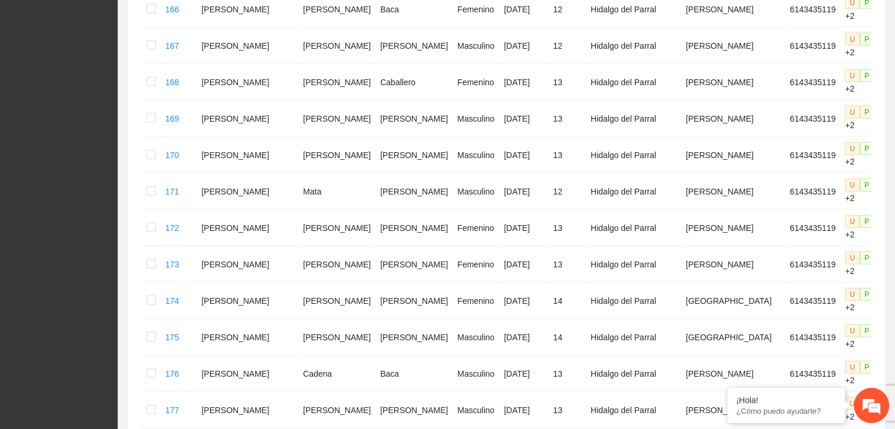
drag, startPoint x: 205, startPoint y: 124, endPoint x: 365, endPoint y: 140, distance: 161.4
drag, startPoint x: 214, startPoint y: 165, endPoint x: 355, endPoint y: 183, distance: 142.3
drag, startPoint x: 212, startPoint y: 194, endPoint x: 369, endPoint y: 193, distance: 157.6
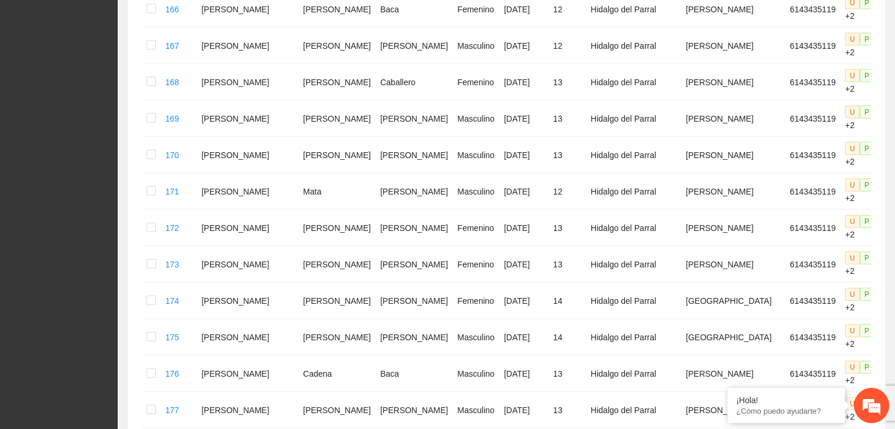
drag, startPoint x: 208, startPoint y: 232, endPoint x: 358, endPoint y: 244, distance: 150.4
drag, startPoint x: 211, startPoint y: 269, endPoint x: 346, endPoint y: 266, distance: 135.9
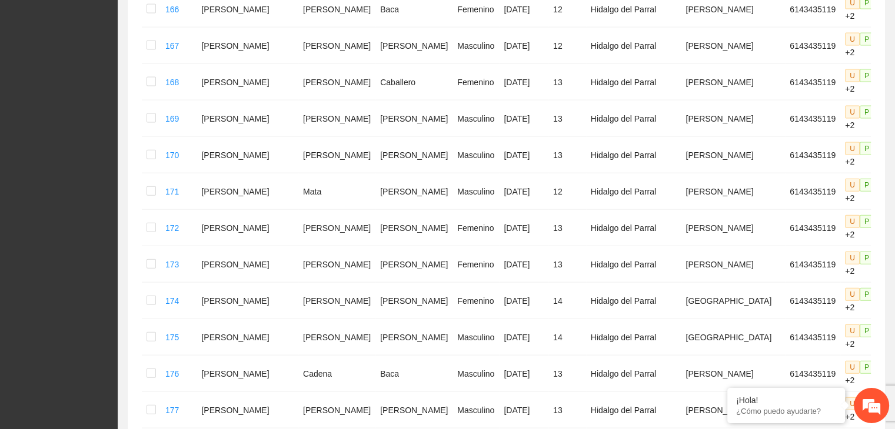
drag, startPoint x: 199, startPoint y: 291, endPoint x: 356, endPoint y: 306, distance: 157.8
drag, startPoint x: 214, startPoint y: 337, endPoint x: 359, endPoint y: 348, distance: 145.1
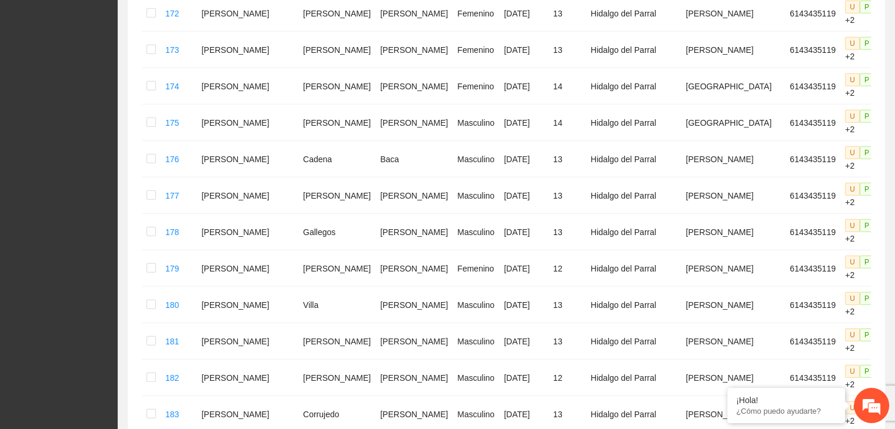
scroll to position [2882, 0]
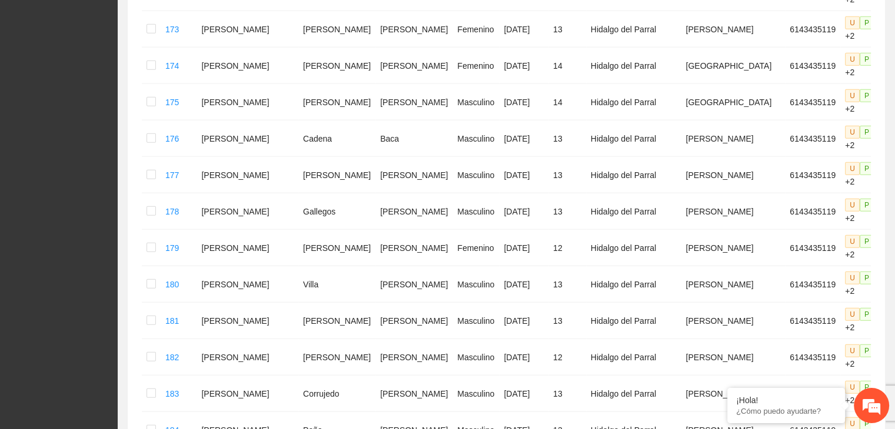
drag, startPoint x: 209, startPoint y: 121, endPoint x: 362, endPoint y: 131, distance: 153.3
drag, startPoint x: 207, startPoint y: 163, endPoint x: 365, endPoint y: 163, distance: 158.2
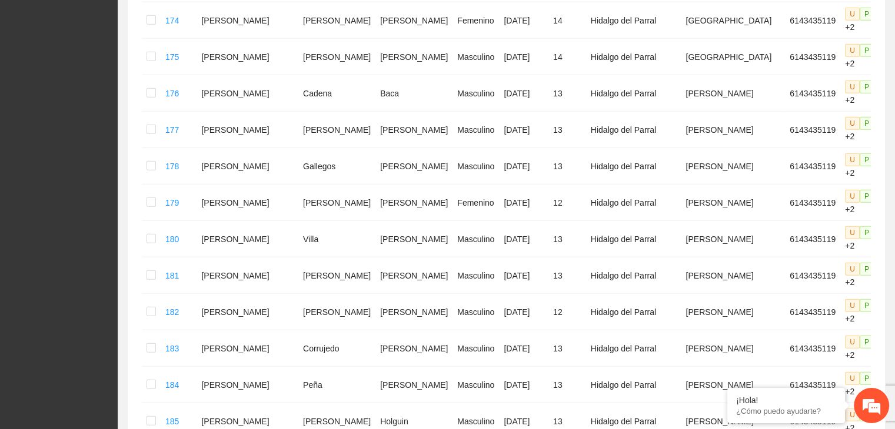
scroll to position [2941, 0]
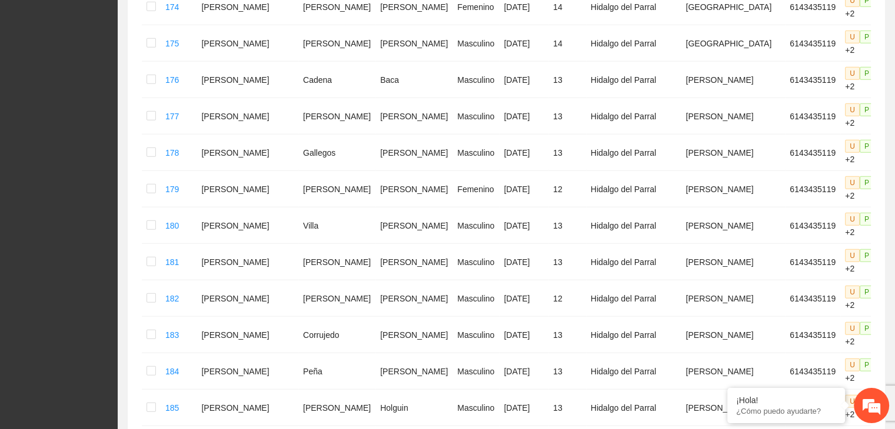
drag, startPoint x: 204, startPoint y: 131, endPoint x: 360, endPoint y: 138, distance: 156.0
drag, startPoint x: 208, startPoint y: 170, endPoint x: 352, endPoint y: 175, distance: 144.2
drag, startPoint x: 209, startPoint y: 207, endPoint x: 364, endPoint y: 206, distance: 154.7
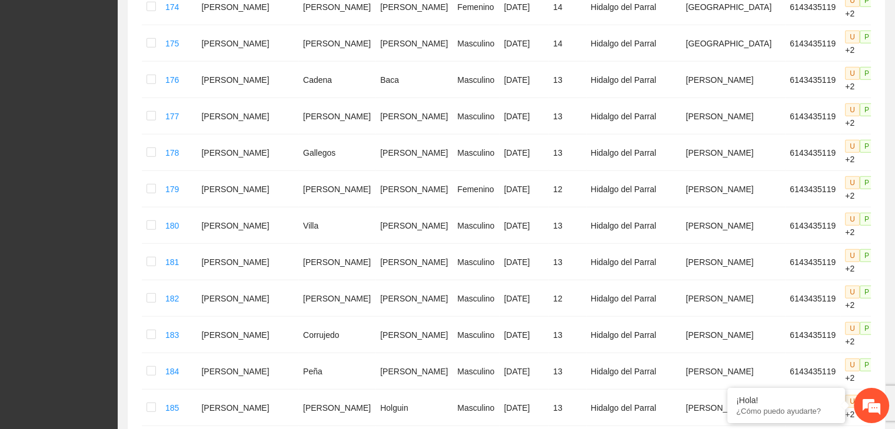
drag, startPoint x: 208, startPoint y: 234, endPoint x: 372, endPoint y: 233, distance: 163.5
drag, startPoint x: 210, startPoint y: 262, endPoint x: 351, endPoint y: 256, distance: 141.3
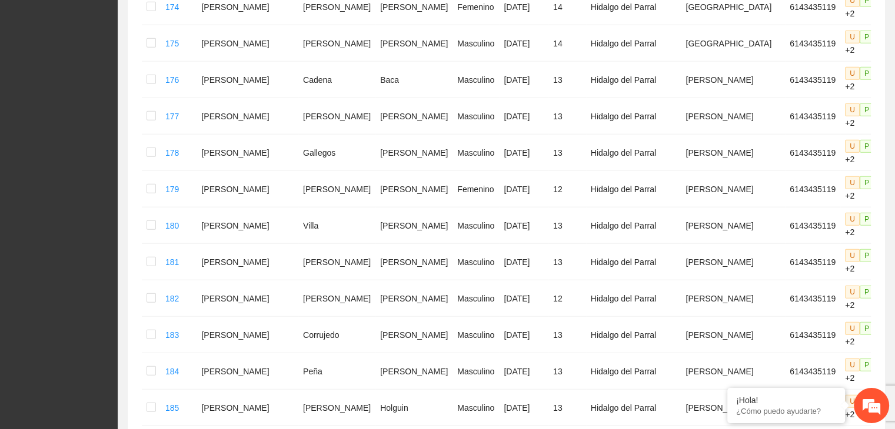
drag, startPoint x: 219, startPoint y: 301, endPoint x: 364, endPoint y: 302, distance: 144.7
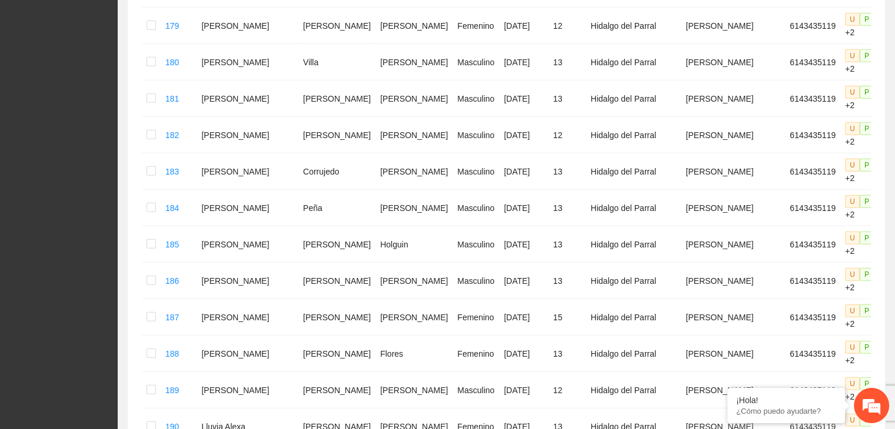
scroll to position [3117, 0]
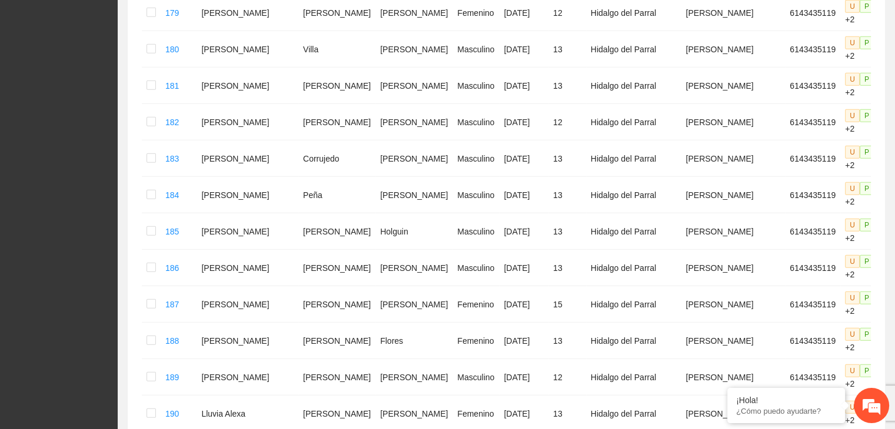
drag, startPoint x: 192, startPoint y: 154, endPoint x: 363, endPoint y: 148, distance: 171.8
drag, startPoint x: 213, startPoint y: 178, endPoint x: 367, endPoint y: 182, distance: 154.1
drag, startPoint x: 206, startPoint y: 208, endPoint x: 363, endPoint y: 222, distance: 157.0
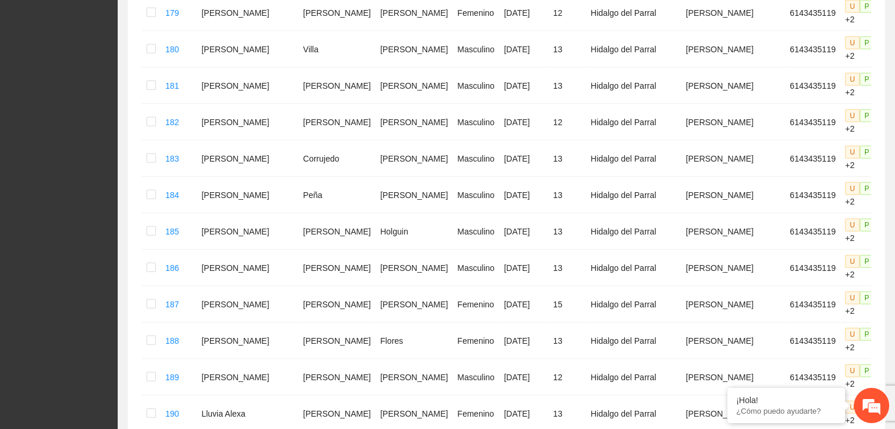
drag, startPoint x: 205, startPoint y: 246, endPoint x: 351, endPoint y: 259, distance: 146.4
drag, startPoint x: 212, startPoint y: 285, endPoint x: 374, endPoint y: 292, distance: 162.5
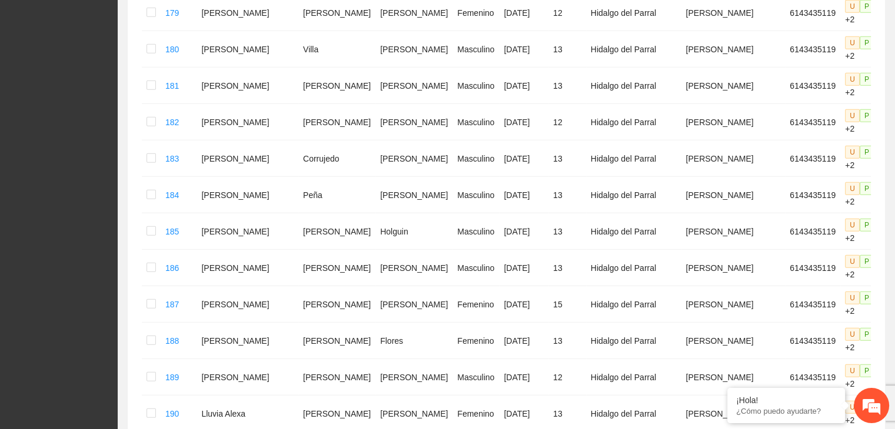
drag, startPoint x: 210, startPoint y: 325, endPoint x: 361, endPoint y: 324, distance: 150.6
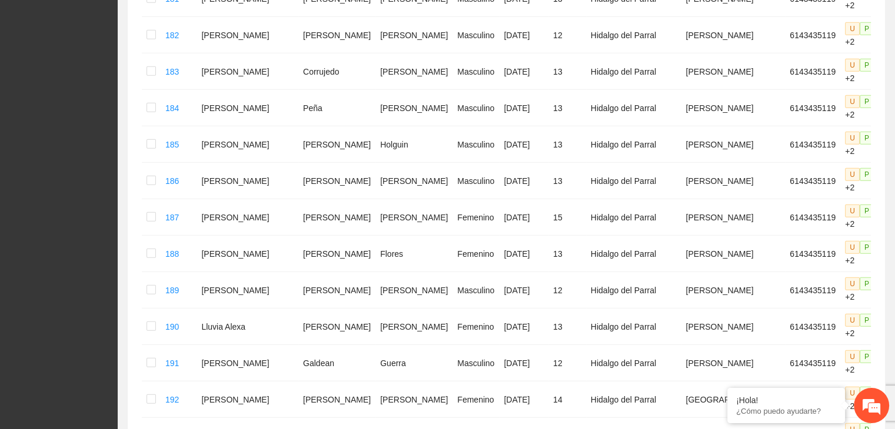
scroll to position [3207, 0]
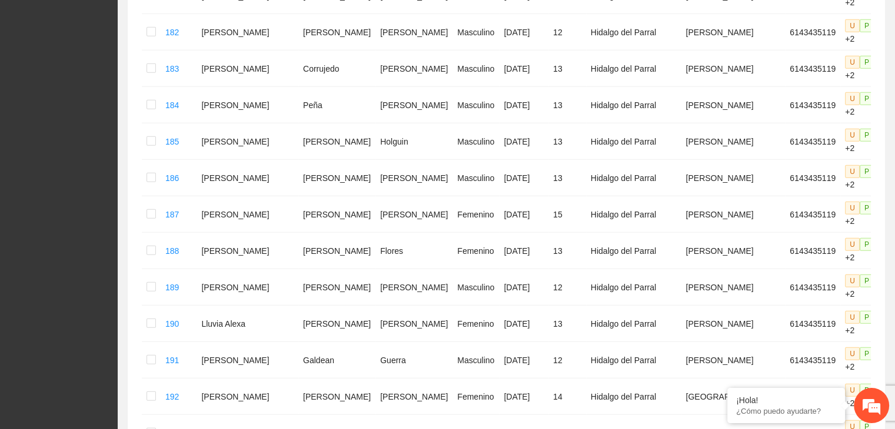
drag, startPoint x: 209, startPoint y: 259, endPoint x: 353, endPoint y: 276, distance: 144.5
drag, startPoint x: 207, startPoint y: 298, endPoint x: 372, endPoint y: 296, distance: 165.3
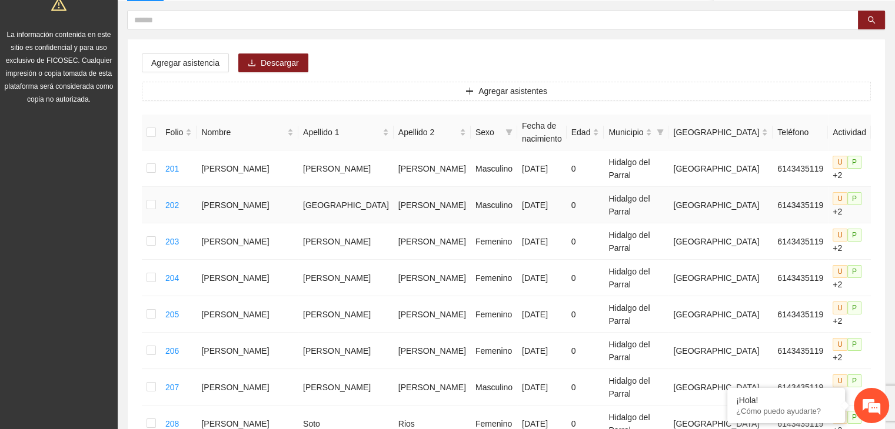
scroll to position [118, 0]
drag, startPoint x: 211, startPoint y: 235, endPoint x: 369, endPoint y: 245, distance: 159.1
click at [369, 245] on tr "203 [PERSON_NAME] [DATE] 0 [GEOGRAPHIC_DATA] Guanajuato 6143435119 U P +2" at bounding box center [532, 241] width 780 height 36
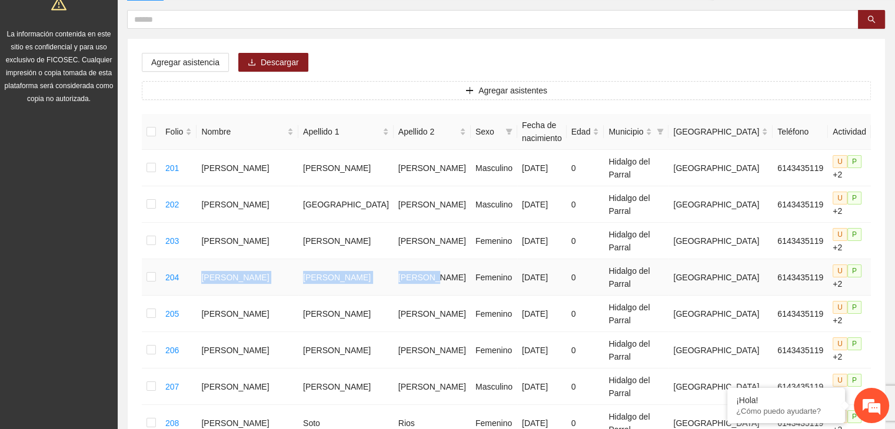
drag, startPoint x: 221, startPoint y: 276, endPoint x: 388, endPoint y: 282, distance: 166.5
click at [388, 282] on tr "204 [PERSON_NAME] [DATE] 0 [GEOGRAPHIC_DATA] Guanajuato 6143435119 U P +2" at bounding box center [532, 277] width 780 height 36
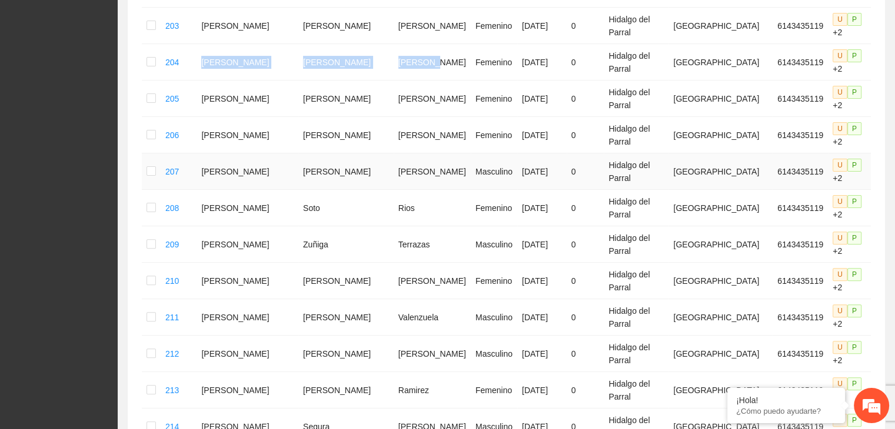
scroll to position [353, 0]
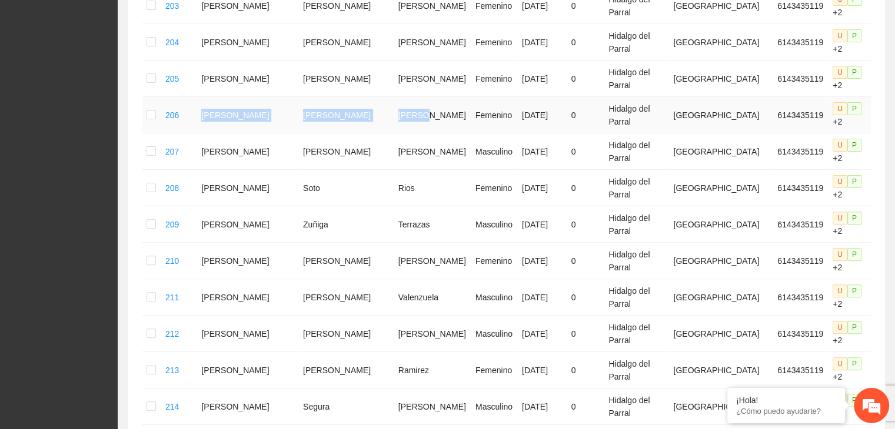
drag, startPoint x: 208, startPoint y: 116, endPoint x: 391, endPoint y: 113, distance: 182.4
click at [391, 113] on tr "206 [PERSON_NAME] [DATE] 0 [GEOGRAPHIC_DATA] Guanajuato 6143435119 U P +2" at bounding box center [532, 115] width 780 height 36
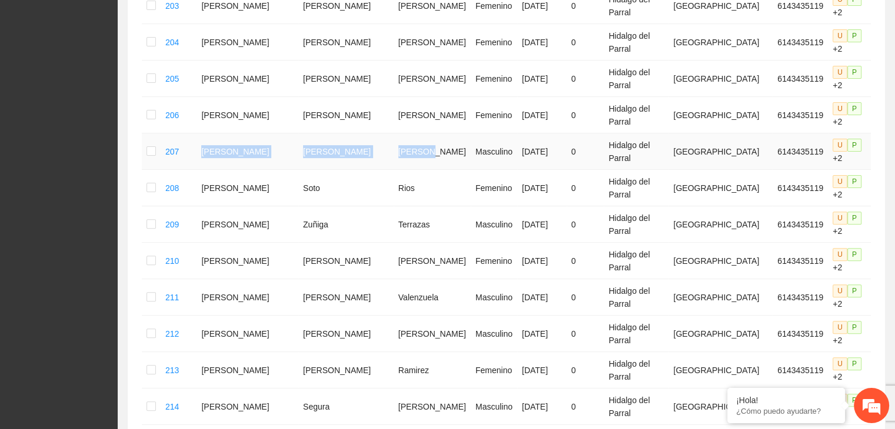
drag, startPoint x: 205, startPoint y: 154, endPoint x: 391, endPoint y: 165, distance: 186.8
click at [391, 165] on tr "207 [PERSON_NAME] [DATE] 0 [GEOGRAPHIC_DATA] Guanajuato 6143435119 U P +2" at bounding box center [532, 152] width 780 height 36
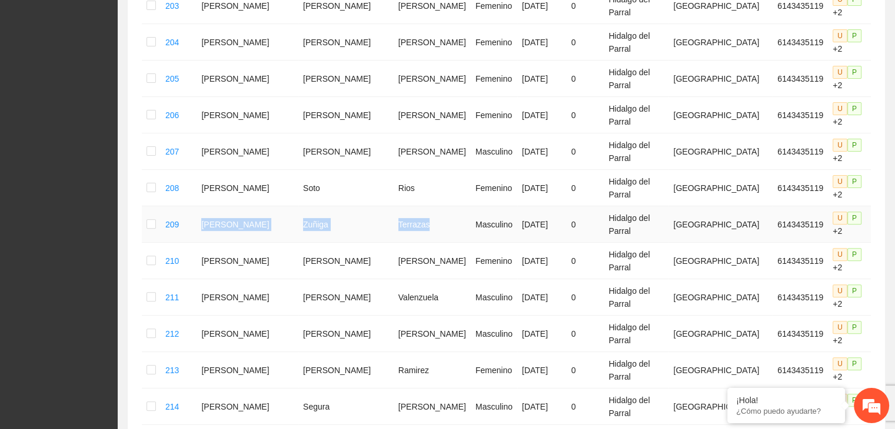
drag, startPoint x: 218, startPoint y: 228, endPoint x: 376, endPoint y: 236, distance: 157.8
click at [376, 236] on tr "209 [PERSON_NAME] [PERSON_NAME] Masculino [DATE] 0 [GEOGRAPHIC_DATA] 6143435119…" at bounding box center [532, 224] width 780 height 36
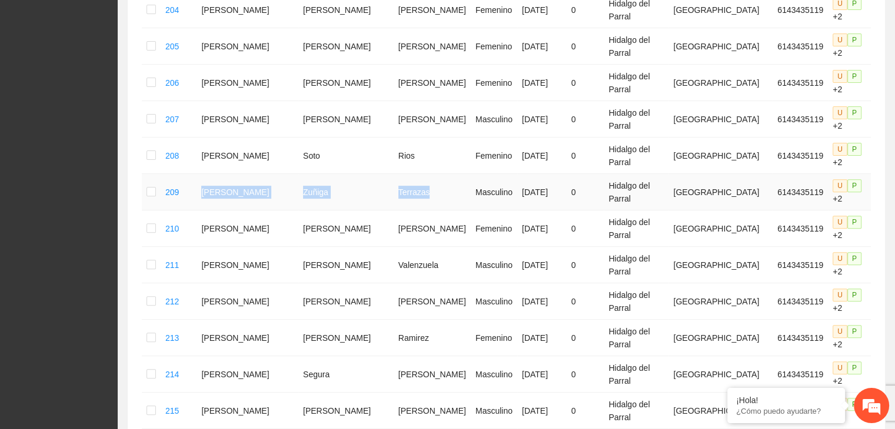
scroll to position [412, 0]
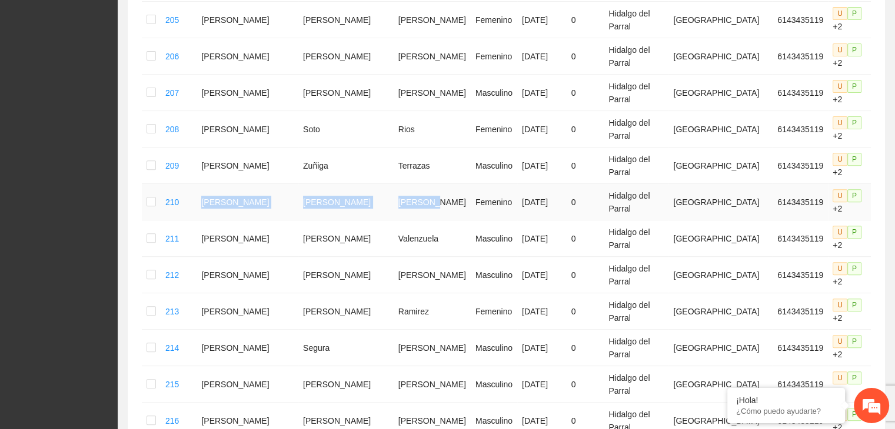
drag, startPoint x: 212, startPoint y: 205, endPoint x: 379, endPoint y: 207, distance: 166.4
click at [379, 207] on tr "210 [PERSON_NAME] [DATE] 0 [GEOGRAPHIC_DATA] Guanajuato 6143435119 U P +2" at bounding box center [532, 202] width 780 height 36
click at [259, 235] on td "[PERSON_NAME]" at bounding box center [247, 239] width 102 height 36
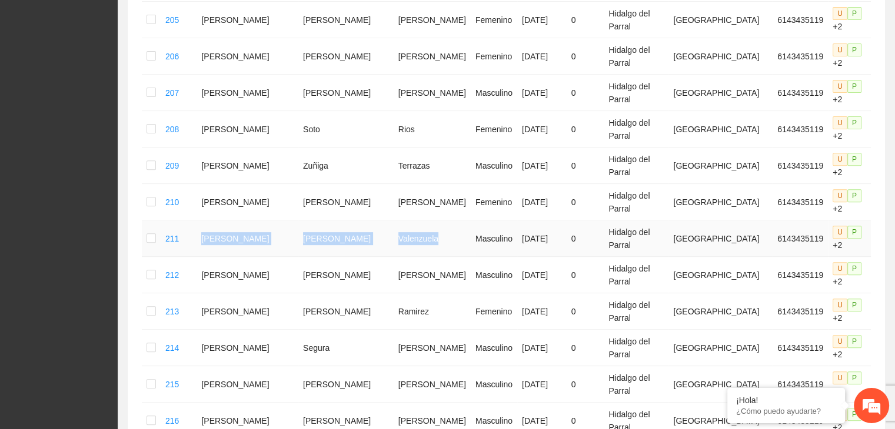
drag, startPoint x: 207, startPoint y: 233, endPoint x: 390, endPoint y: 236, distance: 182.9
click at [390, 236] on tr "211 [PERSON_NAME] Masculino [DATE] 0 [GEOGRAPHIC_DATA] Guanajuato 6143435119 U …" at bounding box center [532, 239] width 780 height 36
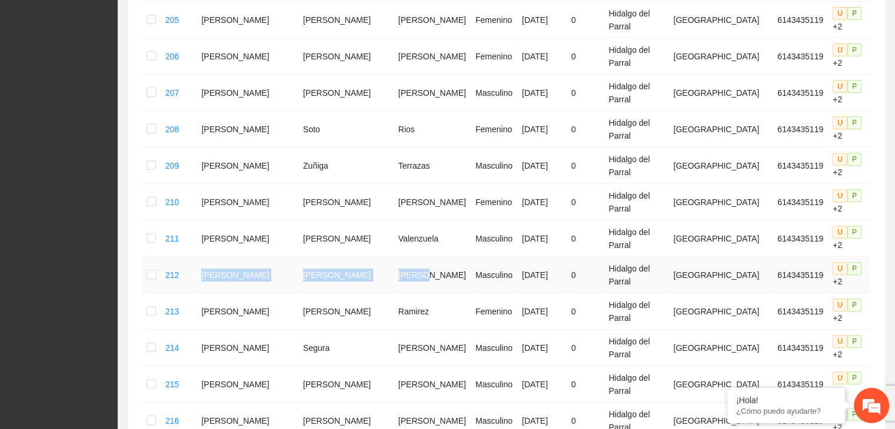
drag, startPoint x: 209, startPoint y: 273, endPoint x: 370, endPoint y: 281, distance: 160.8
click at [370, 281] on tr "212 [PERSON_NAME] Masculino [DATE] 0 [GEOGRAPHIC_DATA] Guanajuato 6143435119 U …" at bounding box center [532, 275] width 780 height 36
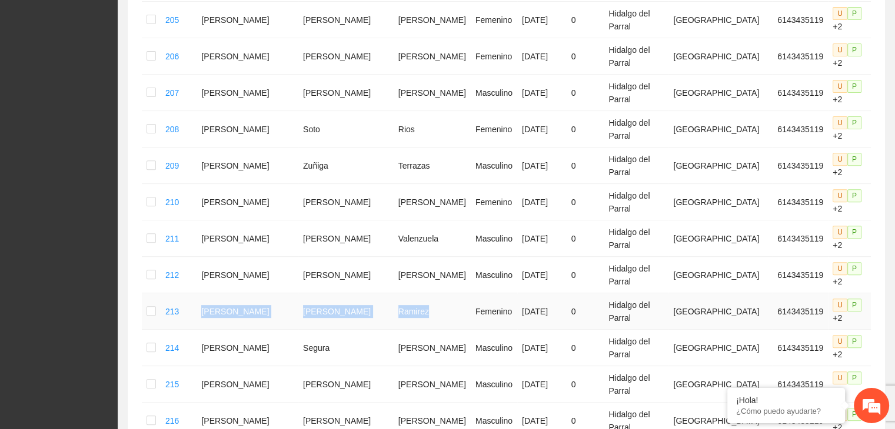
drag, startPoint x: 208, startPoint y: 311, endPoint x: 378, endPoint y: 325, distance: 170.0
click at [378, 325] on tr "213 [PERSON_NAME] [DATE] 0 [GEOGRAPHIC_DATA] Guanajuato 6143435119 U P +2" at bounding box center [532, 311] width 780 height 36
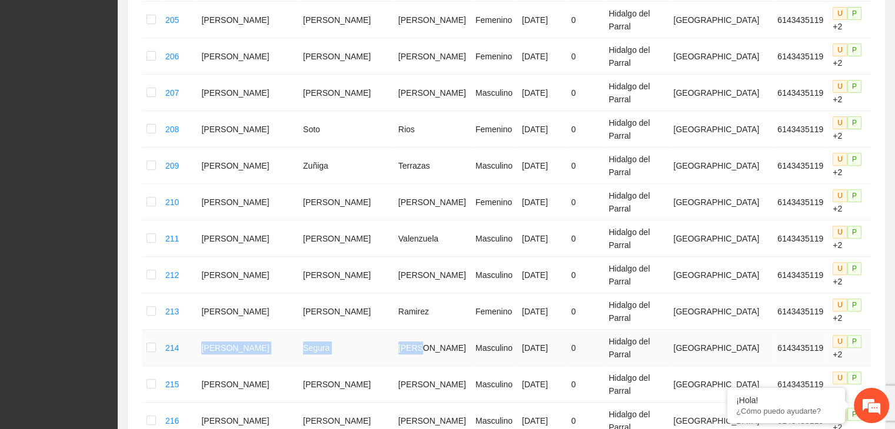
drag, startPoint x: 208, startPoint y: 349, endPoint x: 368, endPoint y: 353, distance: 160.6
click at [368, 353] on tr "214 [PERSON_NAME] Masculino [DATE] 0 [GEOGRAPHIC_DATA] Guanajuato 6143435119 U …" at bounding box center [532, 348] width 780 height 36
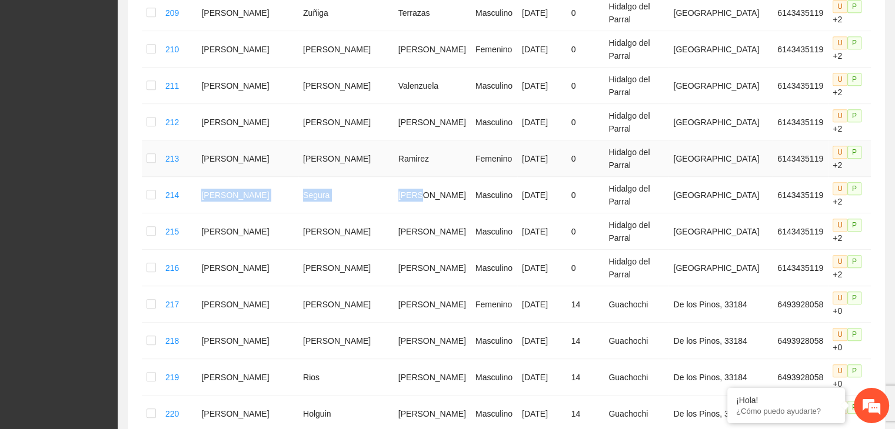
scroll to position [588, 0]
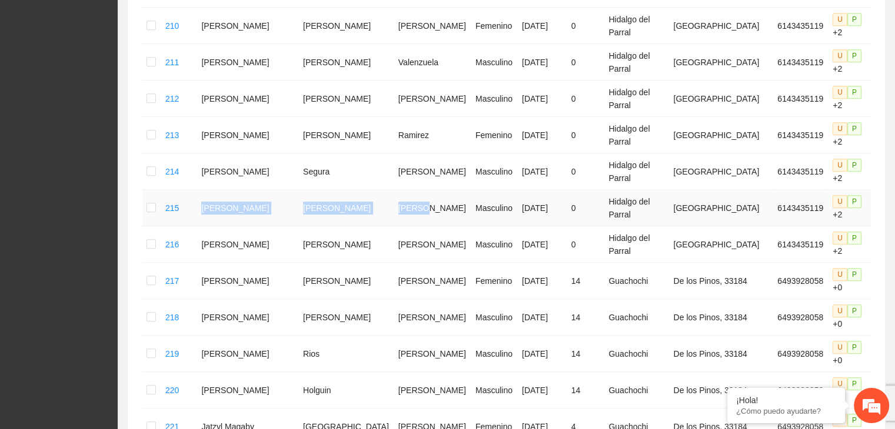
drag, startPoint x: 376, startPoint y: 211, endPoint x: 191, endPoint y: 195, distance: 186.6
click at [191, 195] on tr "215 [PERSON_NAME] Santiago [PERSON_NAME] Masculino [DATE] 0 [GEOGRAPHIC_DATA] G…" at bounding box center [532, 208] width 780 height 36
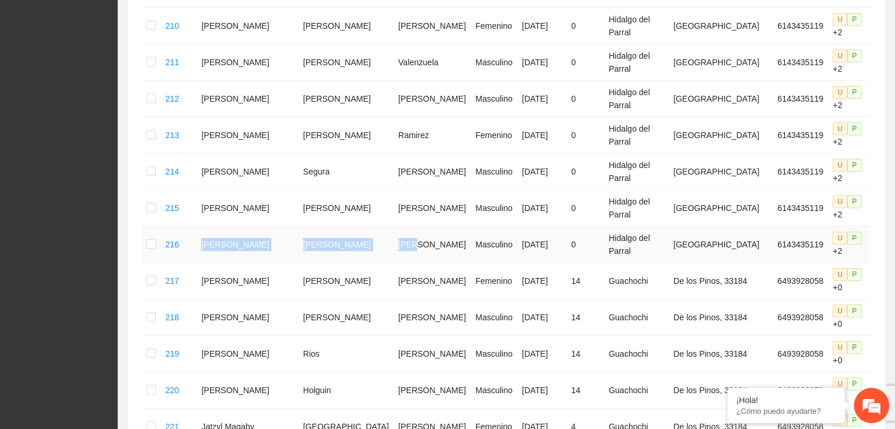
drag, startPoint x: 209, startPoint y: 245, endPoint x: 367, endPoint y: 242, distance: 158.2
click at [367, 242] on tr "216 [PERSON_NAME] Masculino [DATE] 0 [GEOGRAPHIC_DATA] 6143435119 U P +2" at bounding box center [532, 244] width 780 height 36
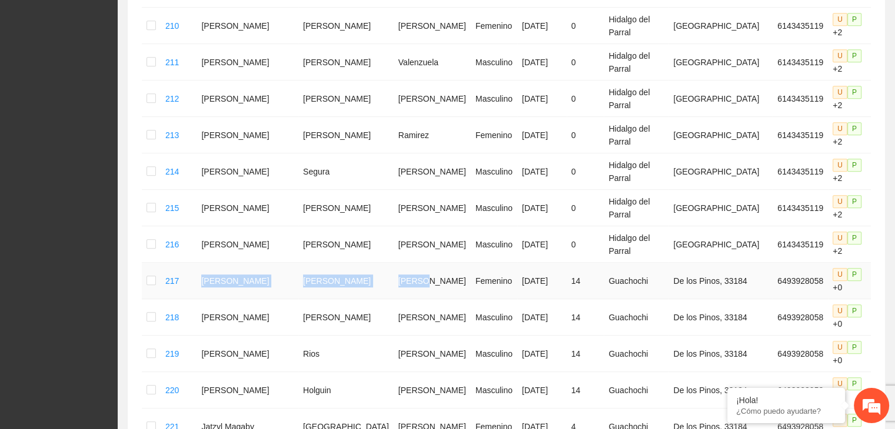
drag, startPoint x: 210, startPoint y: 281, endPoint x: 385, endPoint y: 279, distance: 175.3
click at [385, 279] on tr "217 [PERSON_NAME] [DATE] 14 Guachochi De los Pinos, 33184 6493928058 U P +0" at bounding box center [532, 281] width 780 height 36
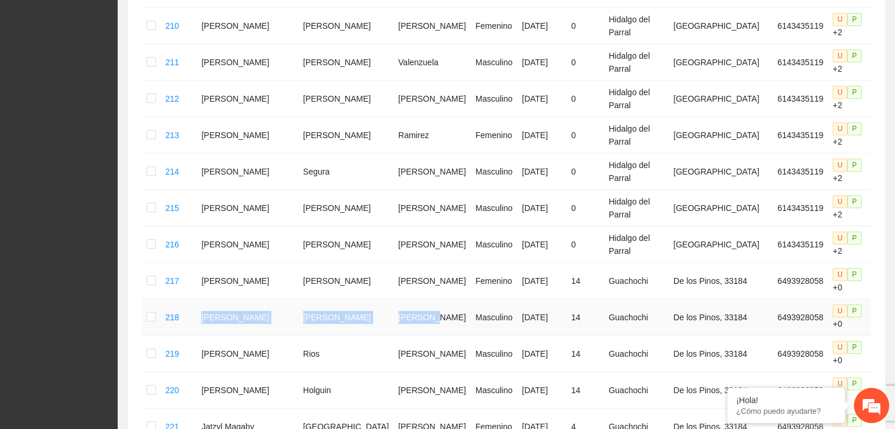
drag, startPoint x: 206, startPoint y: 321, endPoint x: 386, endPoint y: 318, distance: 179.4
click at [386, 318] on tr "218 [PERSON_NAME] Masculino [DATE] 14 Guachochi De los Pinos, 33184 6493928058 …" at bounding box center [532, 317] width 780 height 36
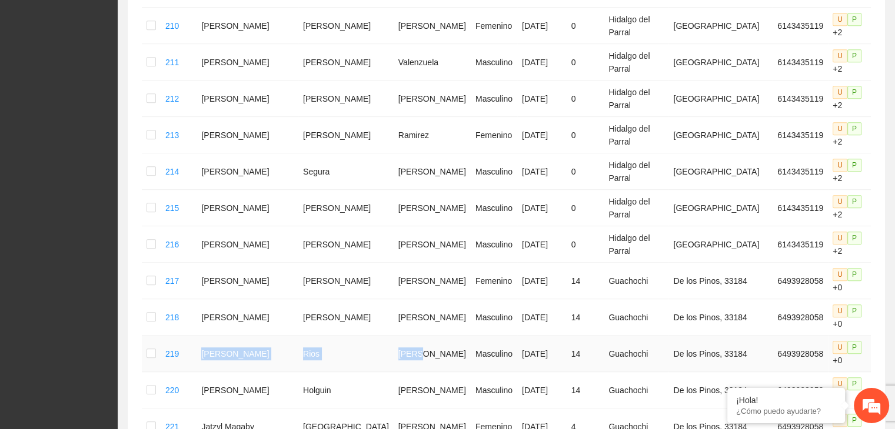
drag, startPoint x: 210, startPoint y: 353, endPoint x: 369, endPoint y: 356, distance: 159.4
click at [369, 356] on tr "219 [PERSON_NAME] Masculino [DATE] 14 Guachochi De los Pinos, 33184 6493928058 …" at bounding box center [532, 354] width 780 height 36
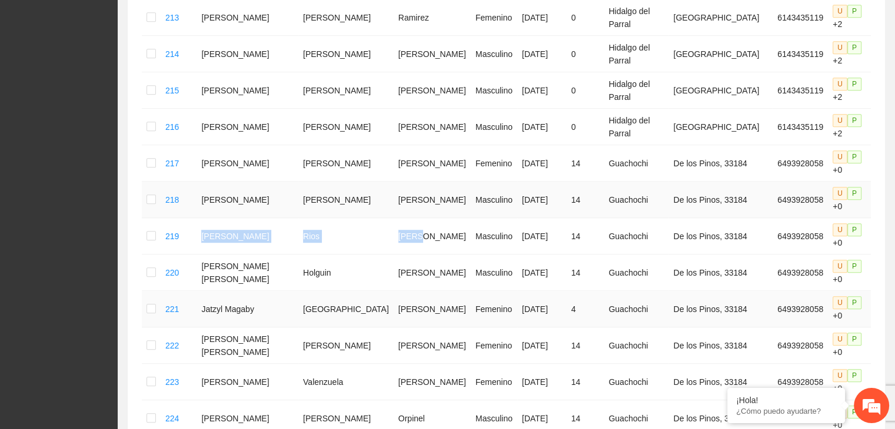
scroll to position [765, 0]
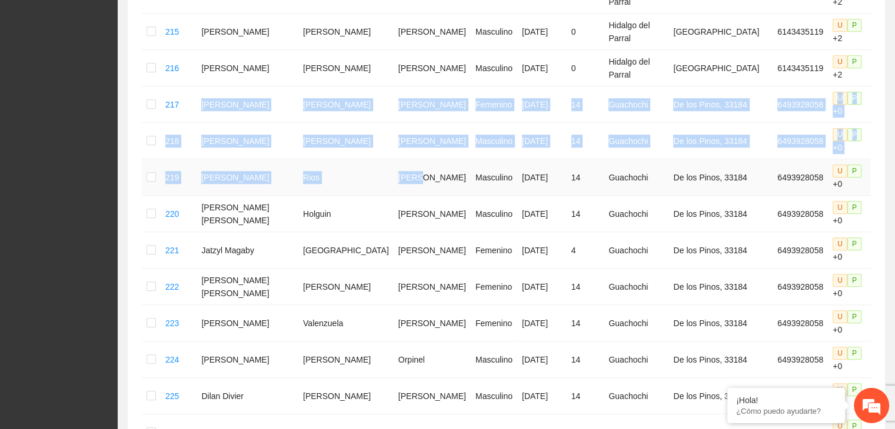
drag, startPoint x: 201, startPoint y: 99, endPoint x: 376, endPoint y: 184, distance: 195.2
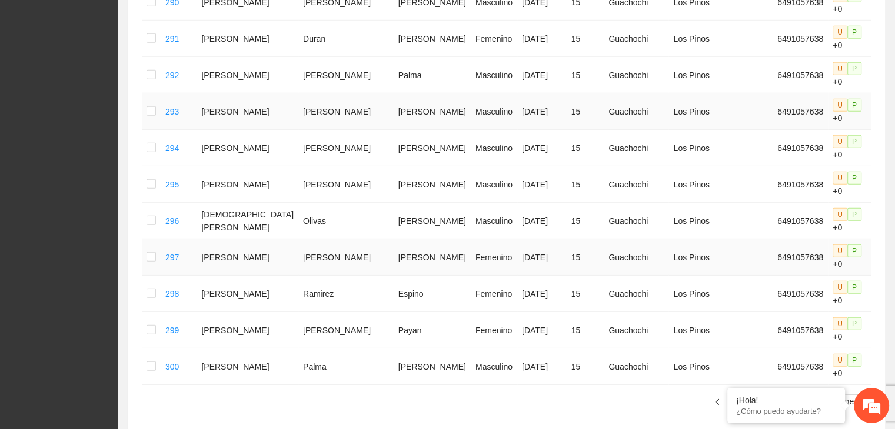
scroll to position [3602, 0]
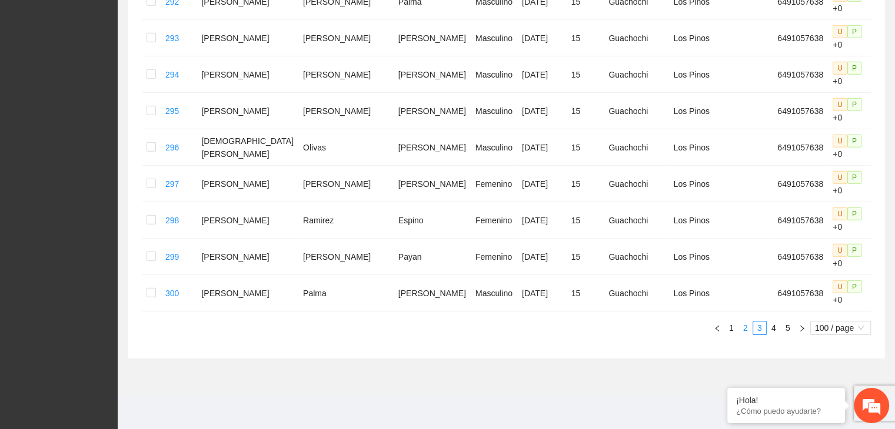
click at [745, 331] on link "2" at bounding box center [745, 328] width 13 height 13
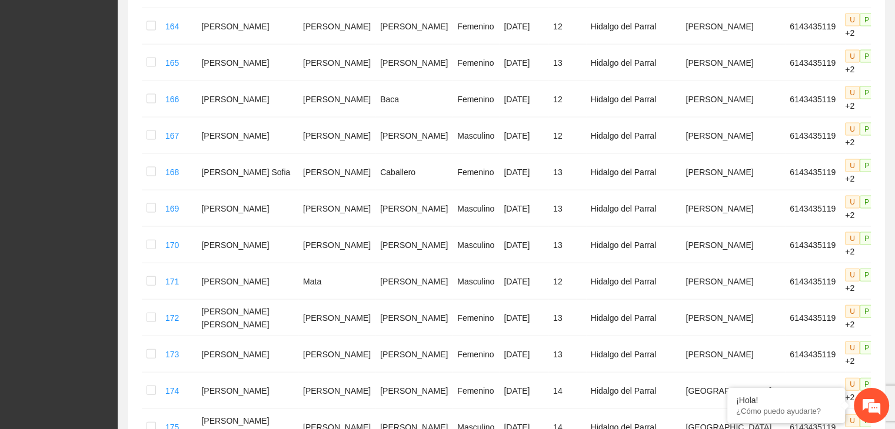
scroll to position [2443, 0]
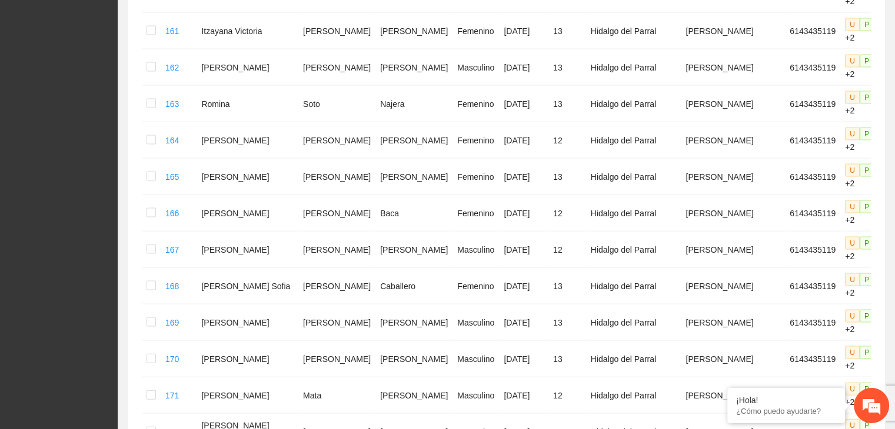
drag, startPoint x: 211, startPoint y: 193, endPoint x: 359, endPoint y: 205, distance: 148.7
drag, startPoint x: 210, startPoint y: 225, endPoint x: 358, endPoint y: 241, distance: 148.5
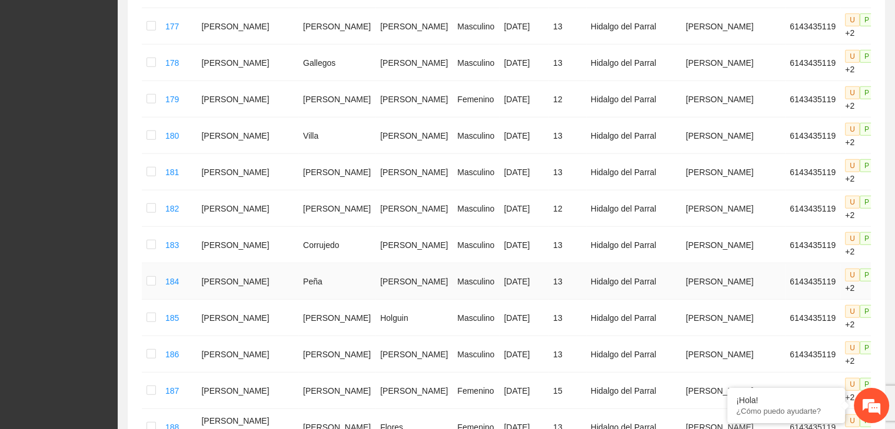
scroll to position [3089, 0]
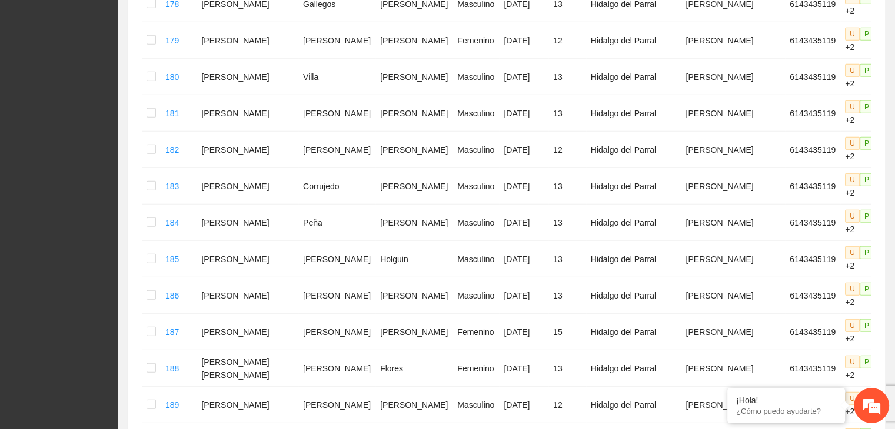
drag, startPoint x: 212, startPoint y: 175, endPoint x: 373, endPoint y: 178, distance: 161.8
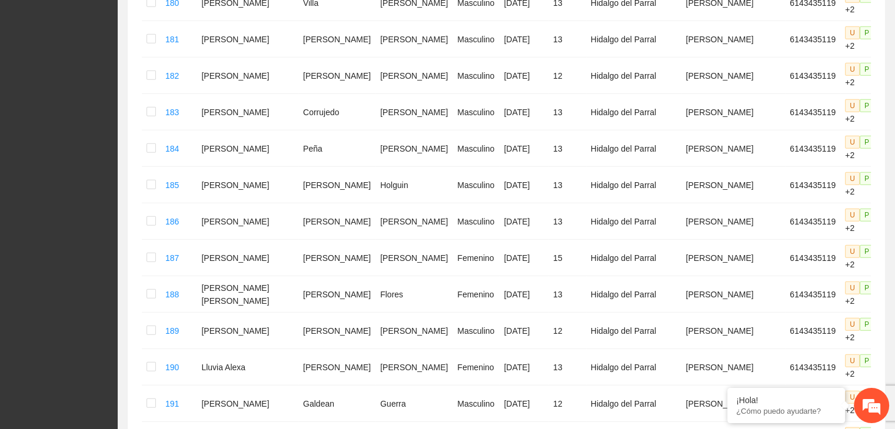
scroll to position [3207, 0]
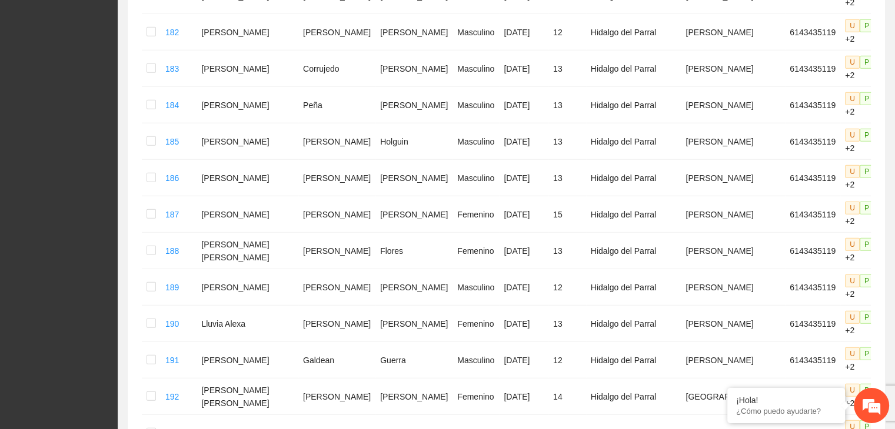
drag, startPoint x: 209, startPoint y: 87, endPoint x: 358, endPoint y: 92, distance: 148.3
drag, startPoint x: 212, startPoint y: 122, endPoint x: 352, endPoint y: 138, distance: 141.5
drag, startPoint x: 209, startPoint y: 158, endPoint x: 352, endPoint y: 170, distance: 143.4
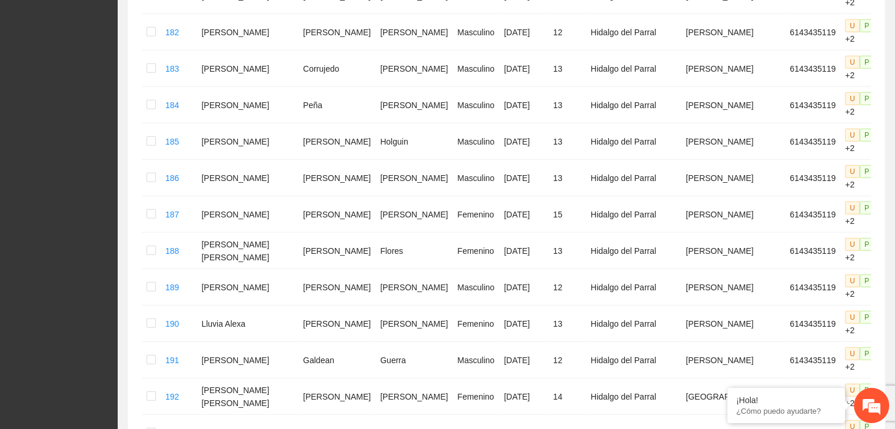
drag, startPoint x: 212, startPoint y: 195, endPoint x: 355, endPoint y: 204, distance: 143.8
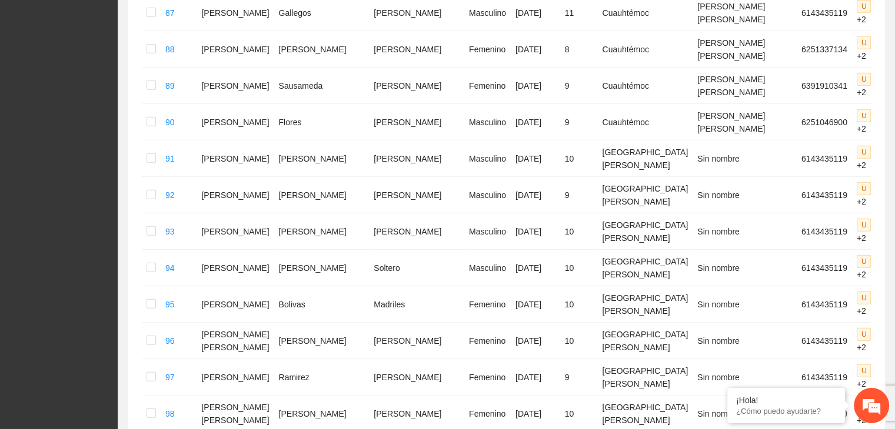
scroll to position [3418, 0]
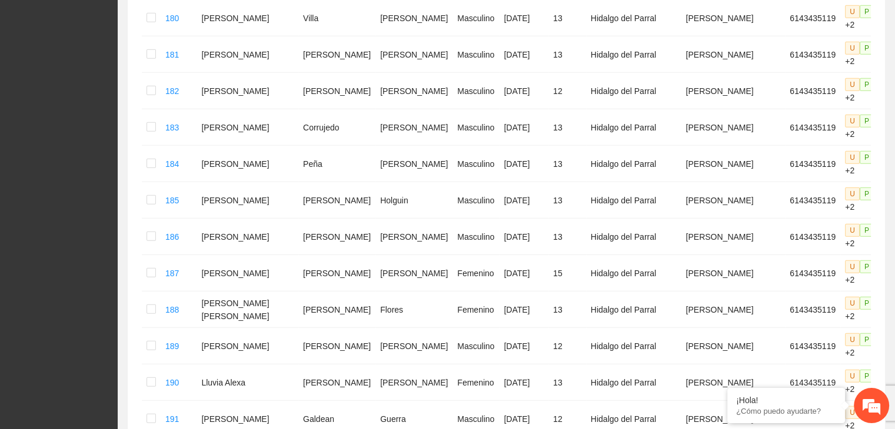
scroll to position [3207, 0]
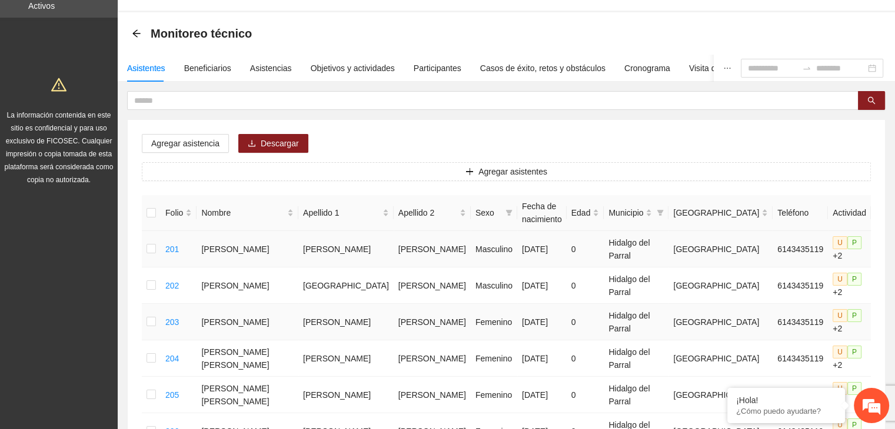
scroll to position [0, 0]
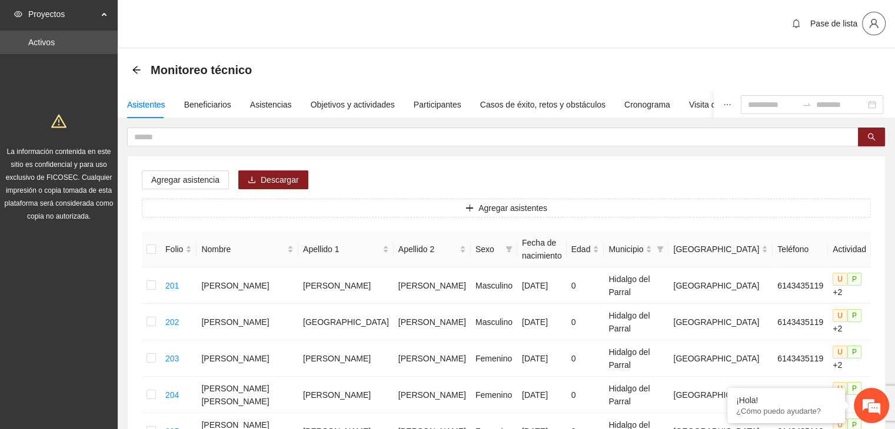
click at [876, 22] on icon "user" at bounding box center [873, 23] width 11 height 11
click at [840, 69] on span "Cerrar sesión" at bounding box center [842, 68] width 74 height 13
